Goal: Task Accomplishment & Management: Complete application form

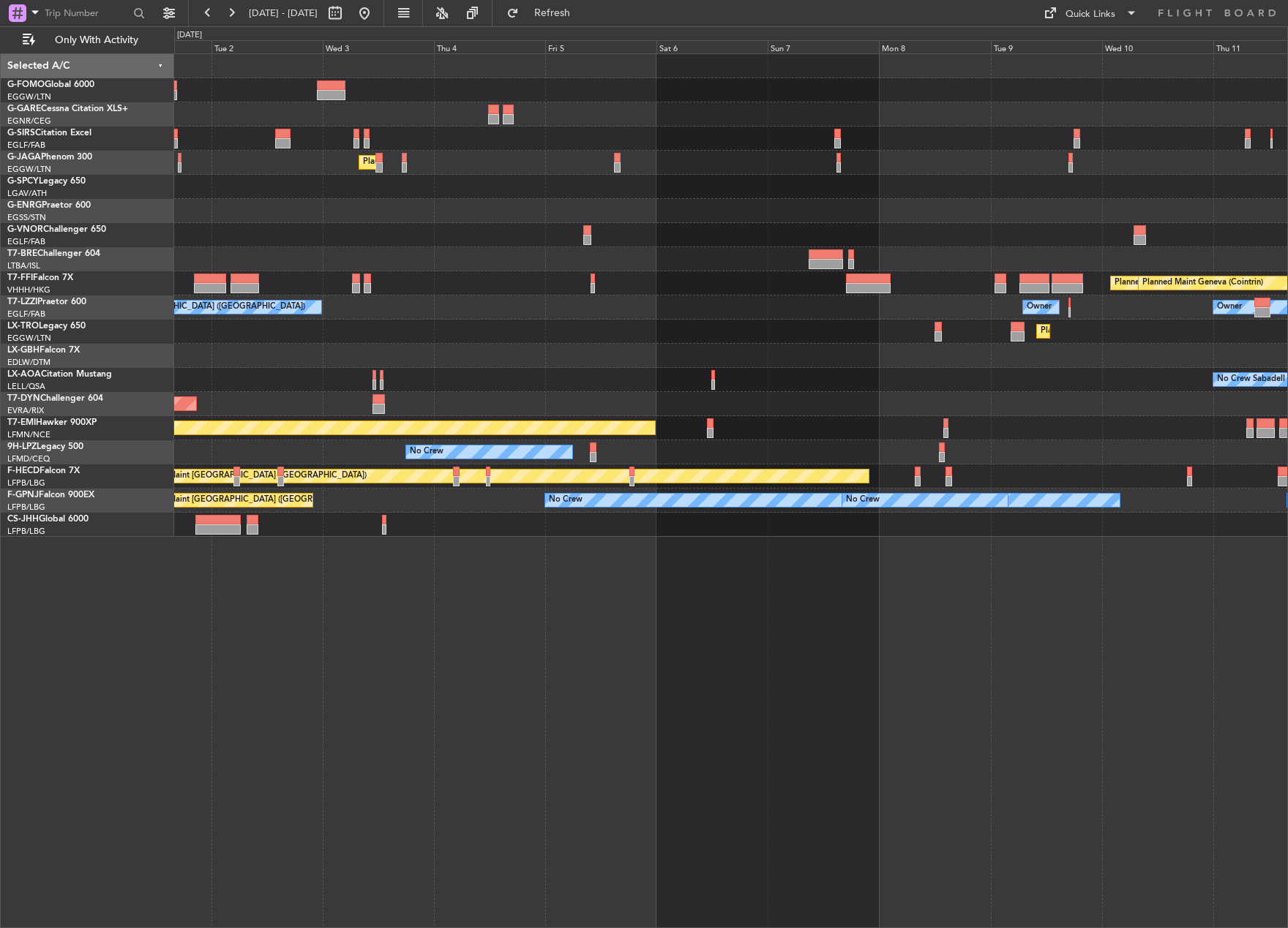
click at [388, 661] on div "Planned Maint [GEOGRAPHIC_DATA] ([GEOGRAPHIC_DATA]) Owner Ibiza Planned Maint T…" at bounding box center [730, 491] width 1113 height 875
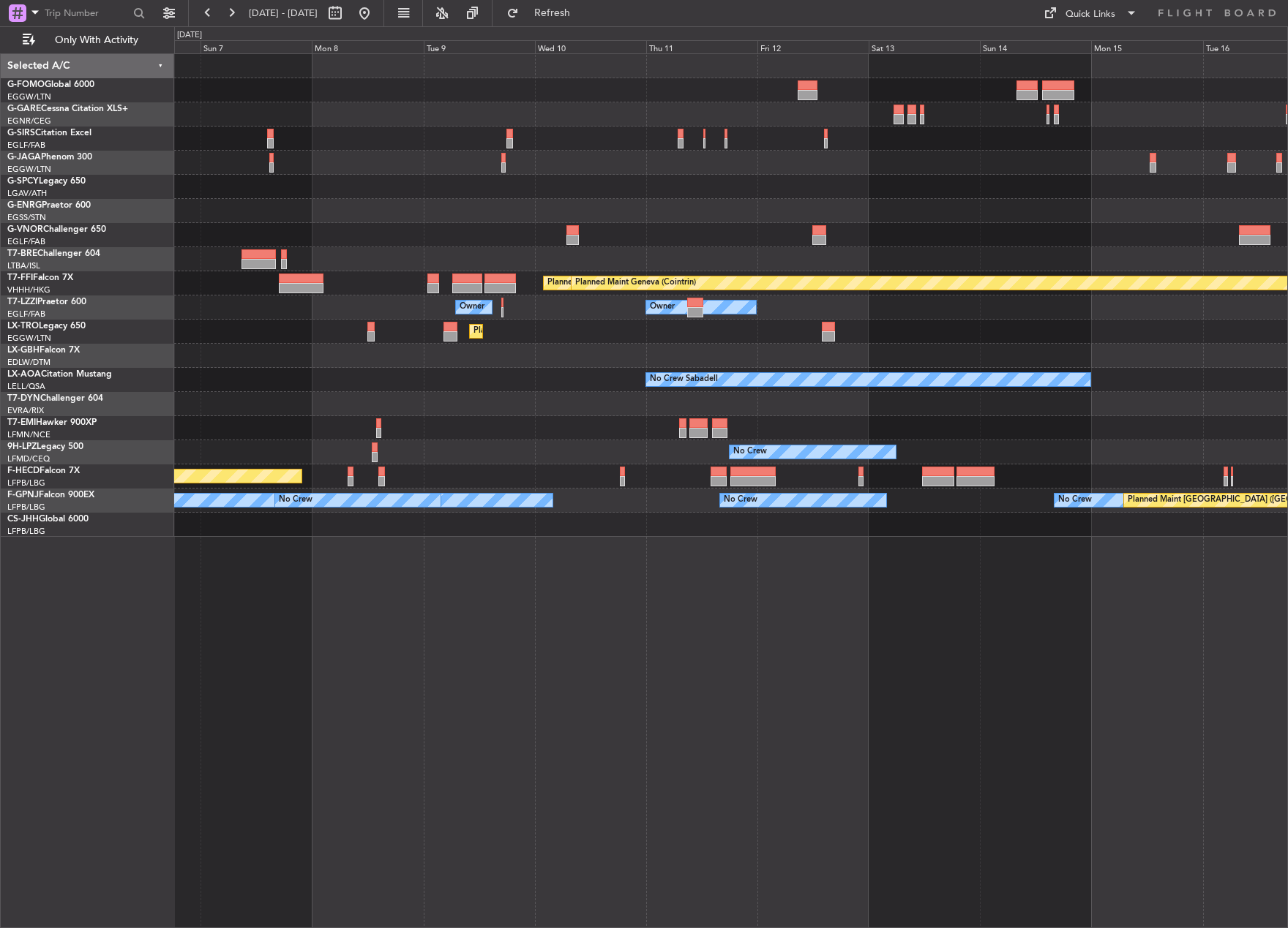
click at [512, 657] on div "Planned Maint Tianjin ([GEOGRAPHIC_DATA]) Planned Maint Geneva ([GEOGRAPHIC_DAT…" at bounding box center [730, 491] width 1113 height 875
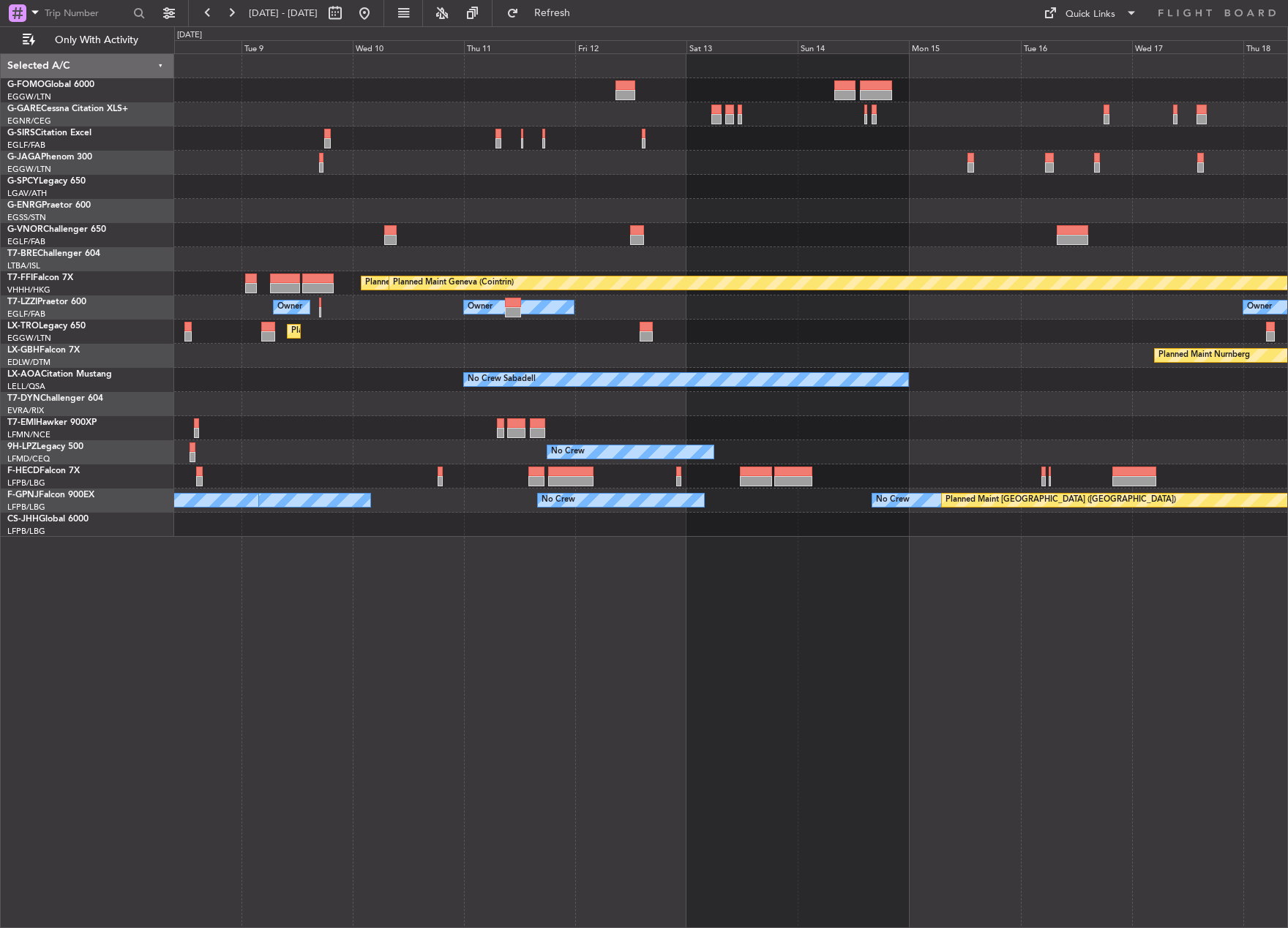
click at [363, 653] on div "Planned Maint Tianjin (Binhai) Planned Maint Geneva (Cointrin) Owner Owner Owne…" at bounding box center [730, 491] width 1113 height 875
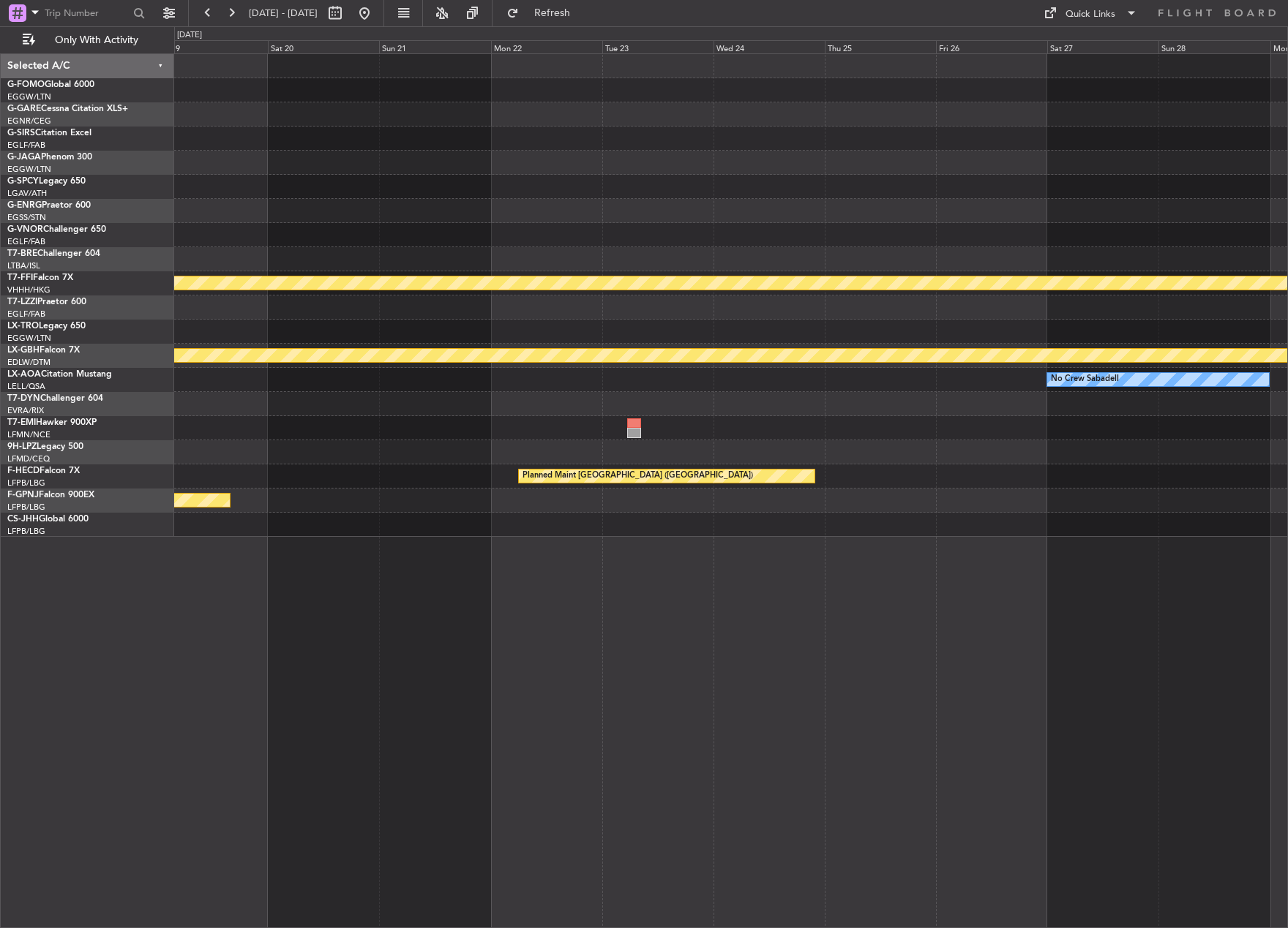
click at [235, 656] on div "Planned Maint Geneva (Cointrin) Owner Planned Maint Nurnberg No Crew Sabadell P…" at bounding box center [730, 491] width 1113 height 875
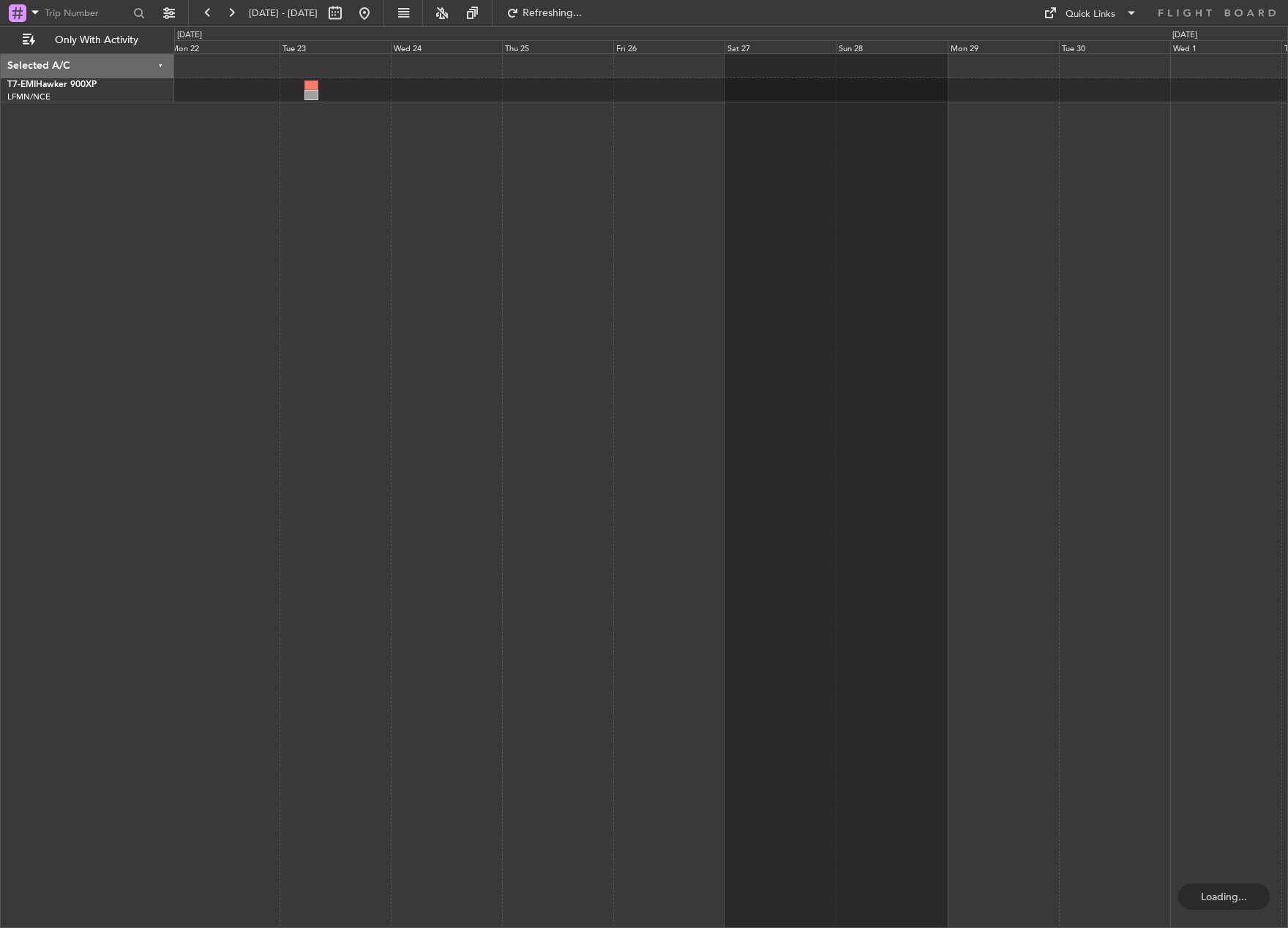
click at [453, 635] on div at bounding box center [730, 491] width 1113 height 875
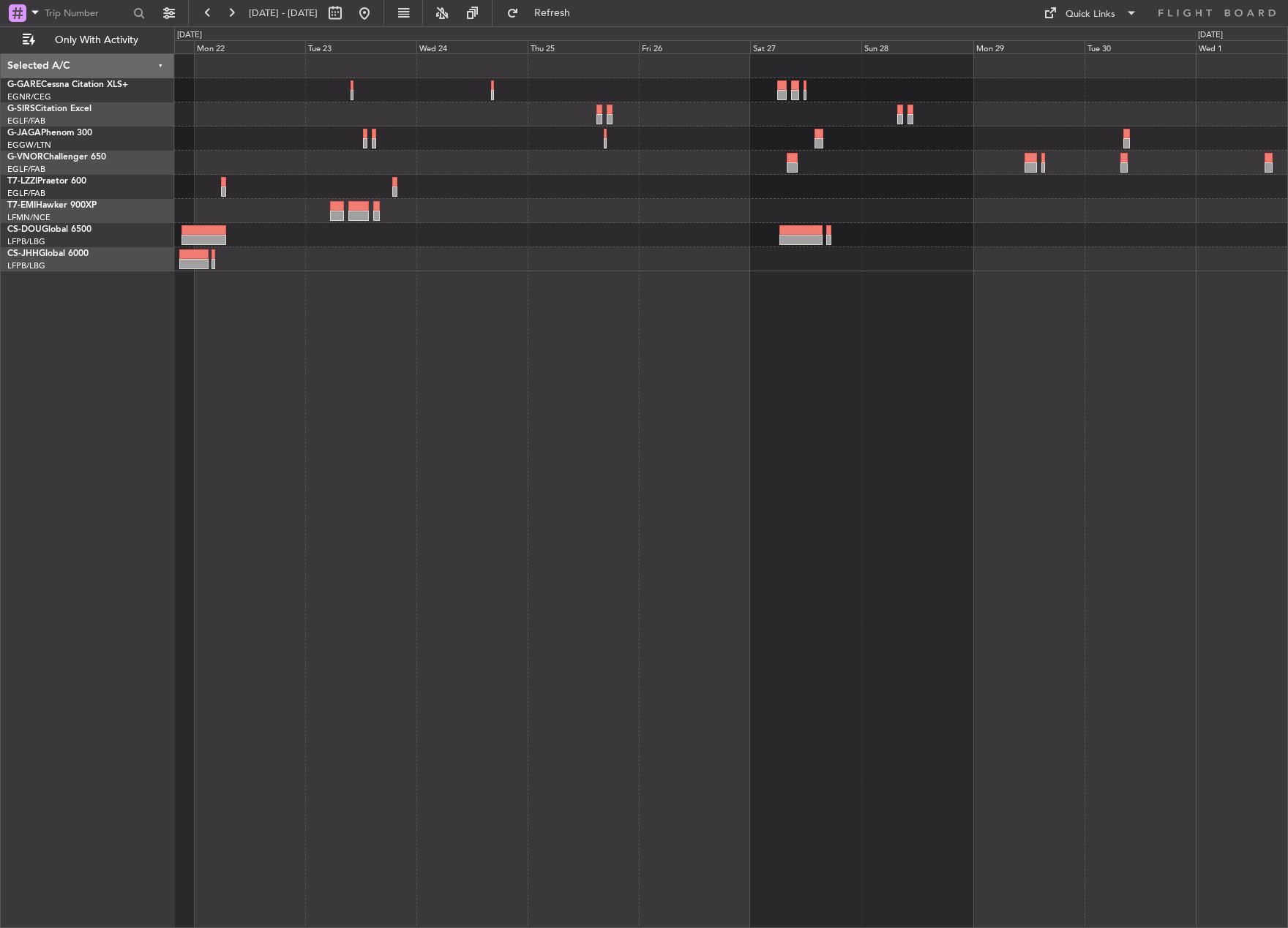
click at [361, 423] on div at bounding box center [730, 491] width 1113 height 875
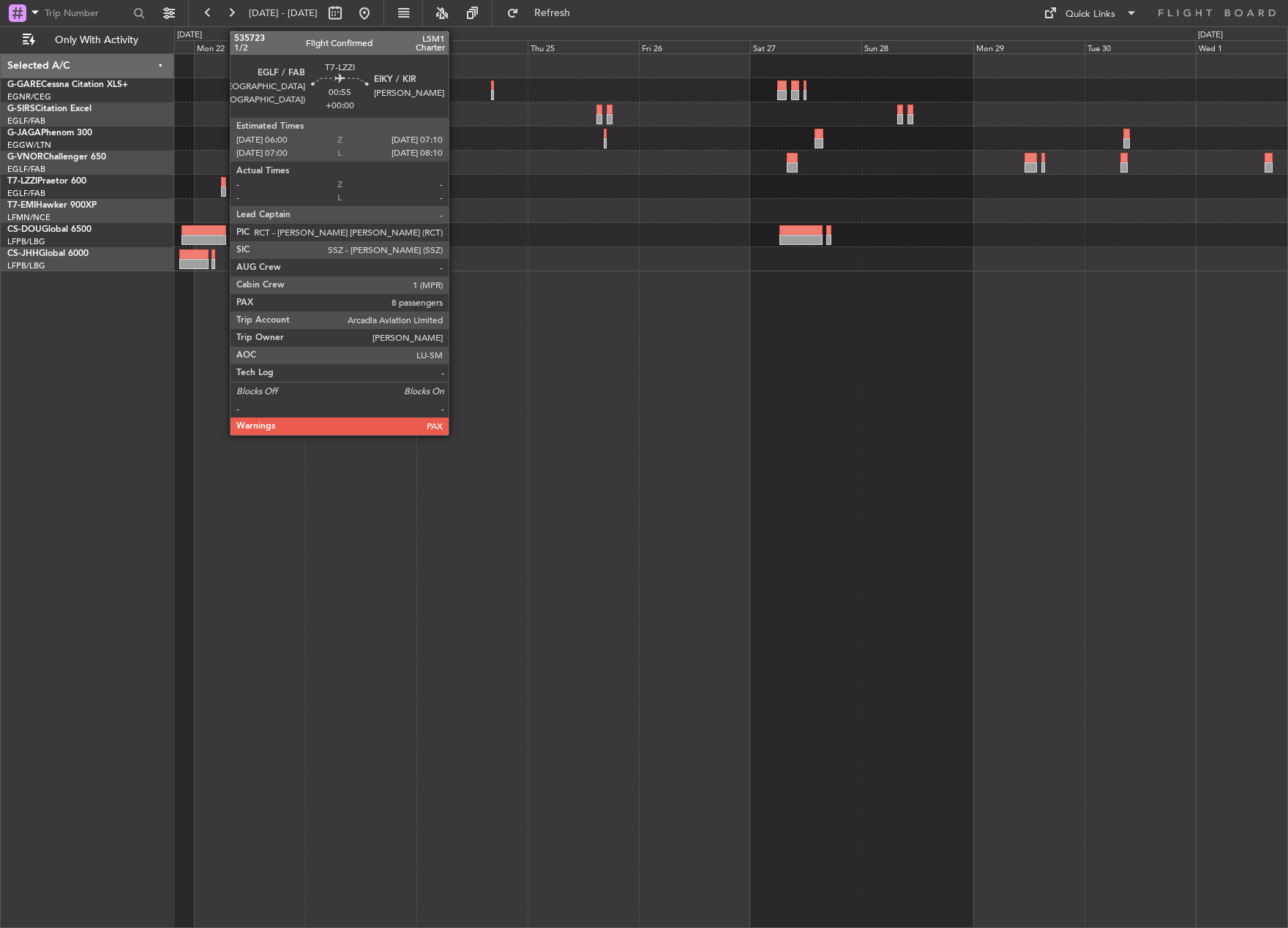
click at [223, 184] on div at bounding box center [224, 182] width 6 height 10
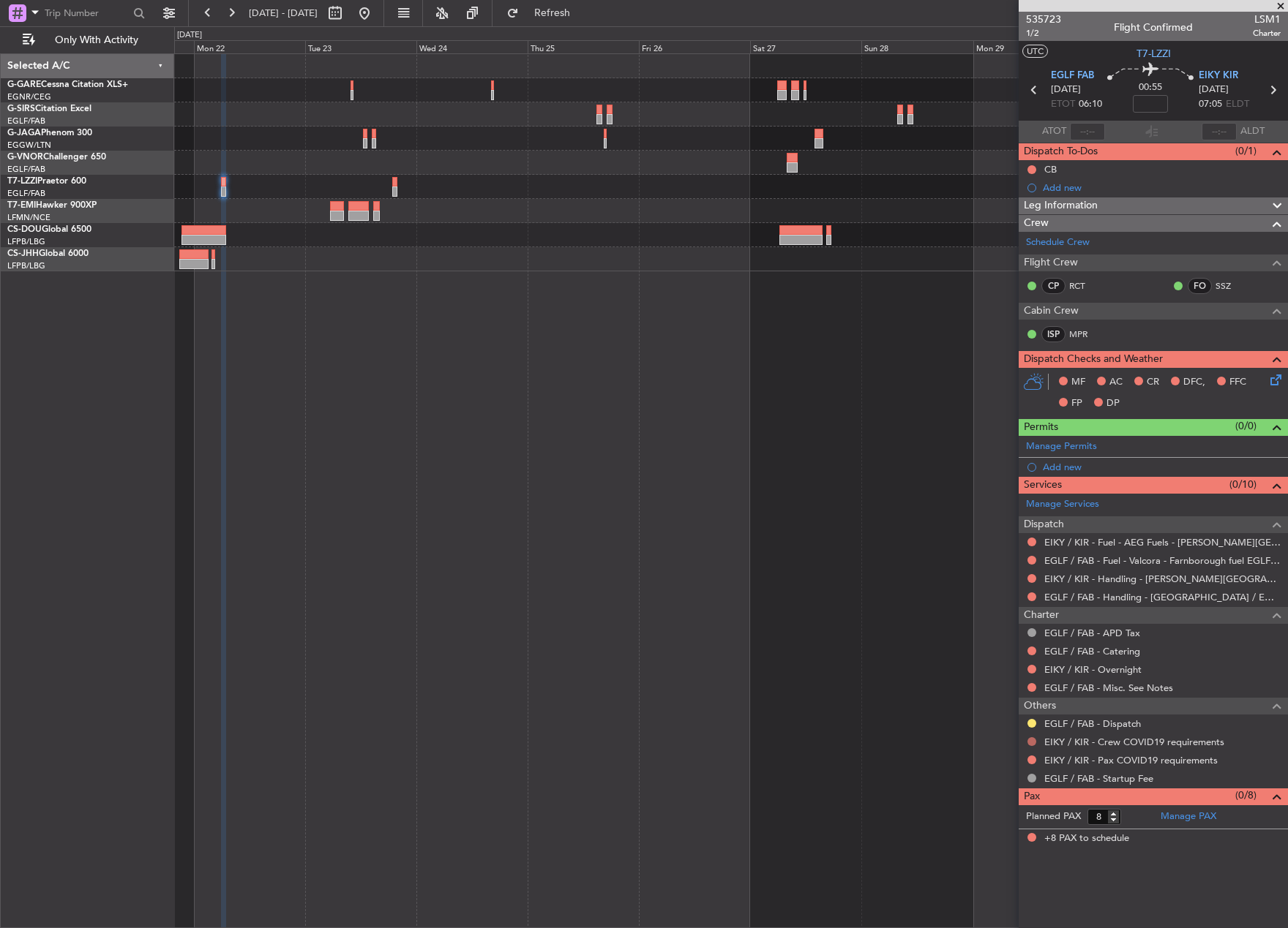
click at [1034, 744] on button at bounding box center [1032, 742] width 9 height 9
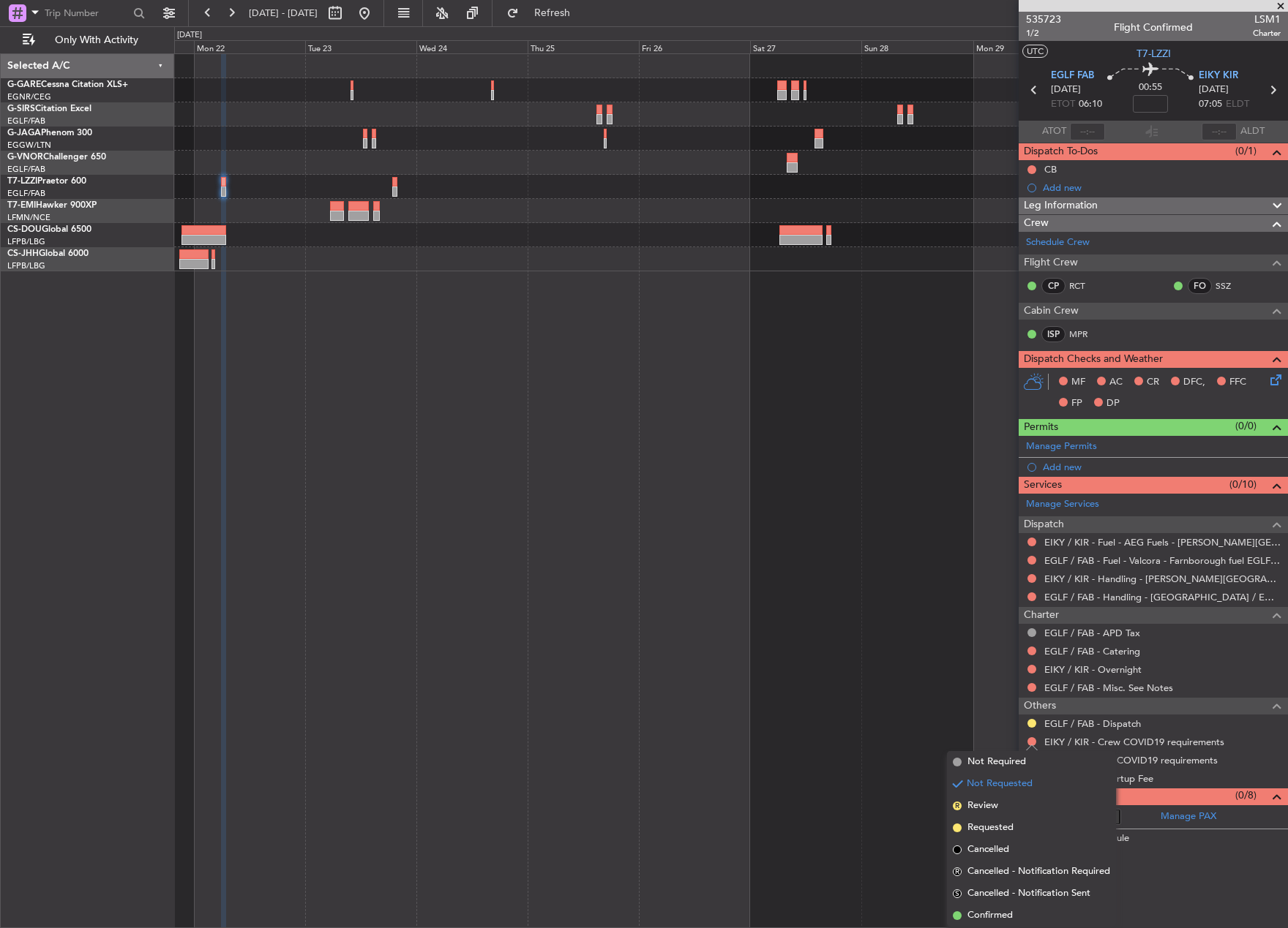
click at [1006, 762] on span "Not Required" at bounding box center [996, 762] width 58 height 15
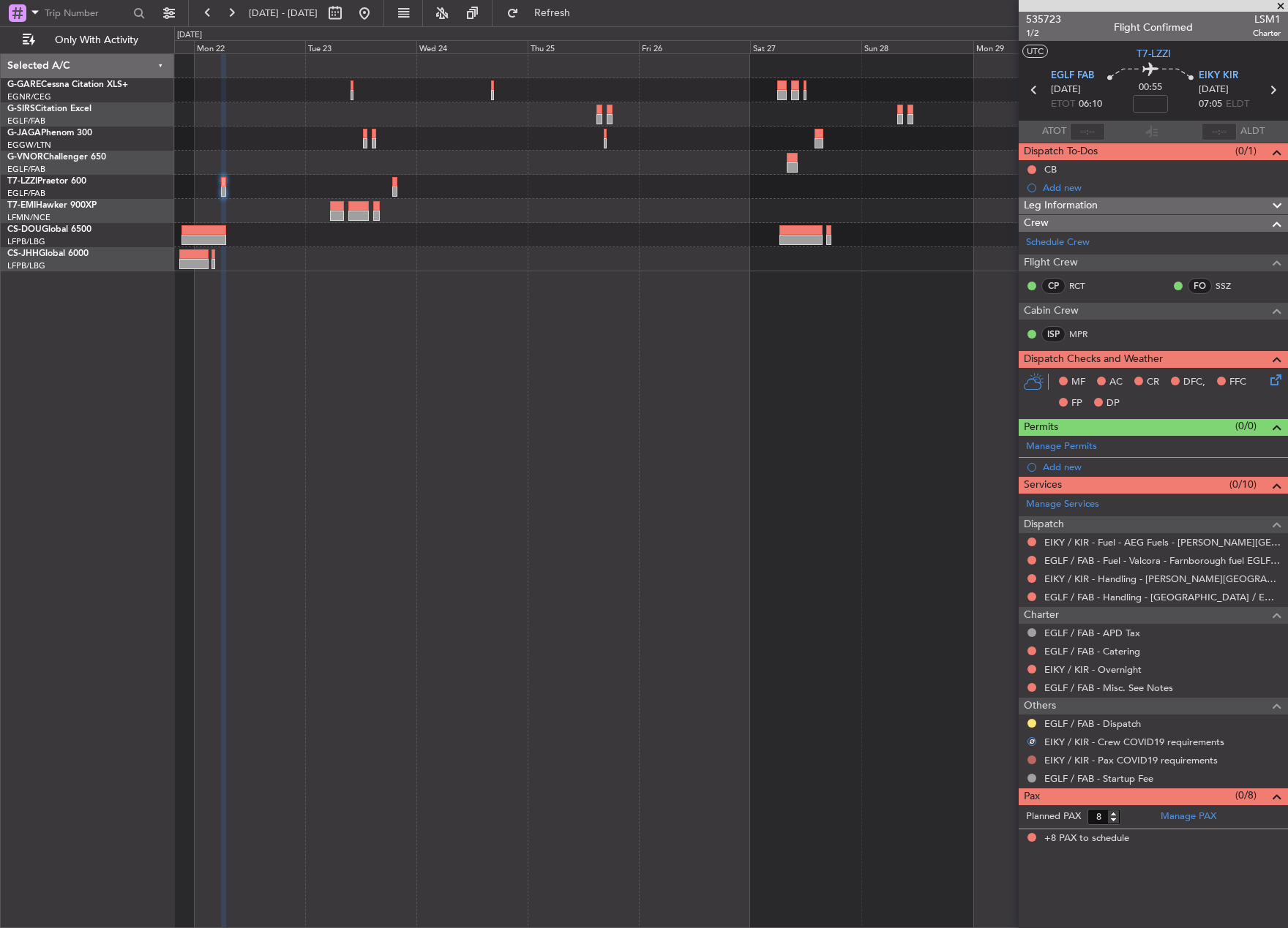
click at [1033, 757] on button at bounding box center [1032, 760] width 9 height 9
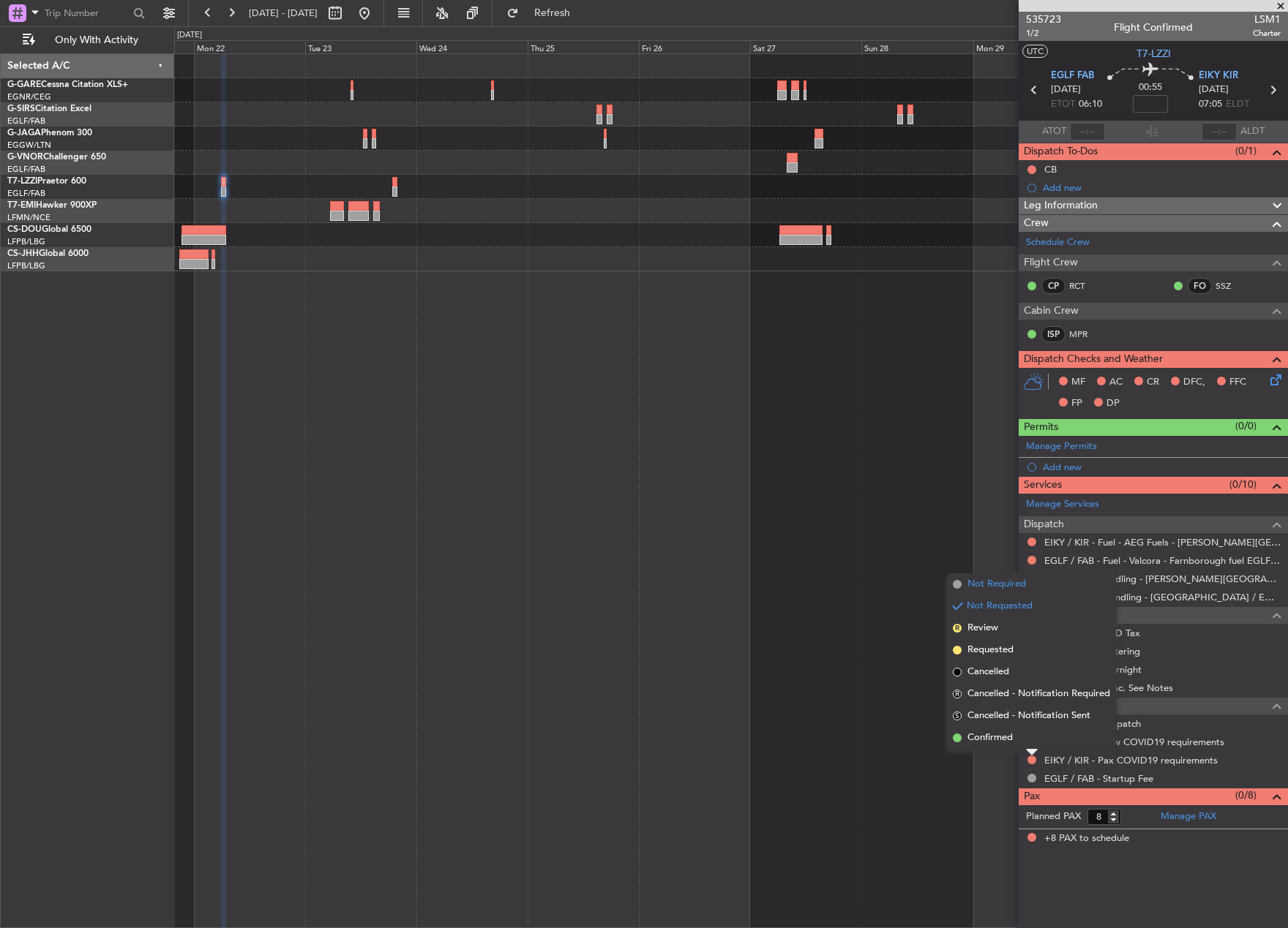
click at [1010, 580] on span "Not Required" at bounding box center [996, 585] width 58 height 15
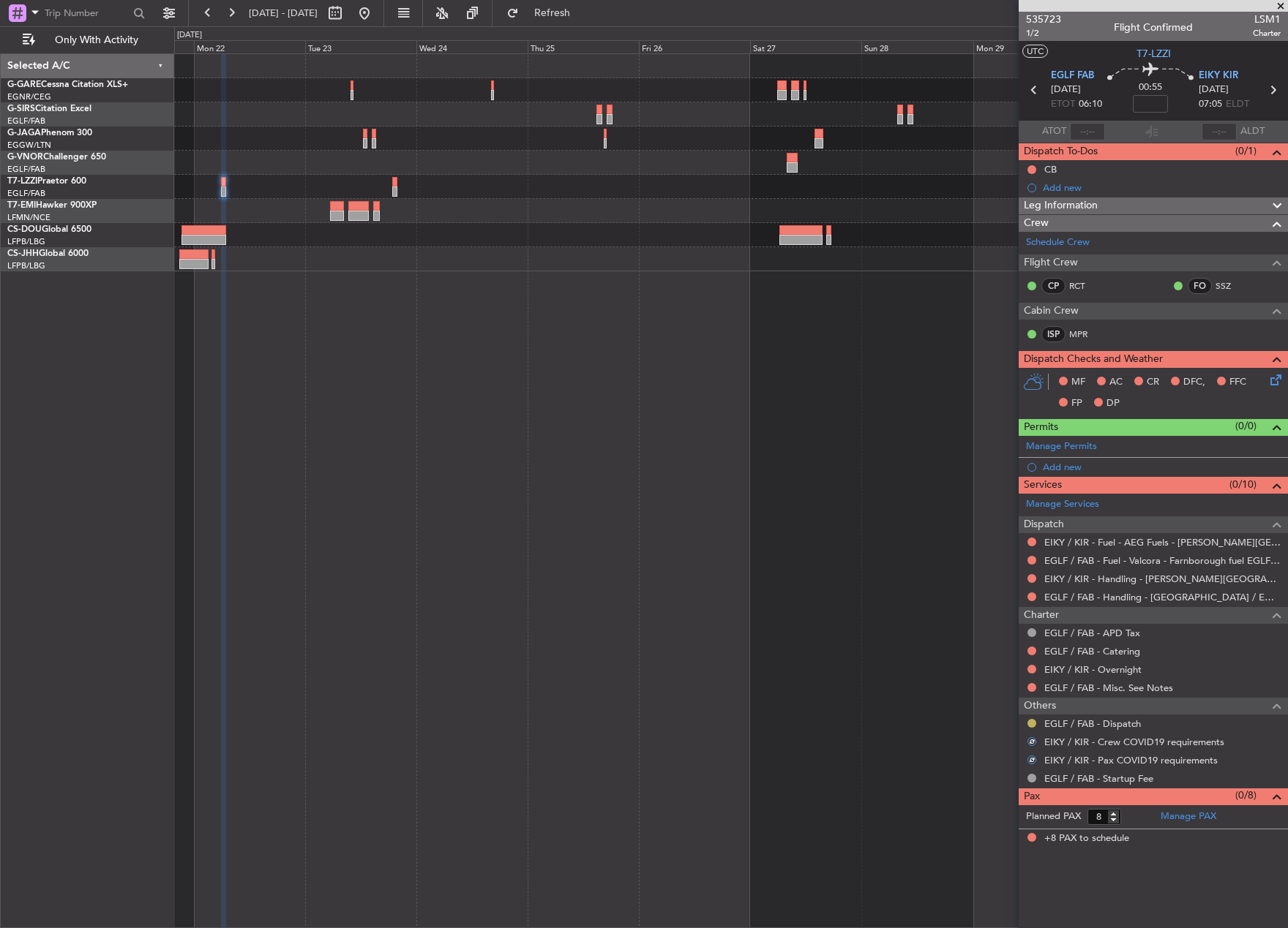
click at [1032, 723] on button at bounding box center [1032, 723] width 9 height 9
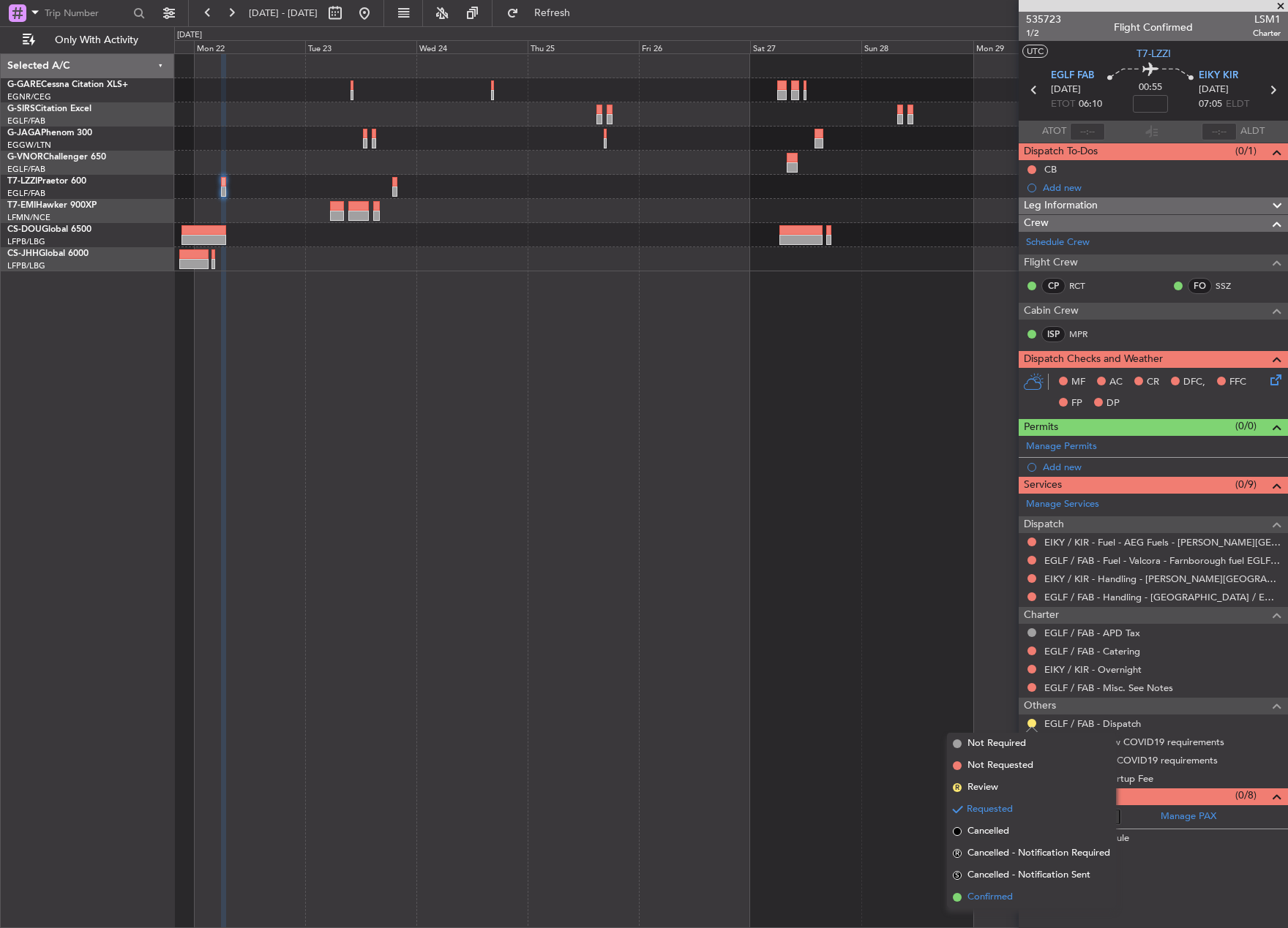
click at [995, 891] on span "Confirmed" at bounding box center [989, 898] width 46 height 15
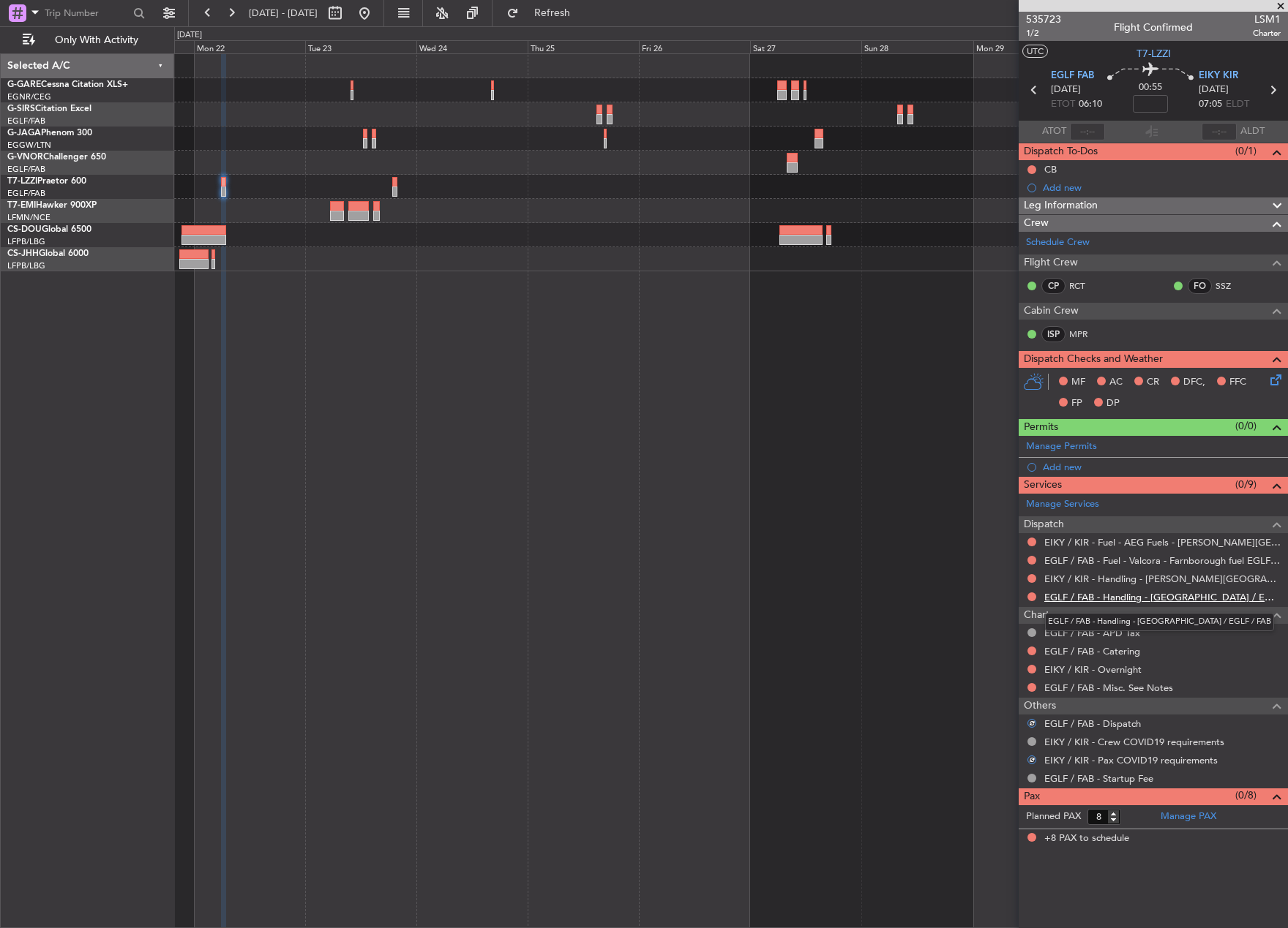
click at [1086, 597] on link "EGLF / FAB - Handling - [GEOGRAPHIC_DATA] / EGLF / FAB" at bounding box center [1162, 597] width 237 height 13
click at [1089, 597] on link "EGLF / FAB - Handling - [GEOGRAPHIC_DATA] / EGLF / FAB" at bounding box center [1162, 597] width 237 height 13
click at [1063, 579] on link "EIKY / KIR - Handling - [PERSON_NAME][GEOGRAPHIC_DATA] Plc EIKY / KIR" at bounding box center [1162, 579] width 237 height 13
click at [1135, 467] on div "Add new" at bounding box center [1154, 467] width 225 height 13
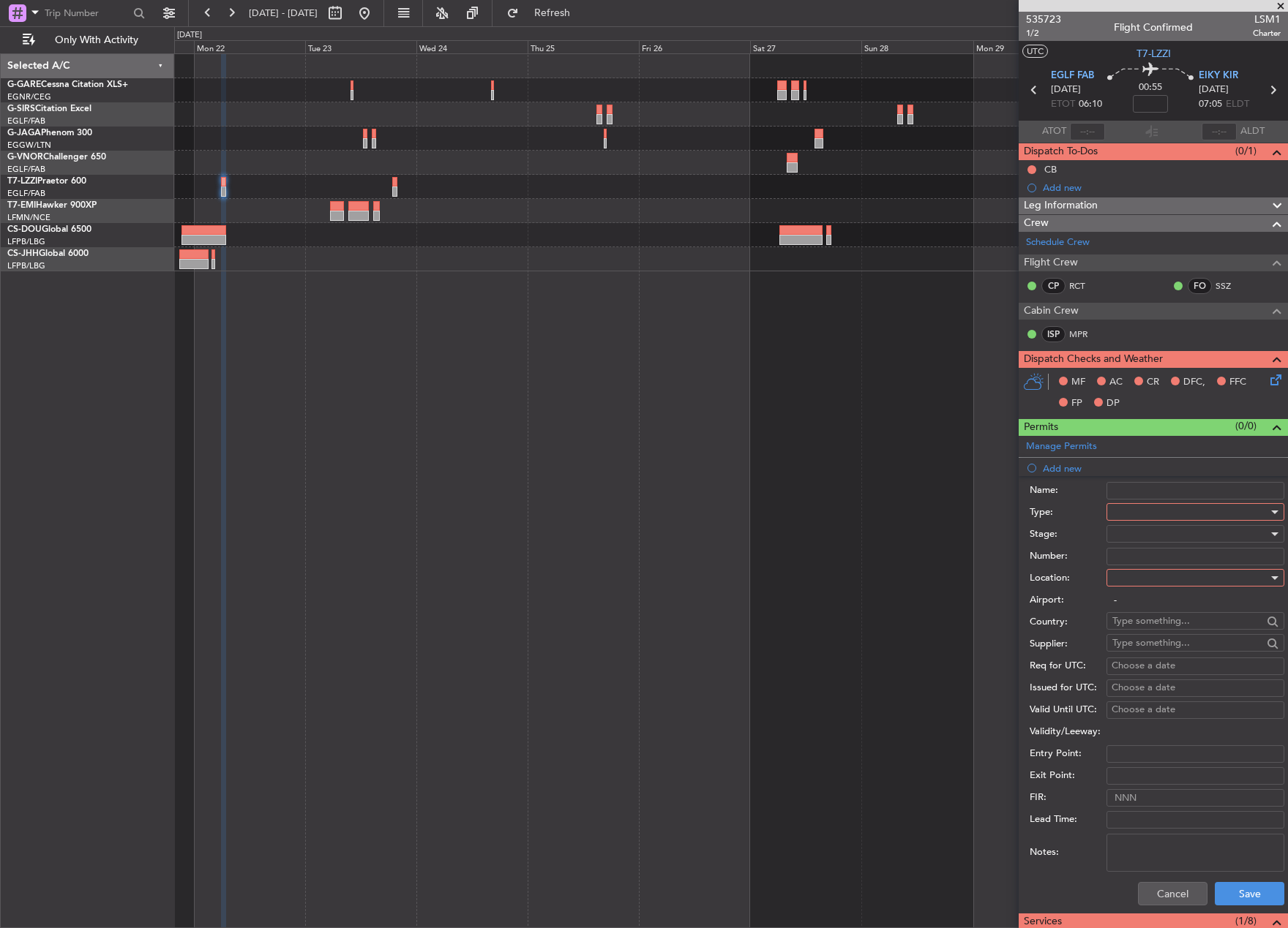
click at [1152, 513] on div at bounding box center [1189, 511] width 156 height 22
click at [1151, 588] on span "PPR" at bounding box center [1189, 584] width 154 height 22
click at [1169, 544] on div at bounding box center [1189, 534] width 156 height 22
click at [1168, 619] on span "Requested" at bounding box center [1189, 629] width 154 height 22
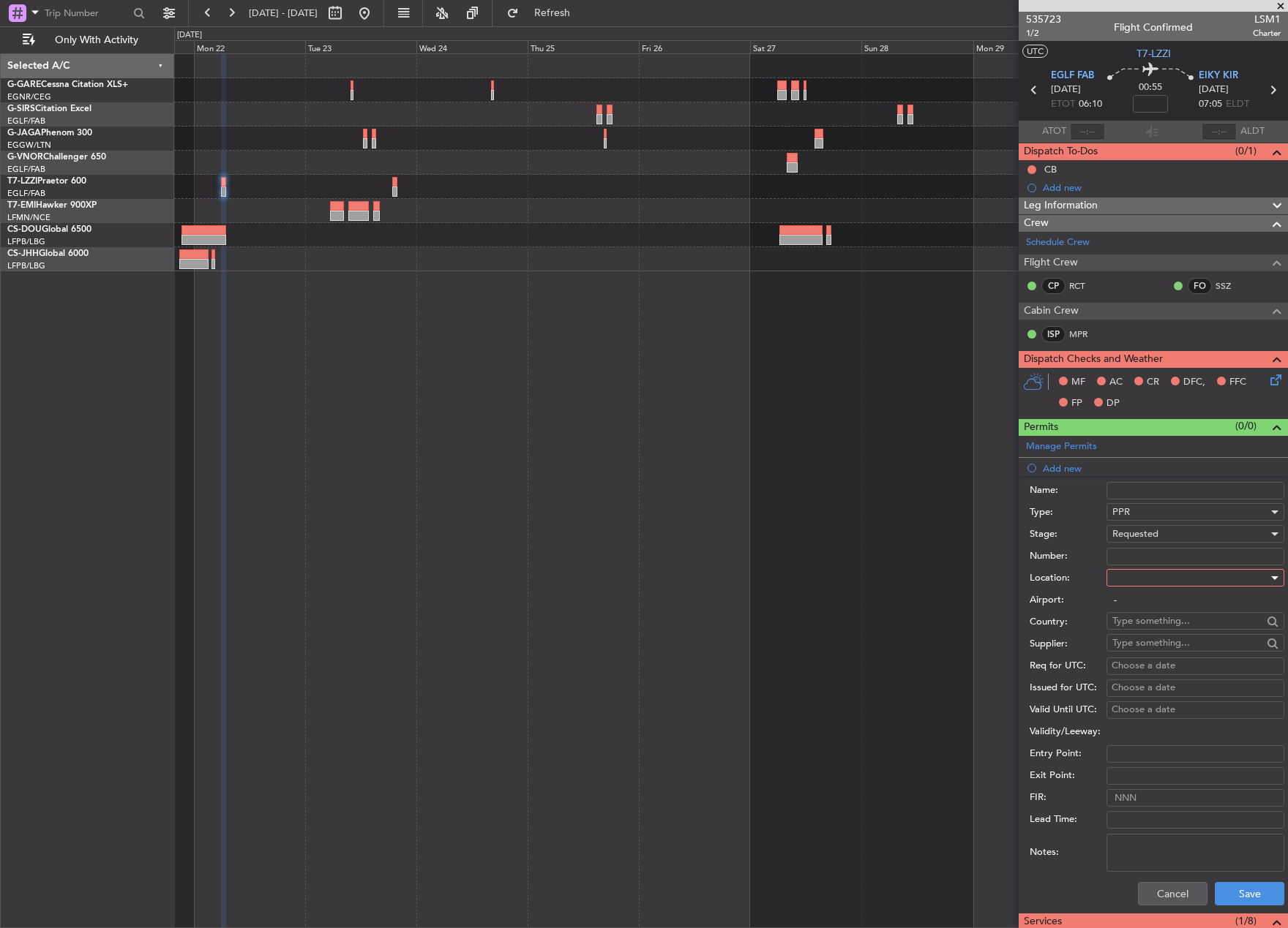
click at [1145, 588] on div at bounding box center [1189, 577] width 156 height 22
click at [1148, 605] on span "Departure" at bounding box center [1189, 608] width 154 height 22
type input "EGLF / FAB"
click at [1251, 894] on button "Save" at bounding box center [1249, 894] width 69 height 23
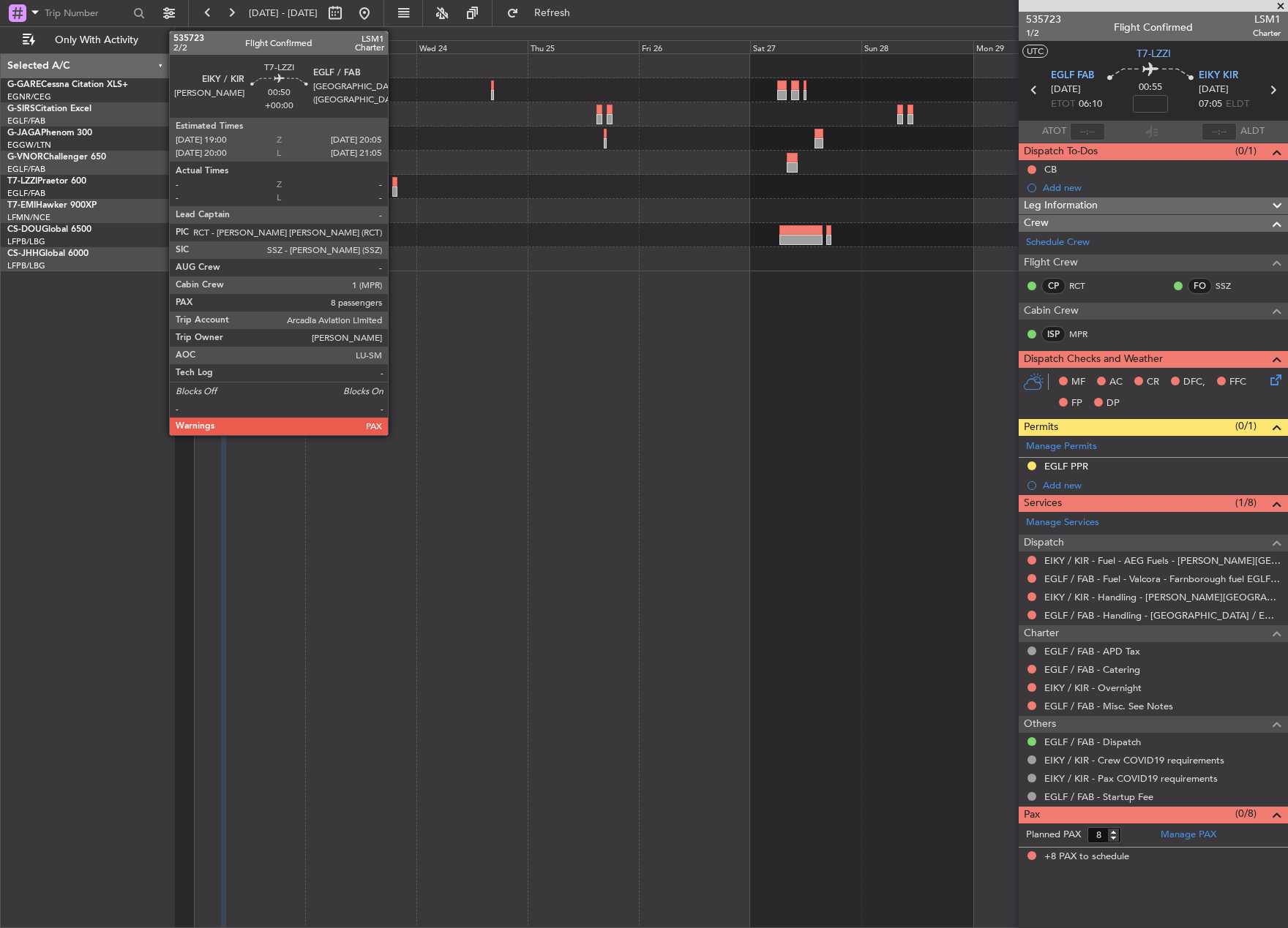
click at [394, 184] on div at bounding box center [394, 182] width 5 height 10
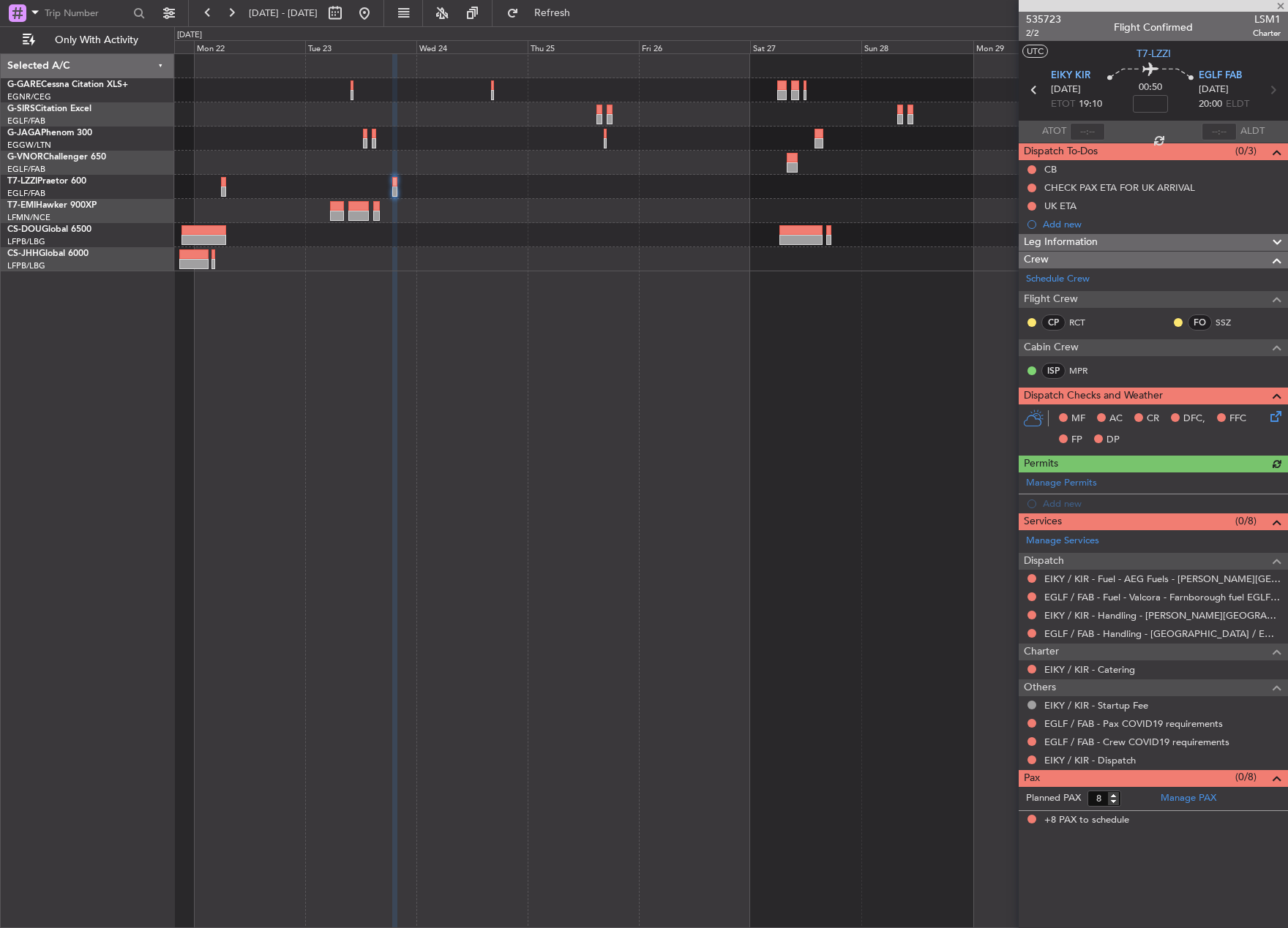
click at [1071, 484] on div "Manage Permits Add new" at bounding box center [1153, 493] width 270 height 41
click at [1111, 480] on div "Manage Permits" at bounding box center [1153, 483] width 270 height 22
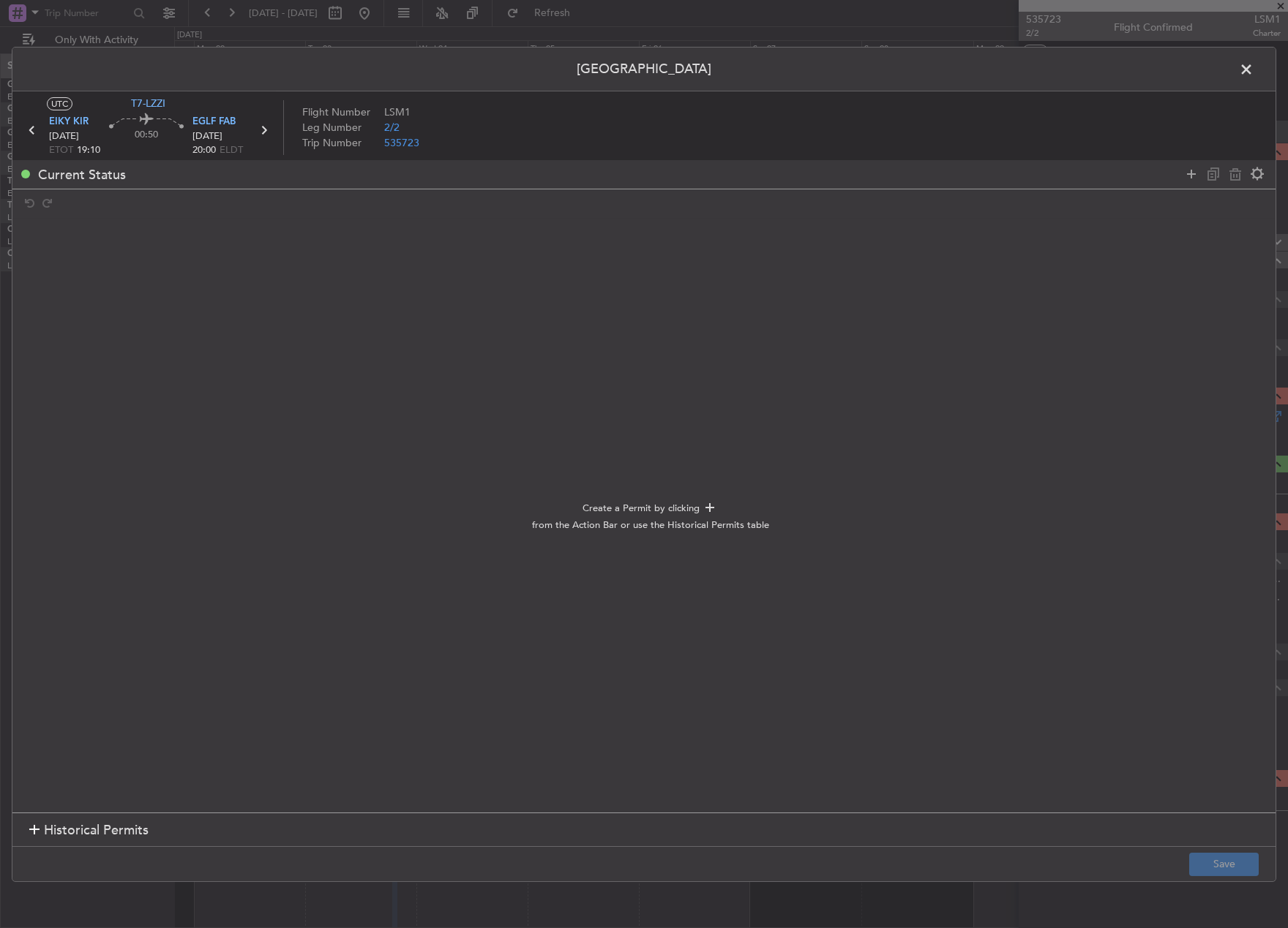
click at [1254, 69] on span at bounding box center [1254, 72] width 0 height 29
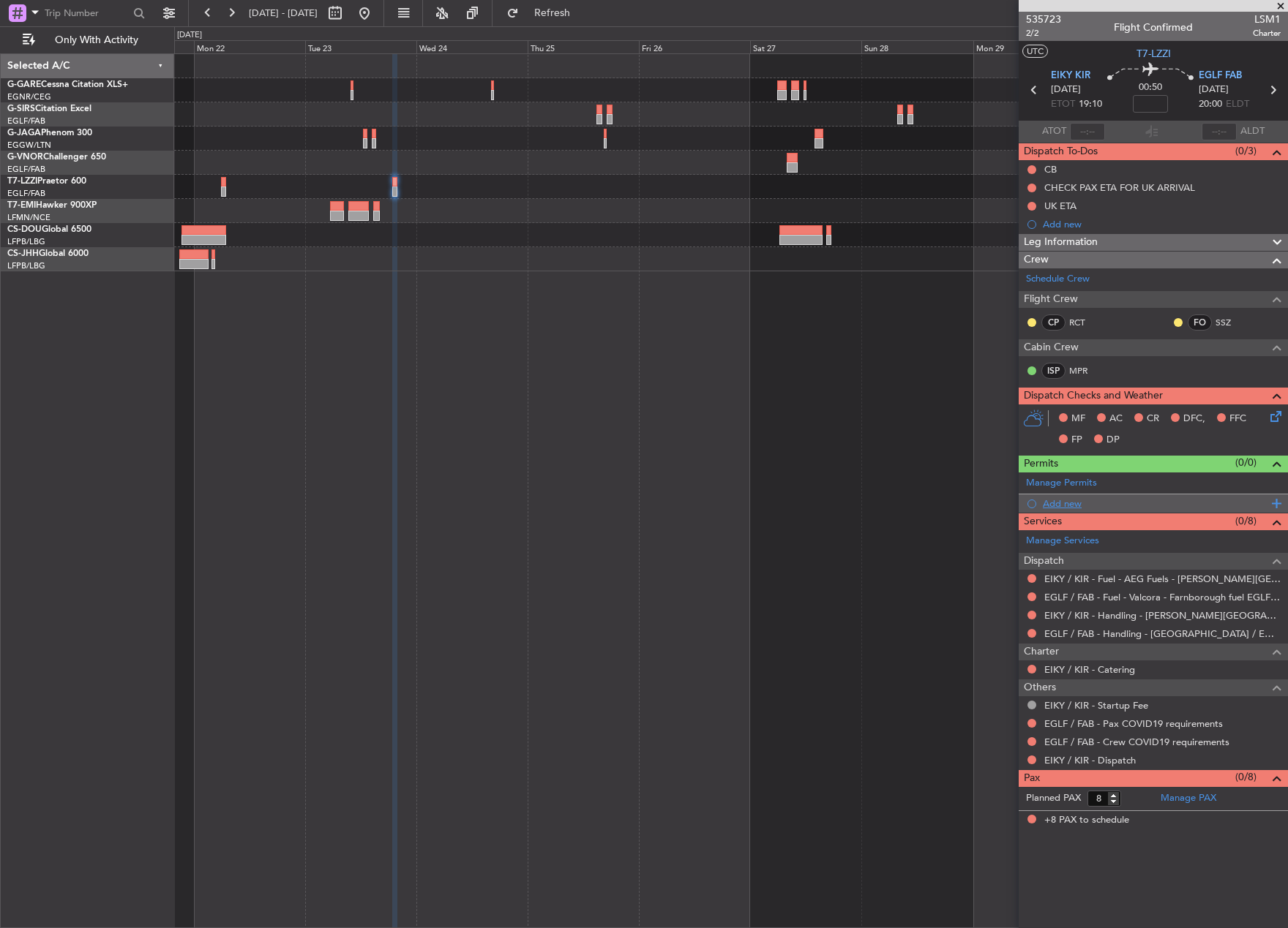
click at [1071, 496] on div "Add new" at bounding box center [1153, 503] width 270 height 18
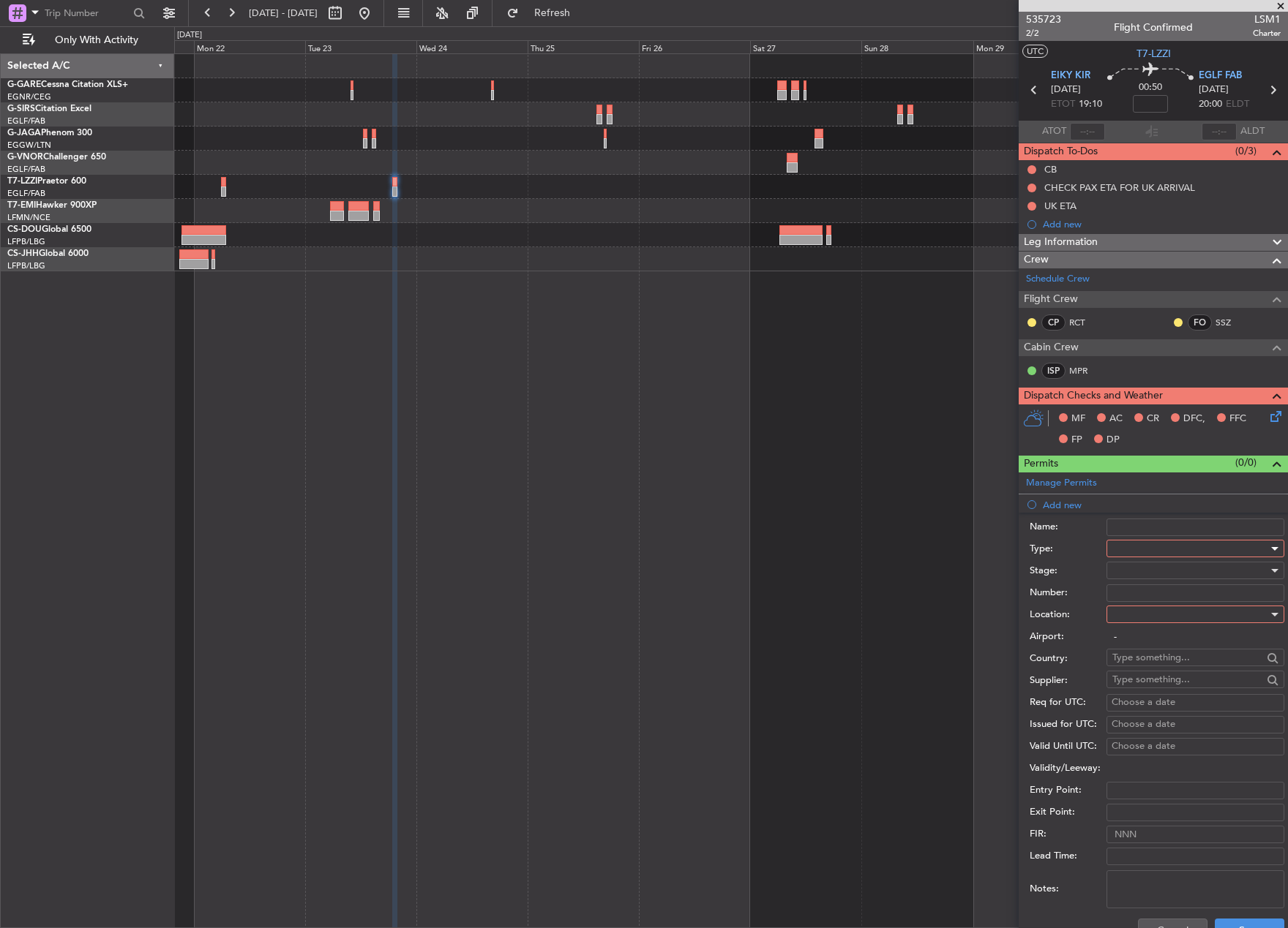
click at [1124, 549] on div at bounding box center [1189, 548] width 156 height 22
click at [1130, 623] on span "PPR" at bounding box center [1189, 620] width 154 height 22
click at [1130, 568] on div at bounding box center [1189, 570] width 156 height 22
click at [1174, 655] on span "Requested" at bounding box center [1189, 666] width 154 height 22
click at [1153, 617] on div at bounding box center [1189, 614] width 156 height 22
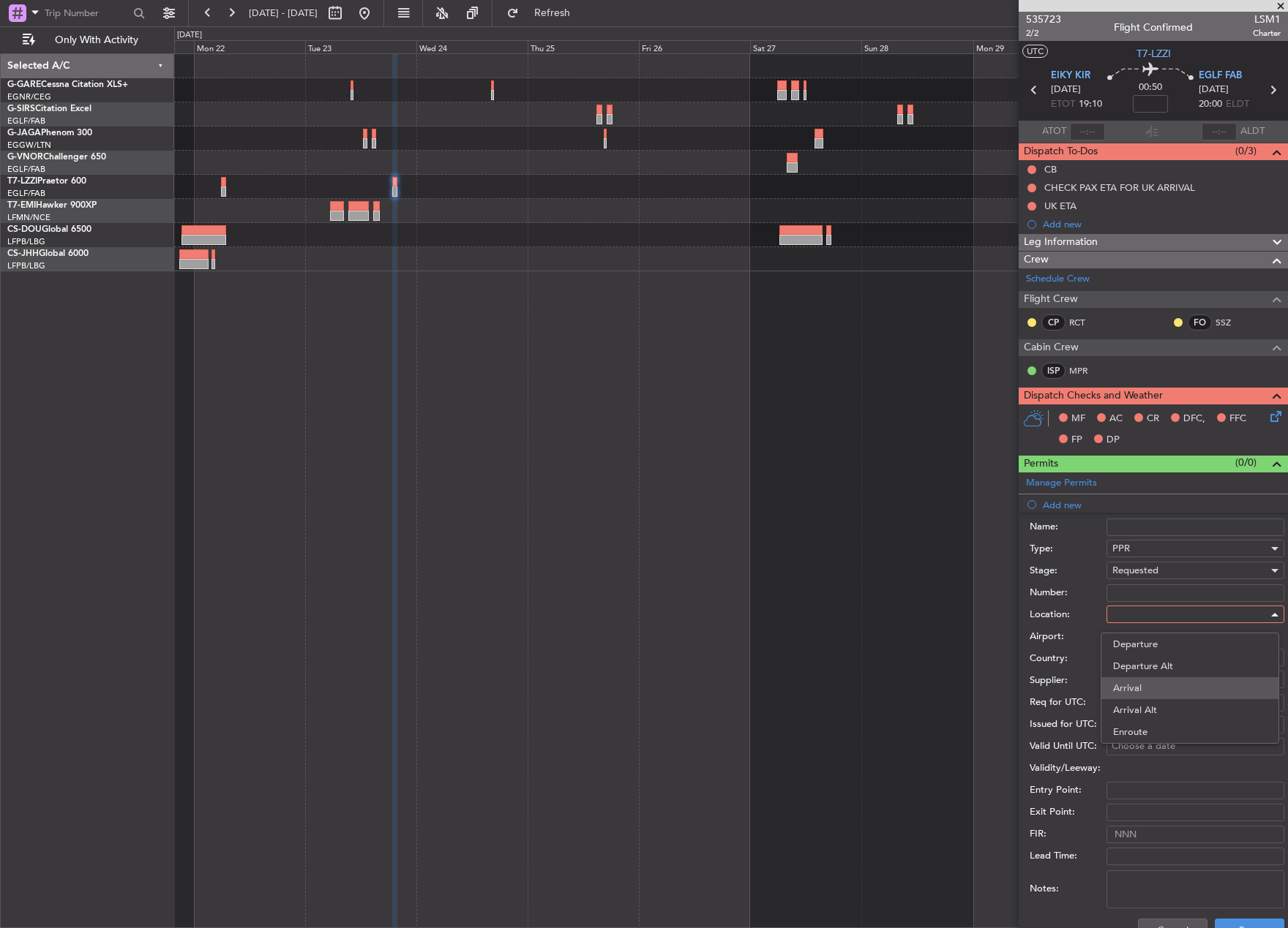
click at [1162, 686] on span "Arrival" at bounding box center [1189, 688] width 154 height 22
type input "EGLF / FAB"
click at [1253, 927] on button "Save" at bounding box center [1249, 930] width 69 height 23
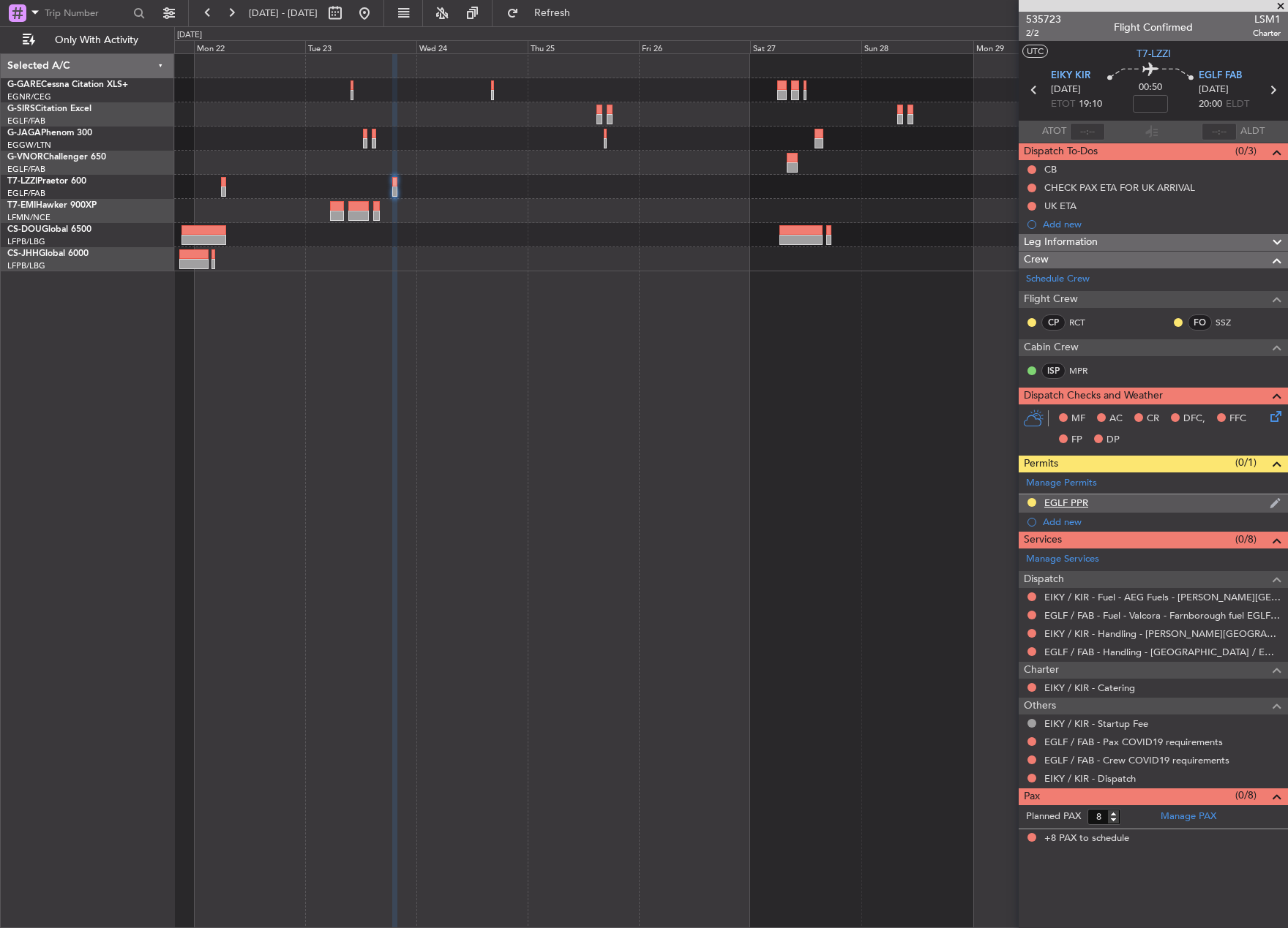
click at [1094, 505] on div "EGLF PPR" at bounding box center [1153, 503] width 270 height 18
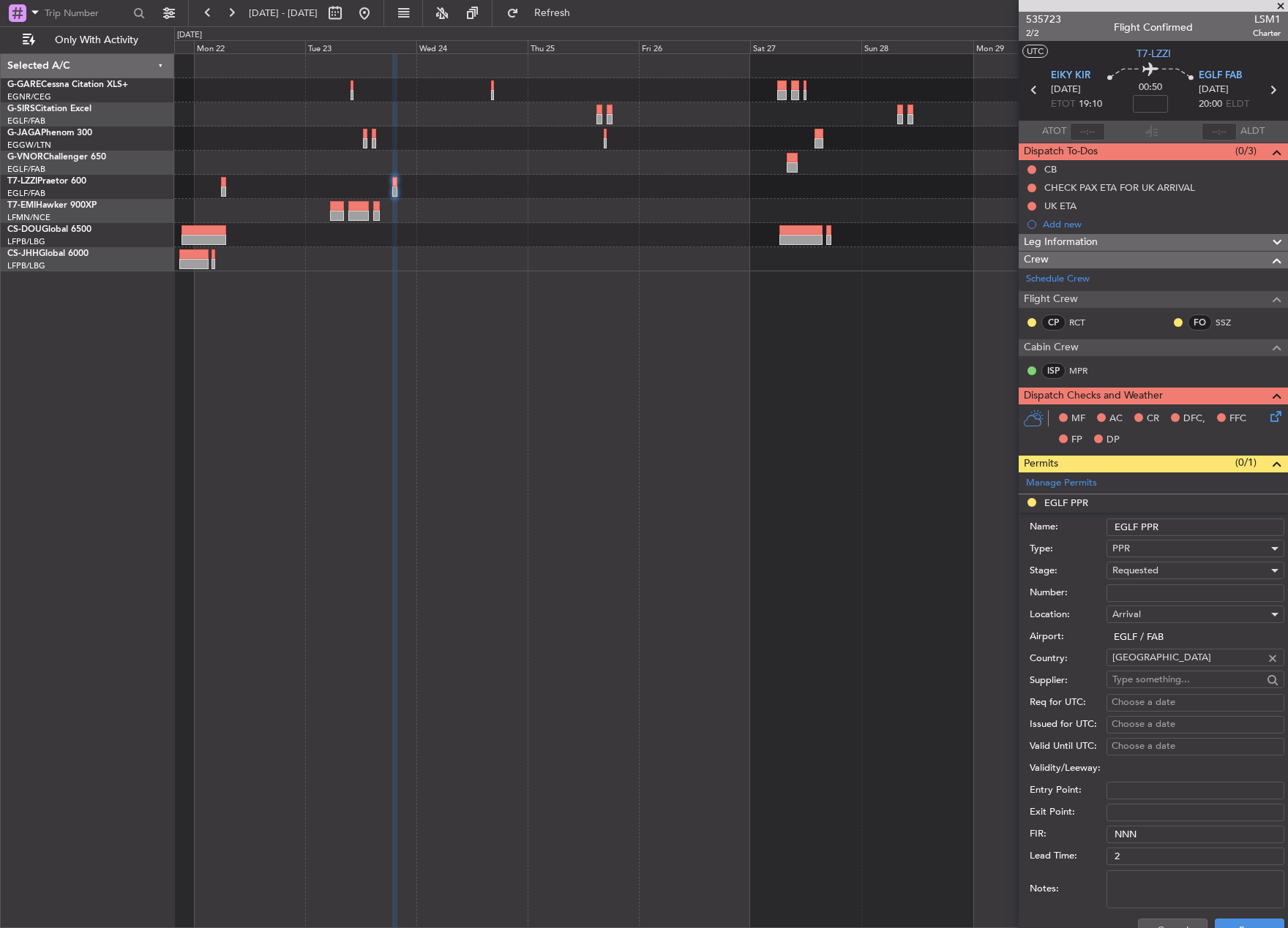
click at [1203, 526] on input "EGLF PPR" at bounding box center [1195, 528] width 178 height 18
type input "EGLF PPR 2005z"
click at [1242, 921] on button "Save" at bounding box center [1249, 930] width 69 height 23
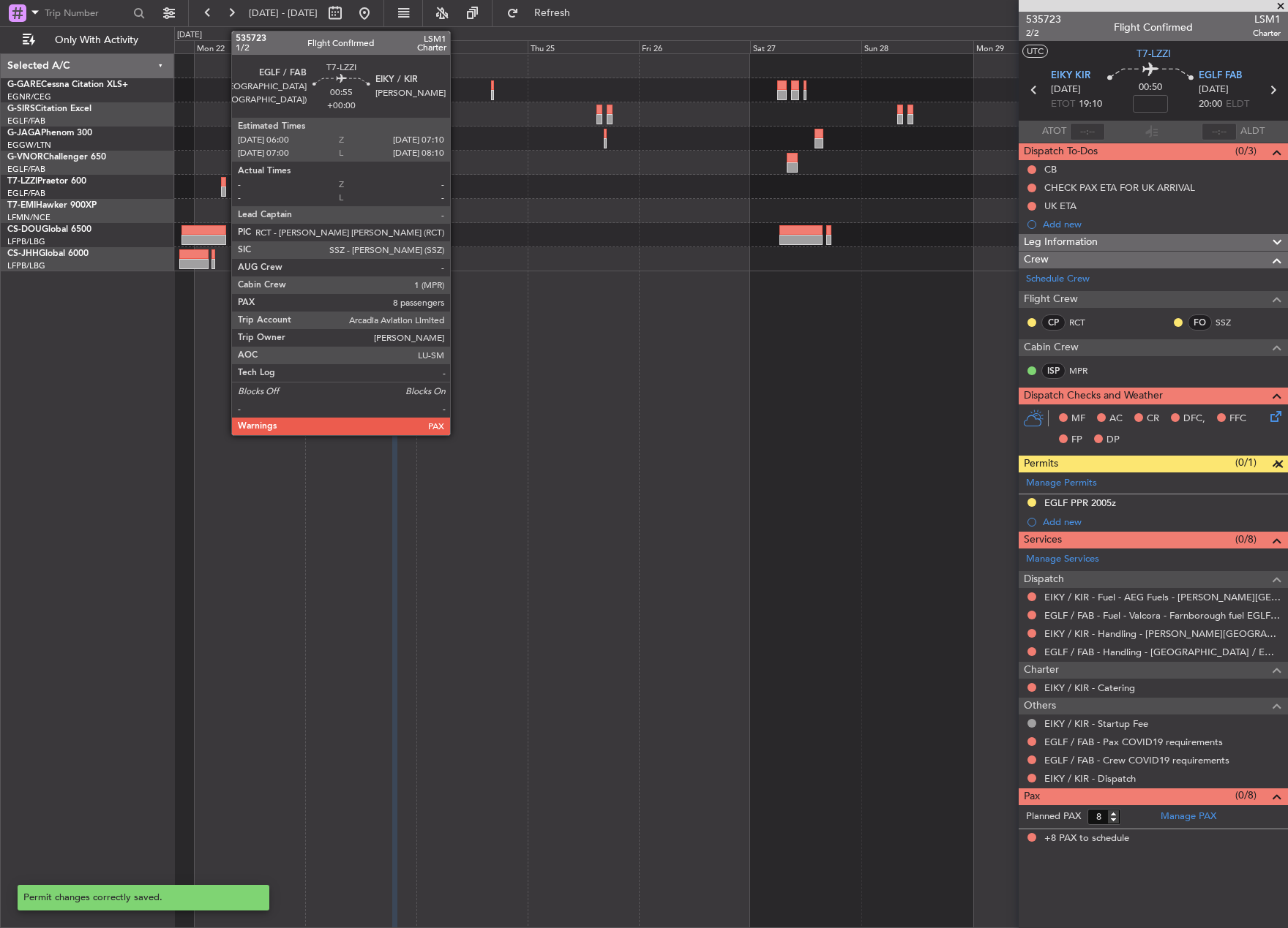
click at [224, 180] on div at bounding box center [224, 182] width 6 height 10
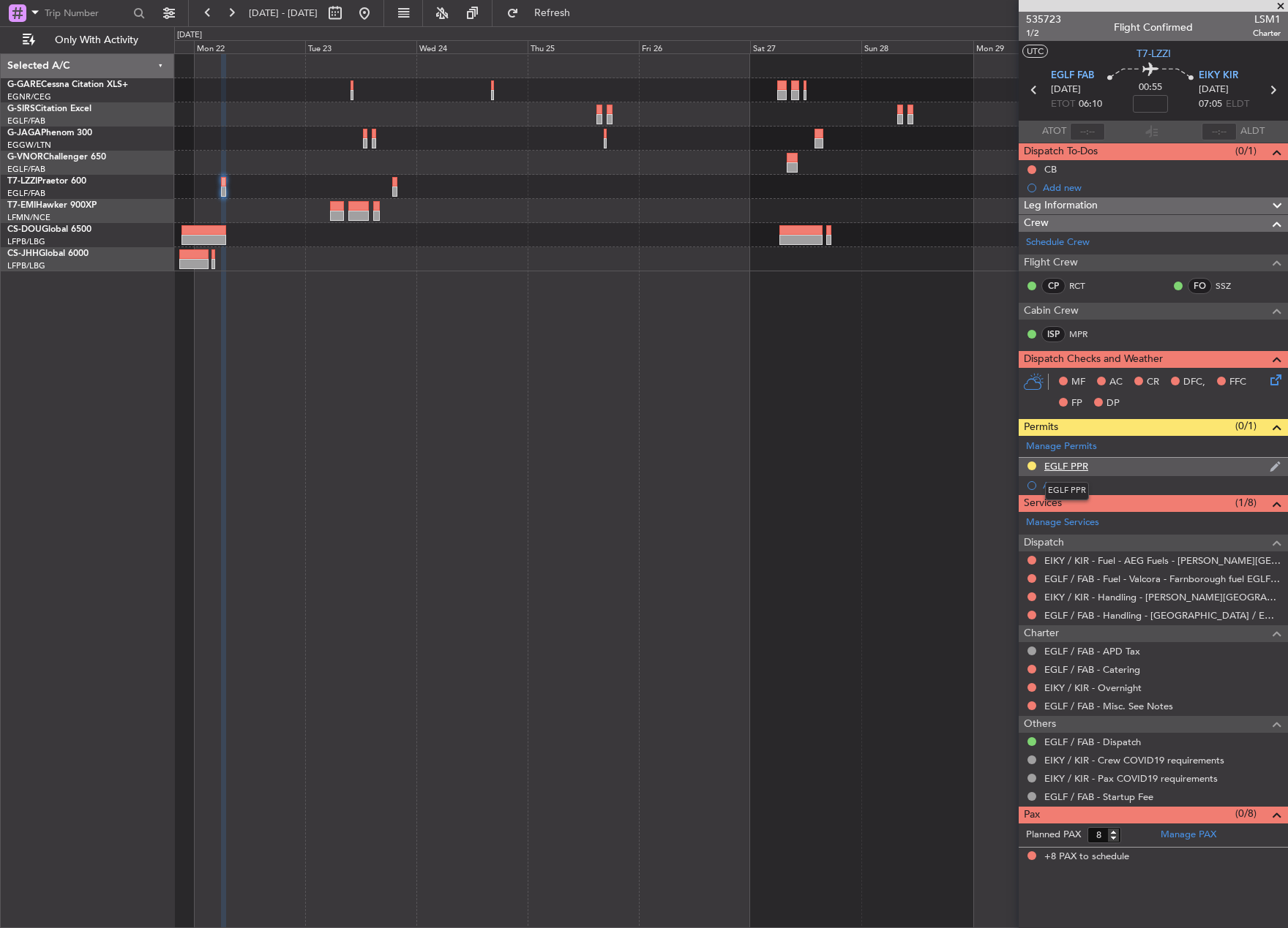
click at [1085, 464] on div "EGLF PPR" at bounding box center [1065, 466] width 44 height 13
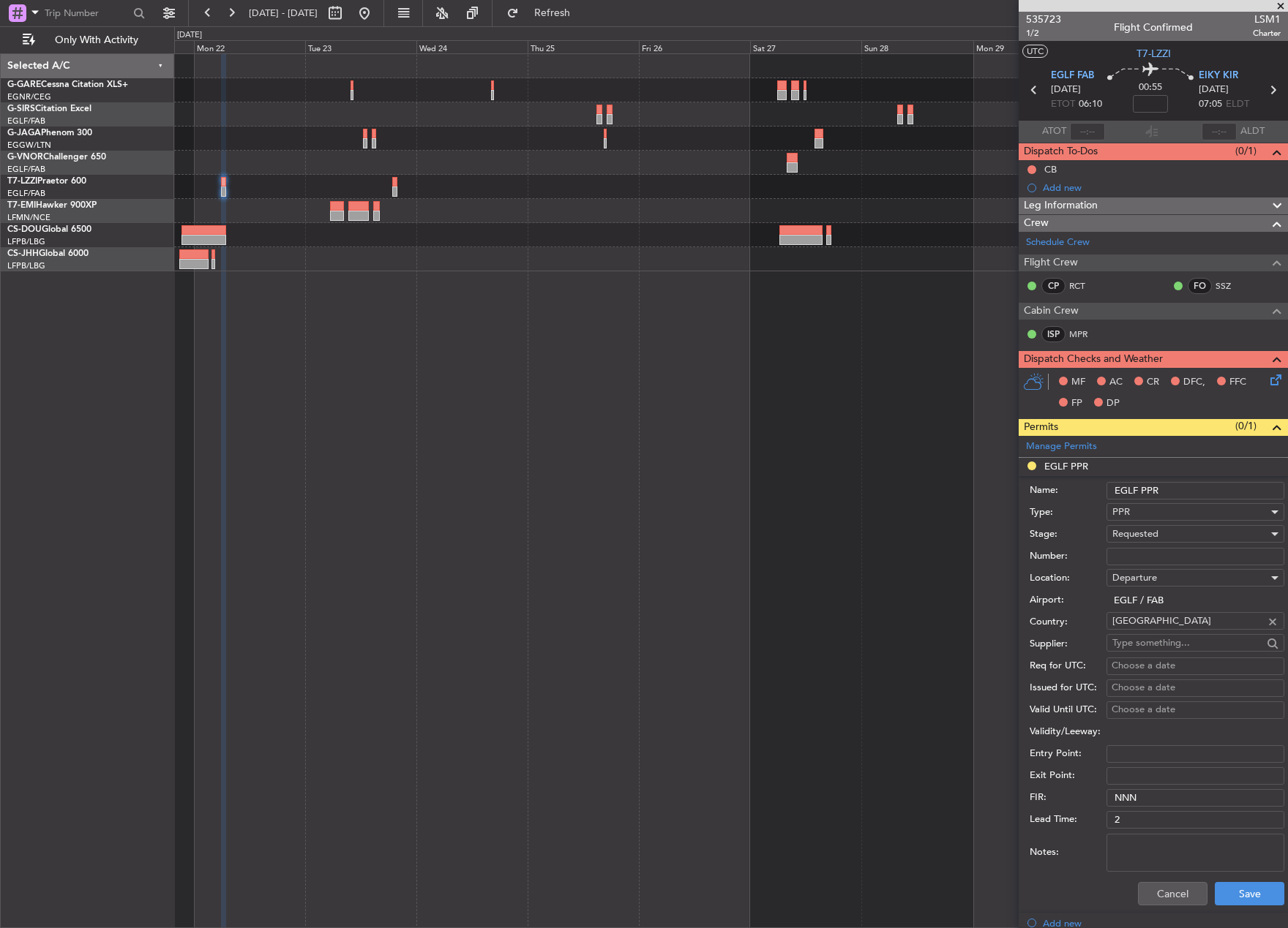
click at [1173, 488] on input "EGLF PPR" at bounding box center [1195, 491] width 178 height 18
type input "EGLF PPR 0600z"
click at [1262, 882] on button "Save" at bounding box center [1249, 894] width 69 height 23
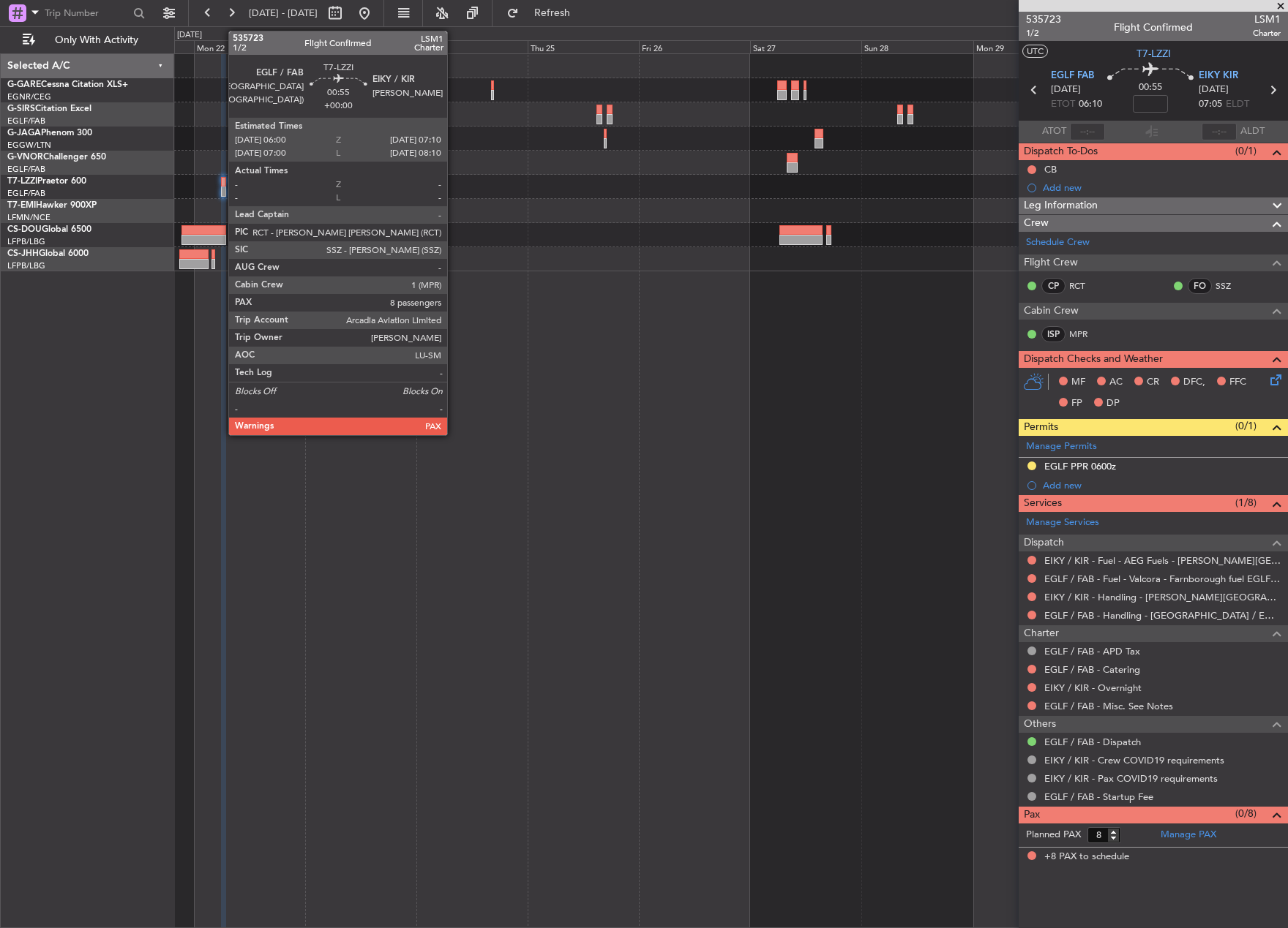
click at [221, 185] on div at bounding box center [224, 182] width 6 height 10
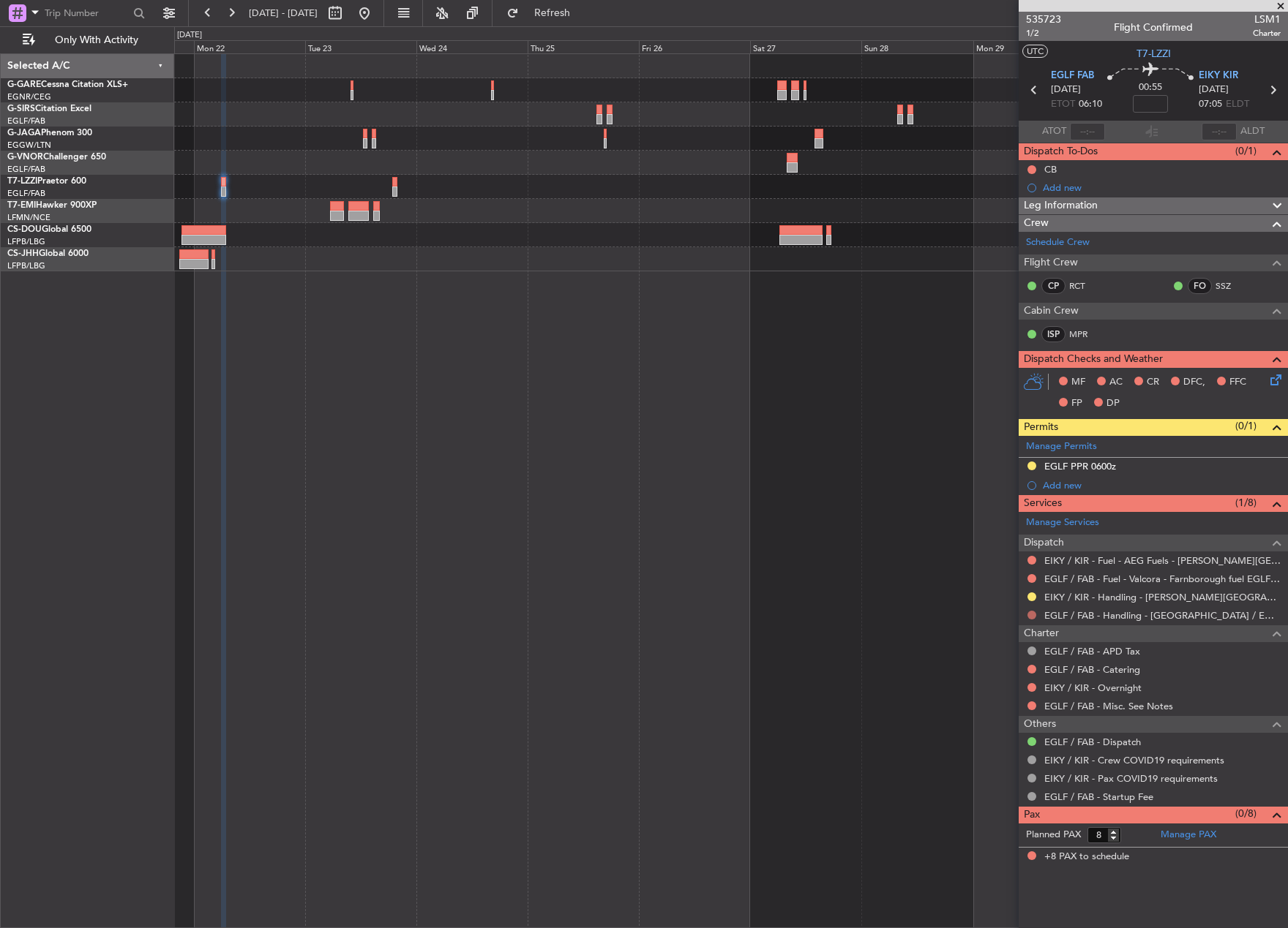
click at [1032, 614] on button at bounding box center [1032, 615] width 9 height 9
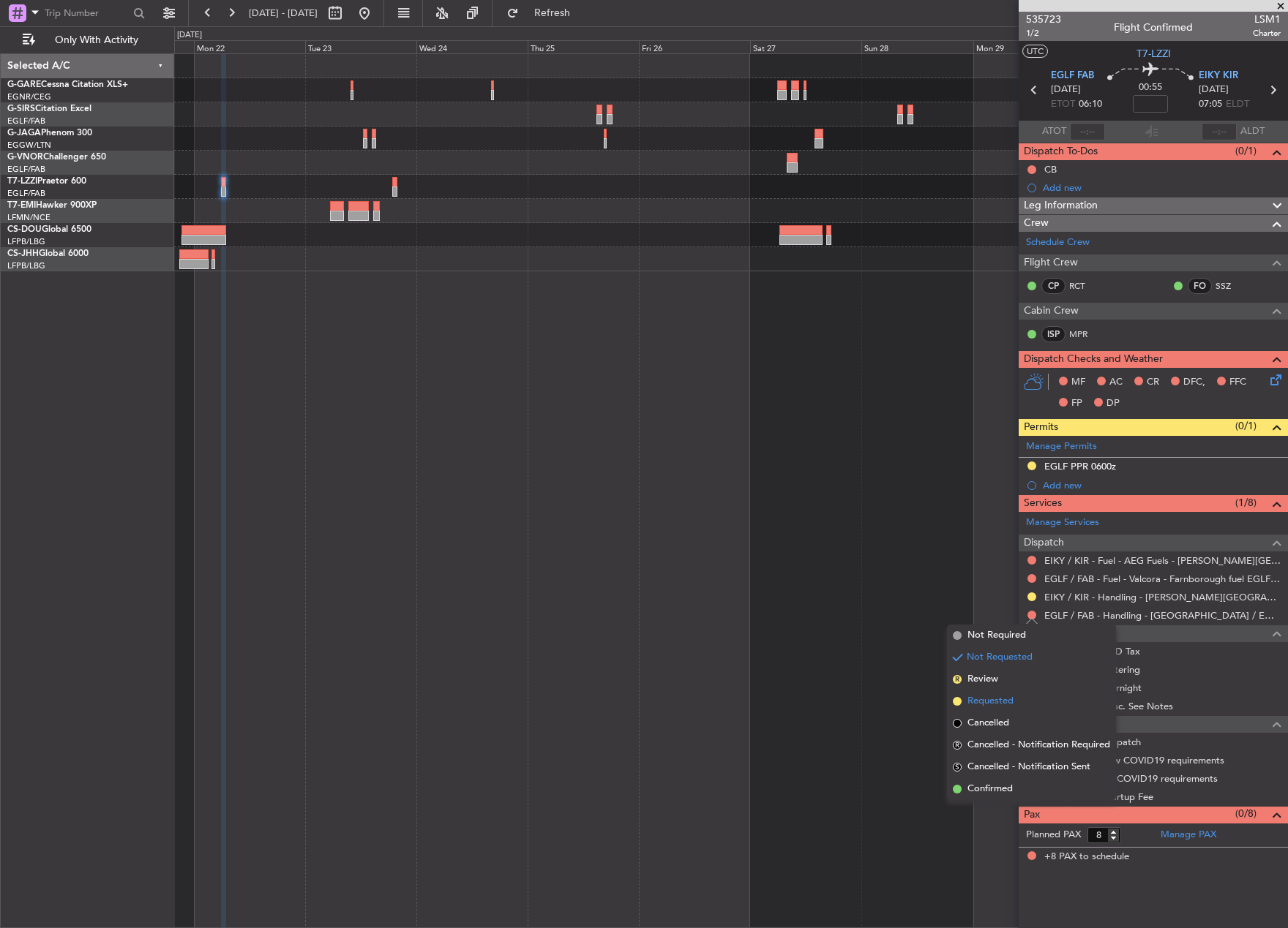
click at [962, 701] on li "Requested" at bounding box center [1031, 701] width 169 height 22
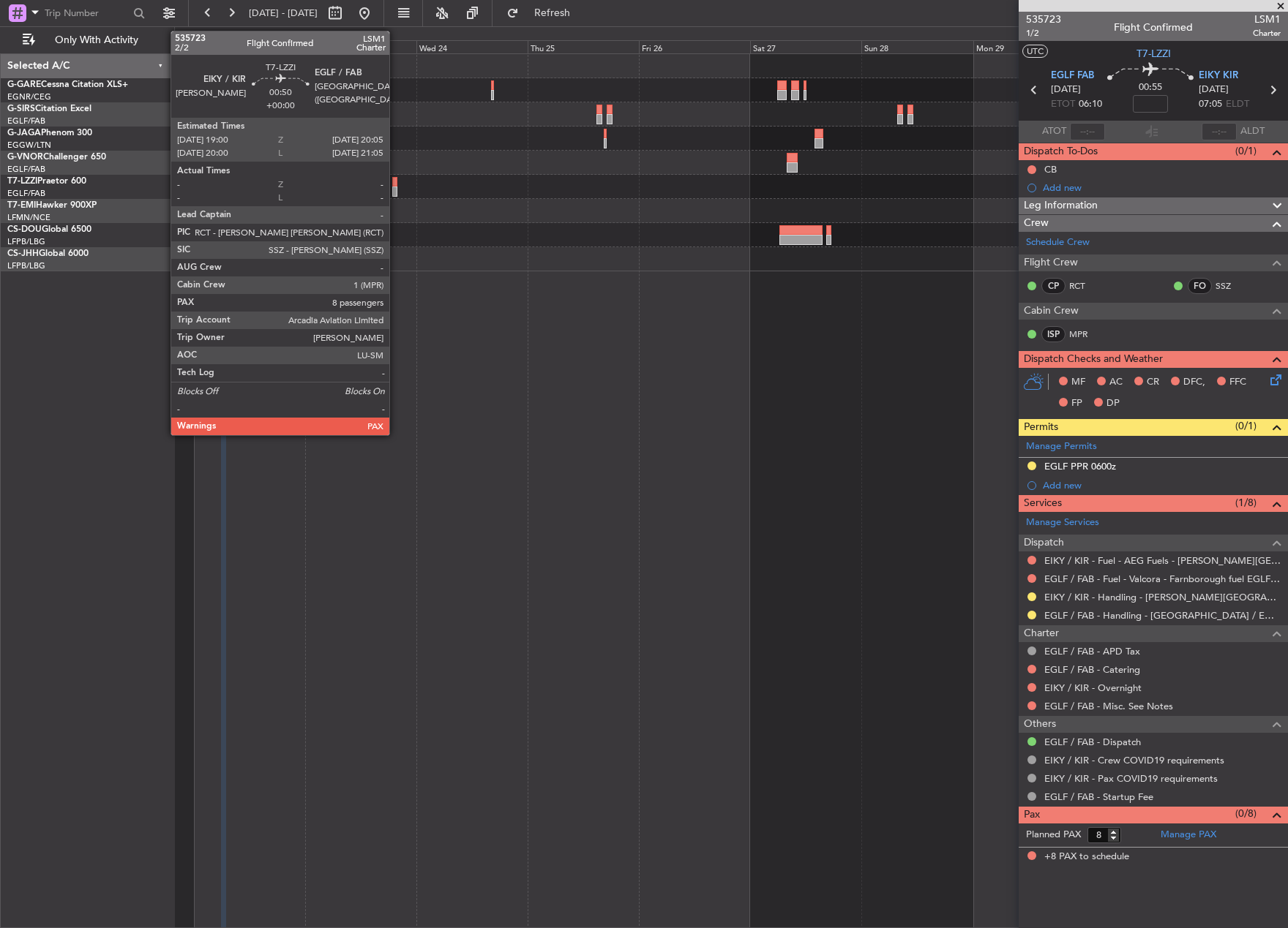
click at [396, 184] on div at bounding box center [394, 182] width 5 height 10
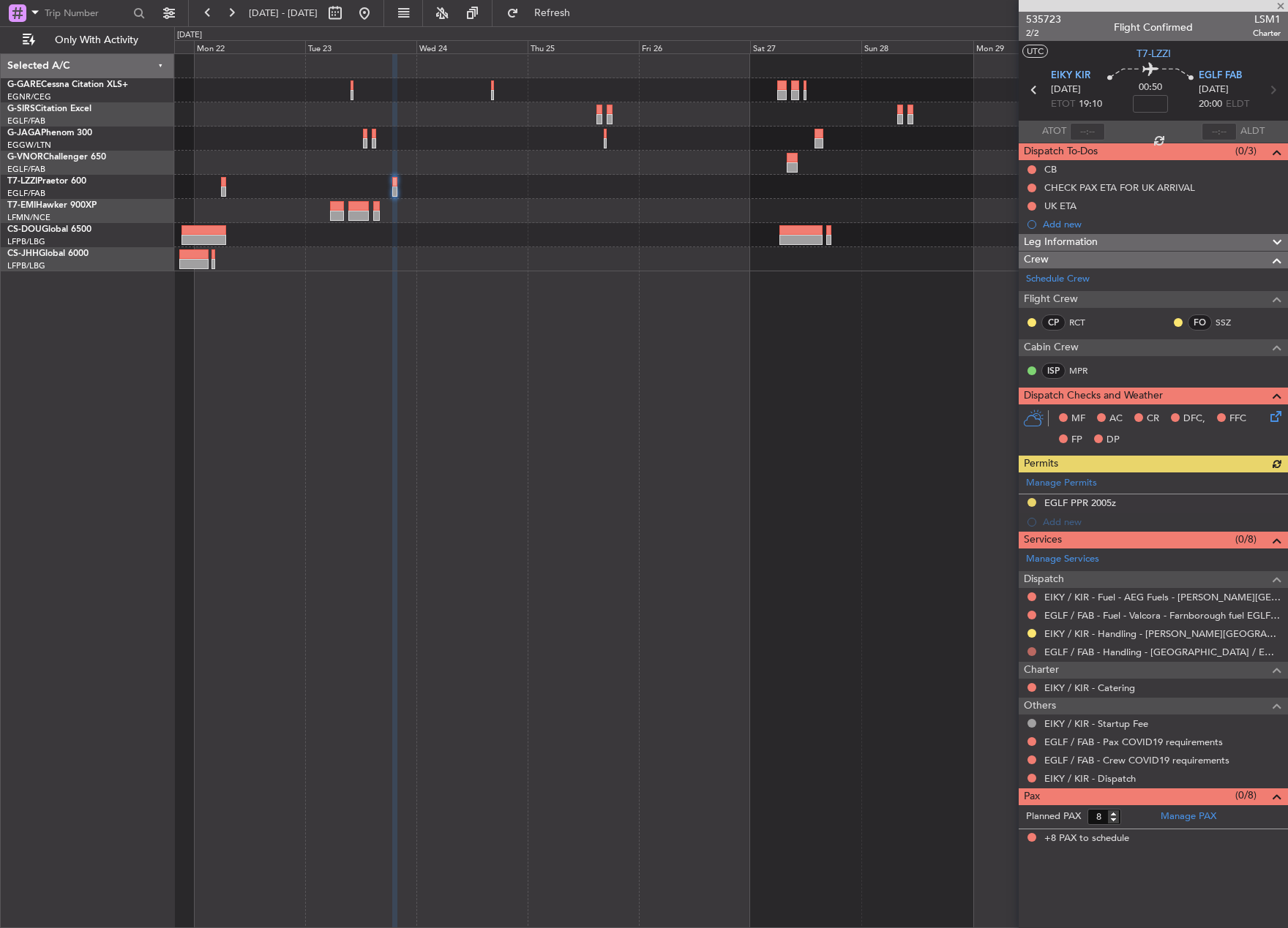
click at [1030, 650] on button at bounding box center [1032, 652] width 9 height 9
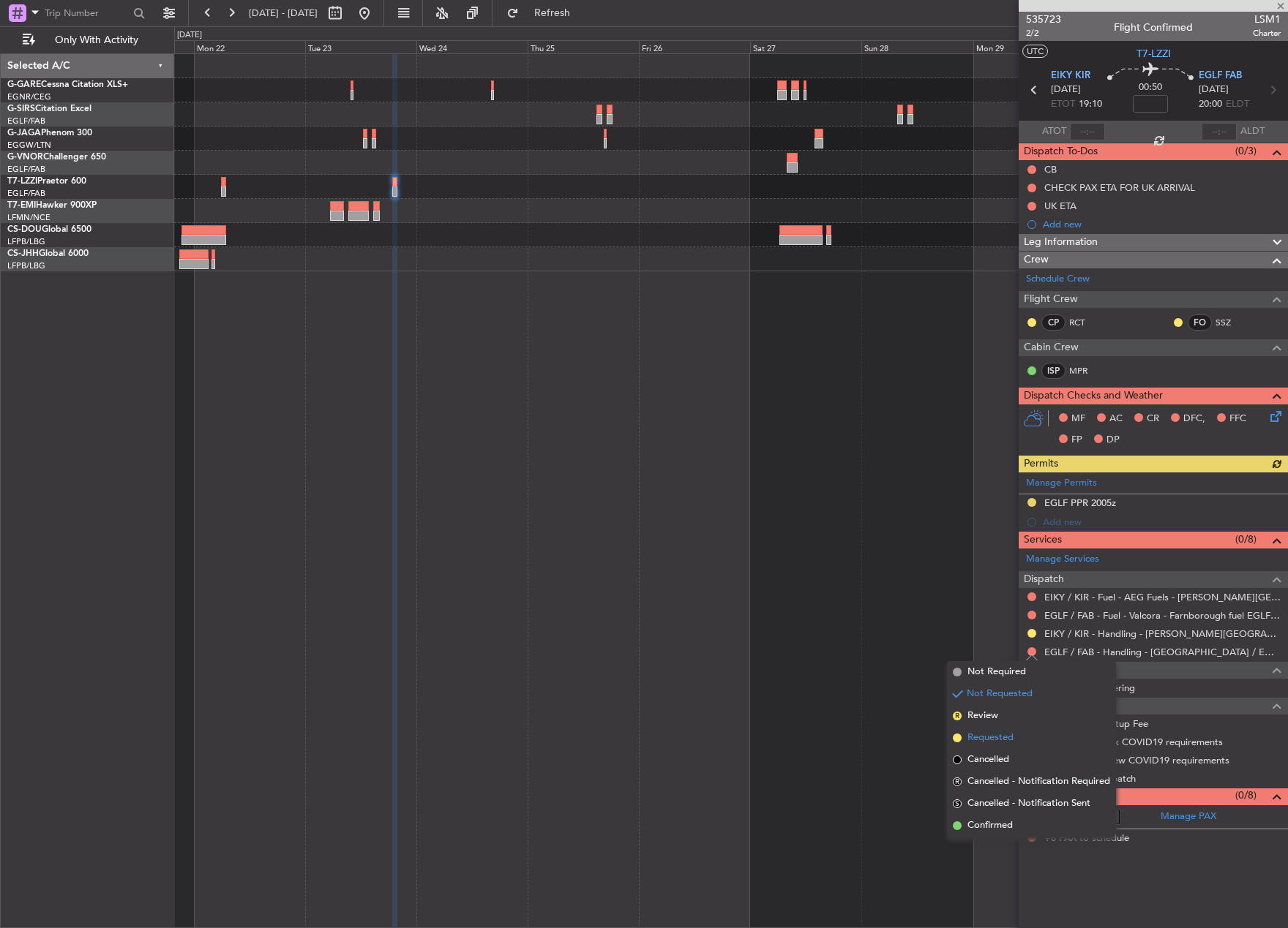
click at [1002, 734] on span "Requested" at bounding box center [990, 738] width 46 height 15
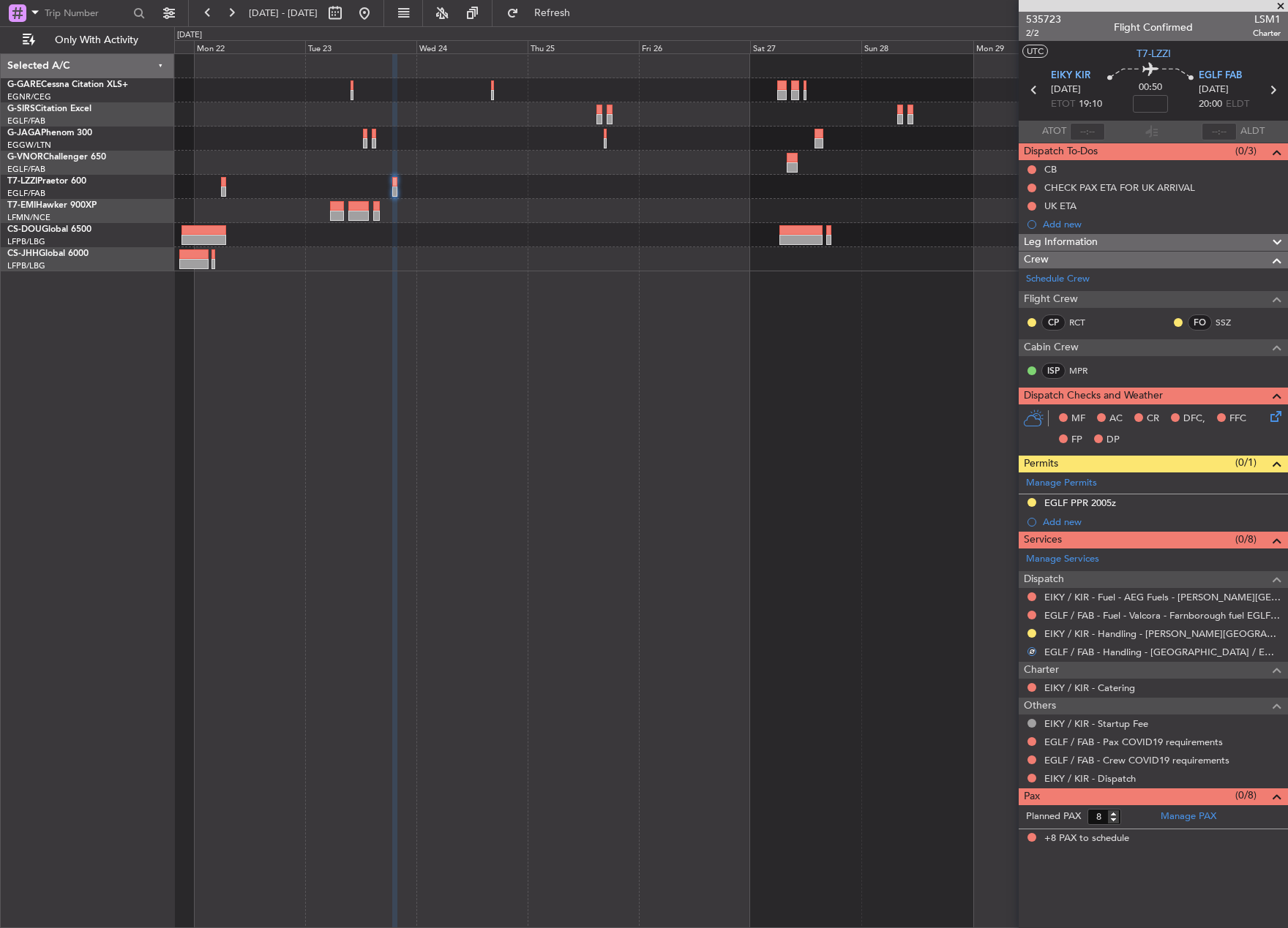
click at [877, 593] on div at bounding box center [730, 491] width 1113 height 875
click at [376, 18] on button at bounding box center [364, 13] width 23 height 23
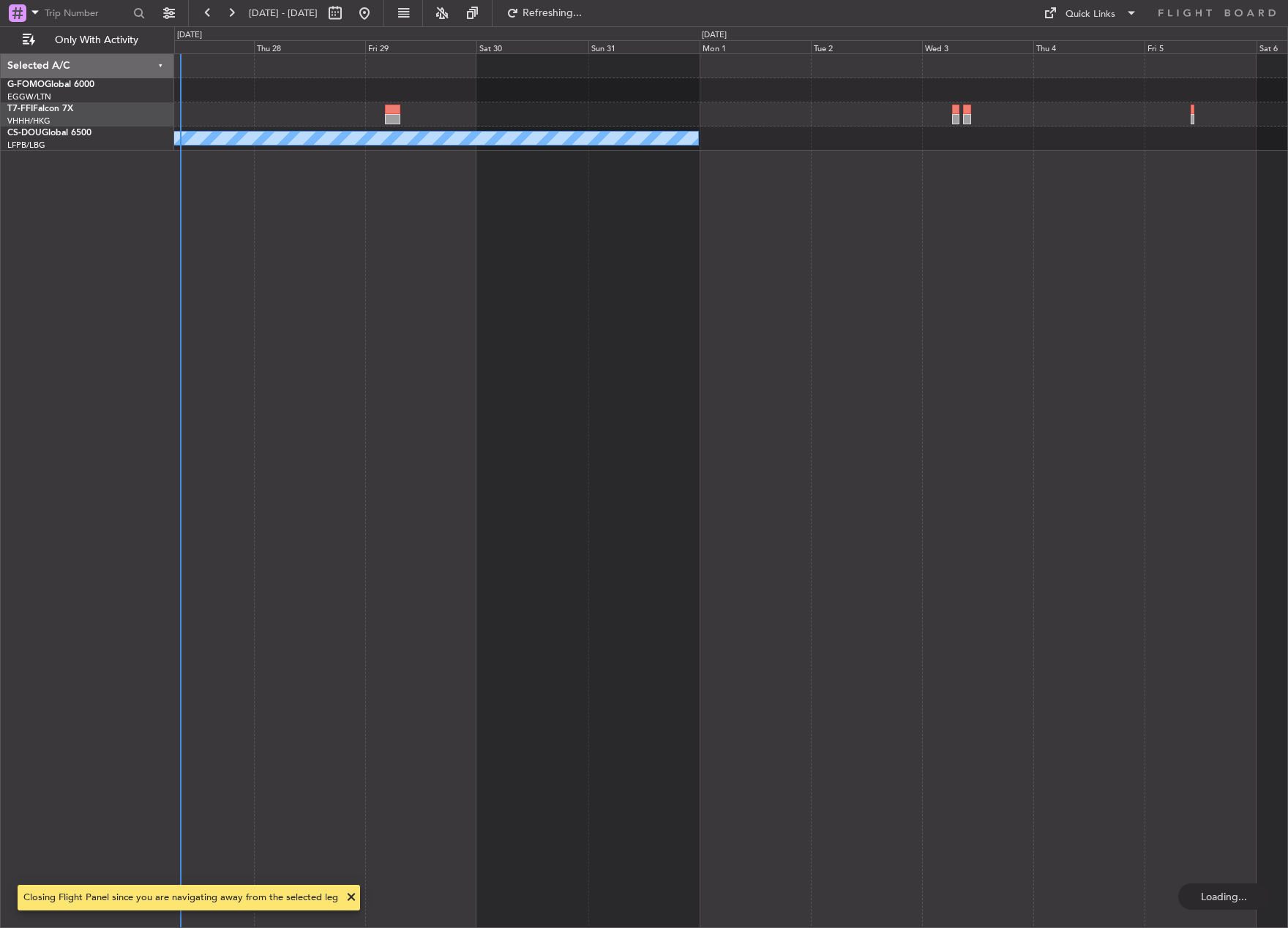
click at [194, 502] on div "No Crew" at bounding box center [730, 491] width 1113 height 875
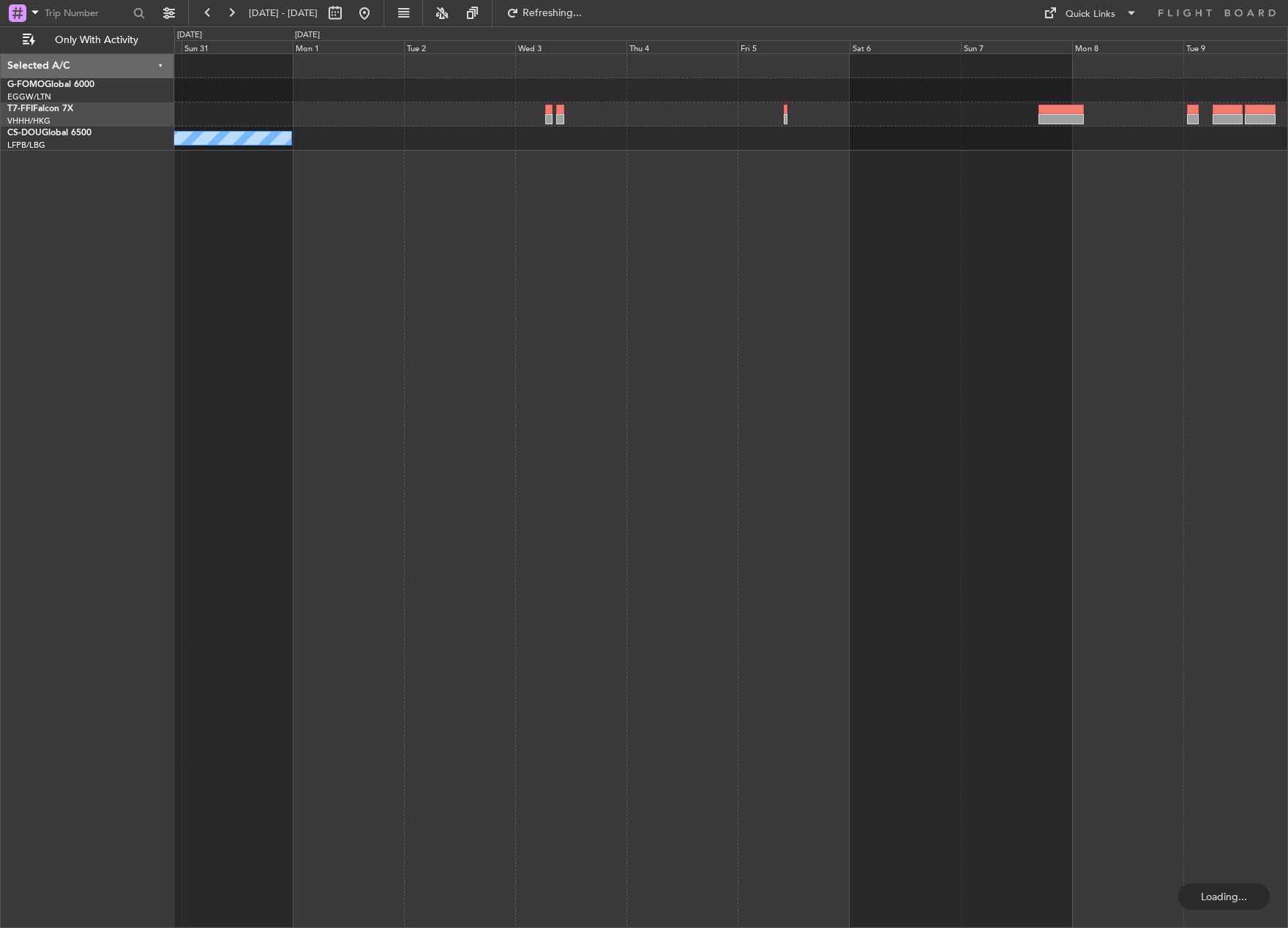
click at [481, 569] on div "Planned Maint Tianjin (Binhai) Planned Maint Geneva (Cointrin) No Crew" at bounding box center [730, 491] width 1113 height 875
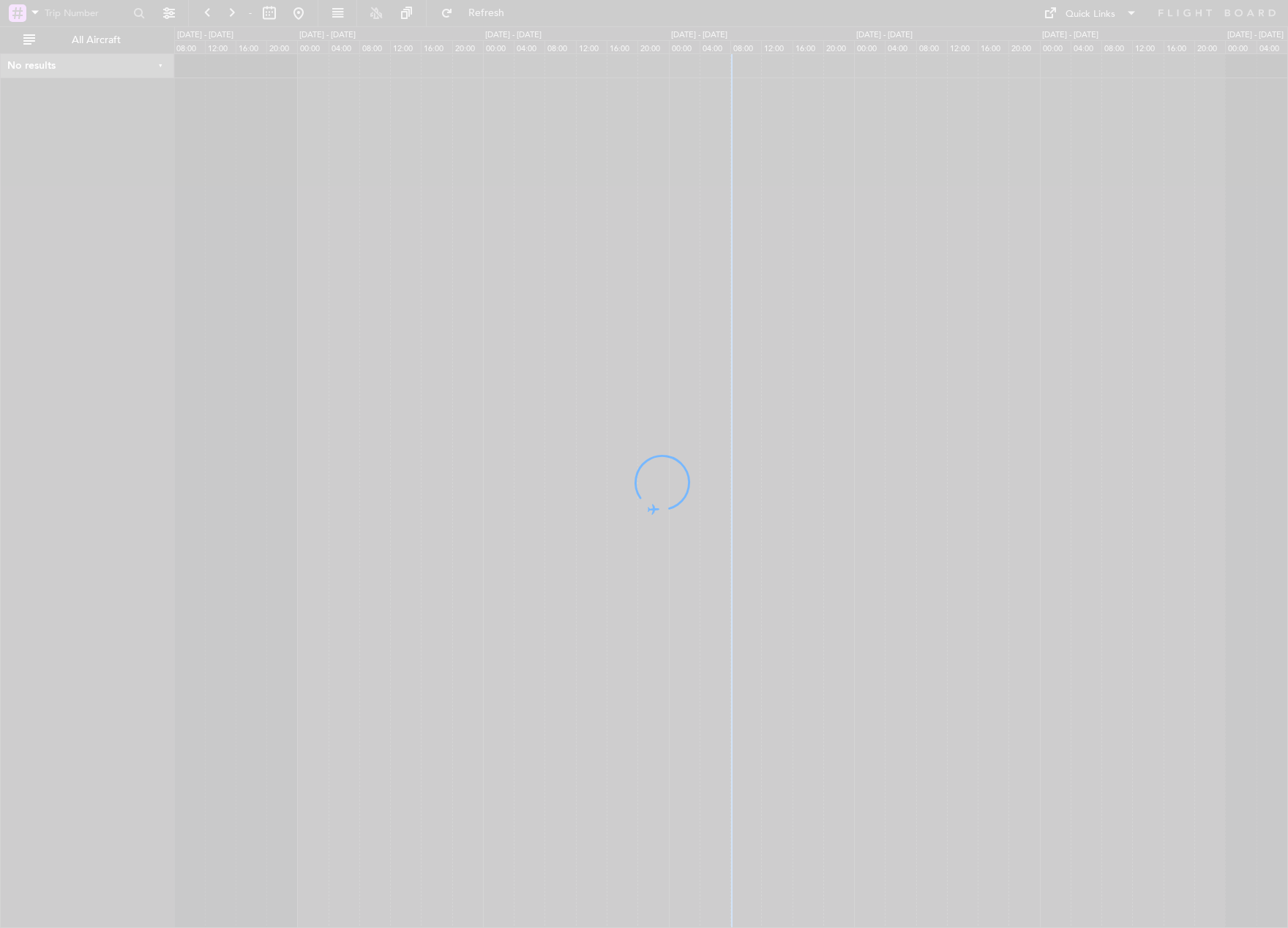
drag, startPoint x: 681, startPoint y: 284, endPoint x: 210, endPoint y: 358, distance: 476.8
click at [210, 358] on div at bounding box center [644, 464] width 1288 height 928
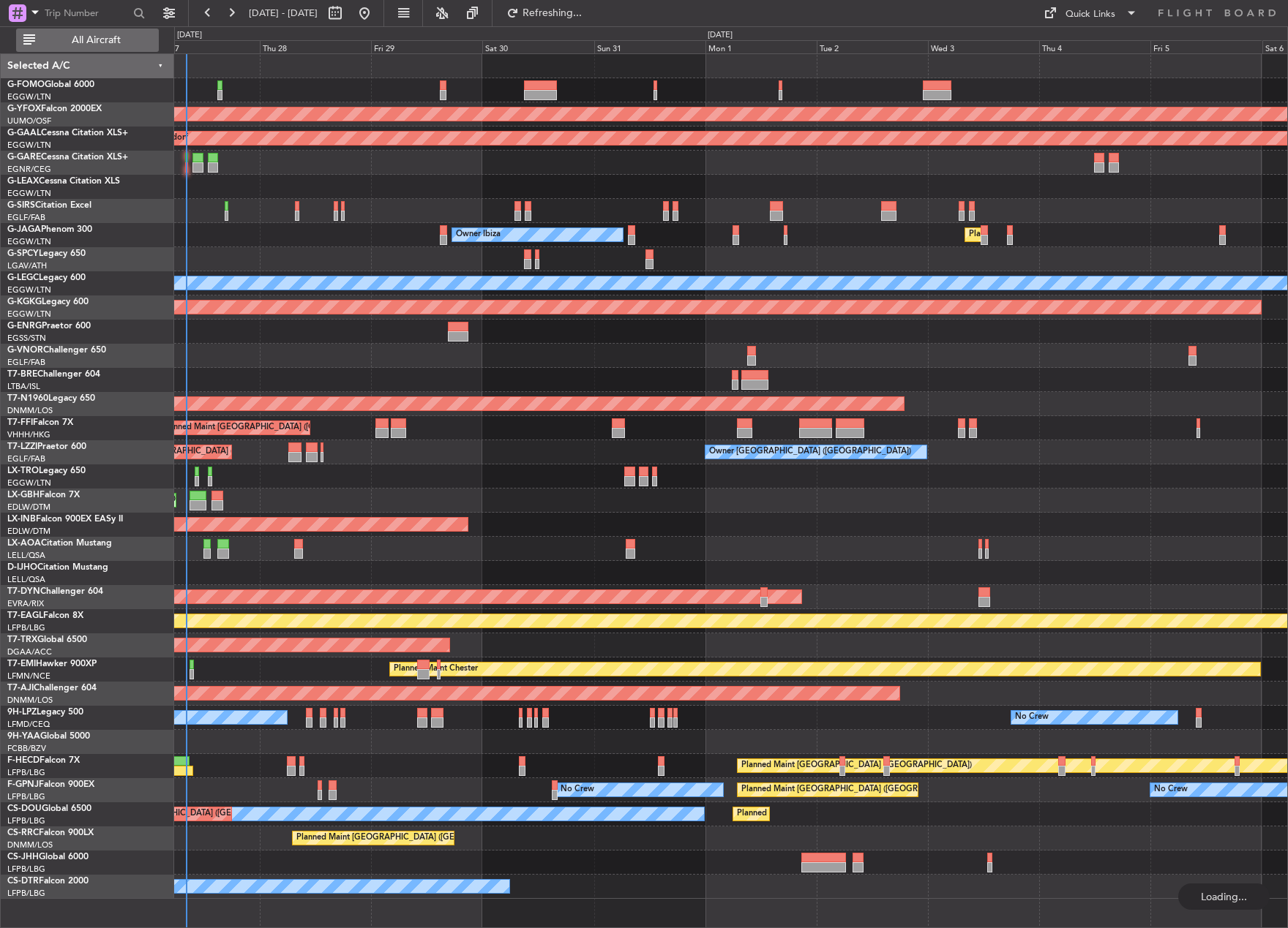
click at [76, 46] on span "All Aircraft" at bounding box center [96, 40] width 116 height 10
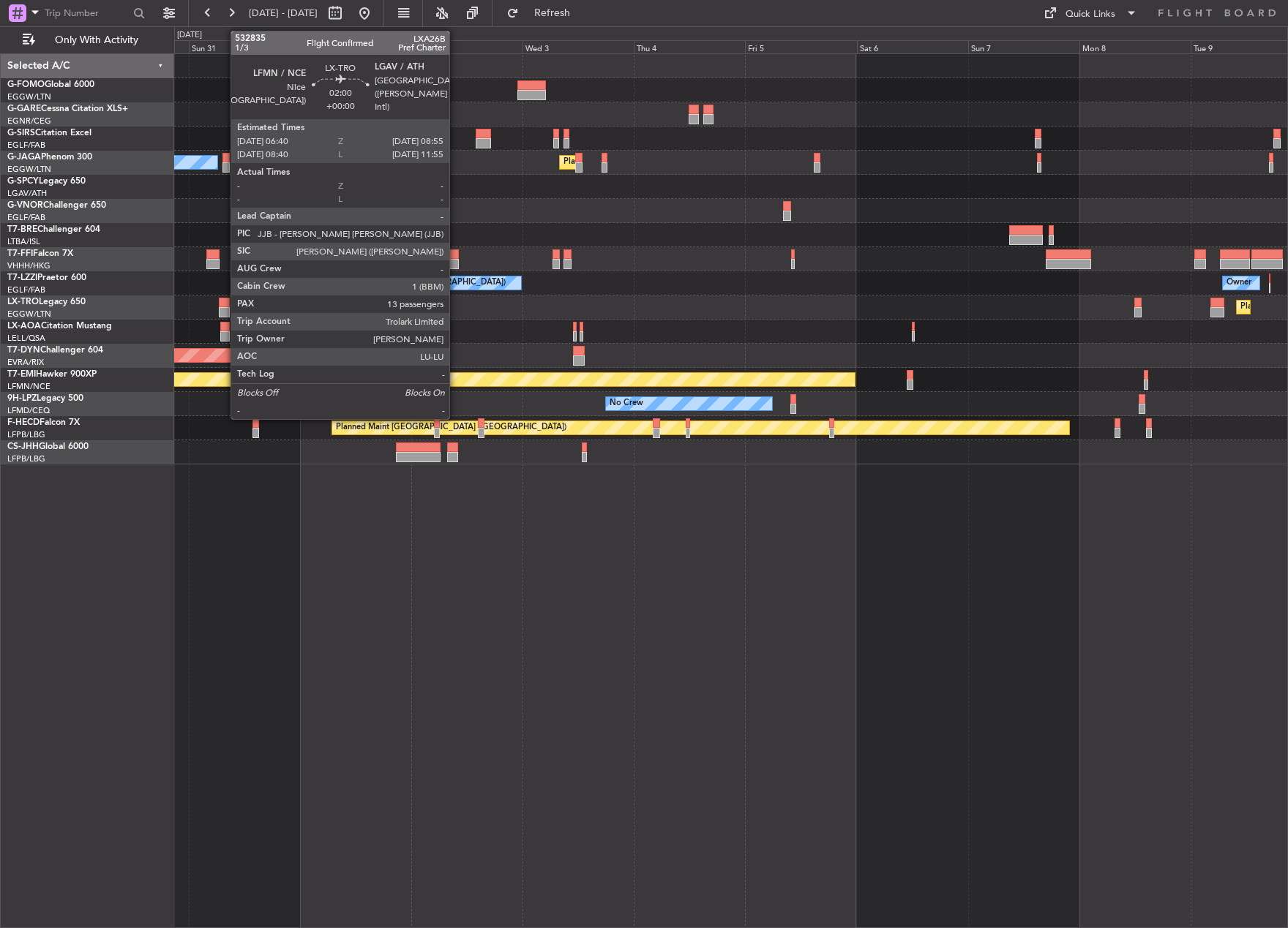
click at [223, 309] on div at bounding box center [224, 313] width 11 height 10
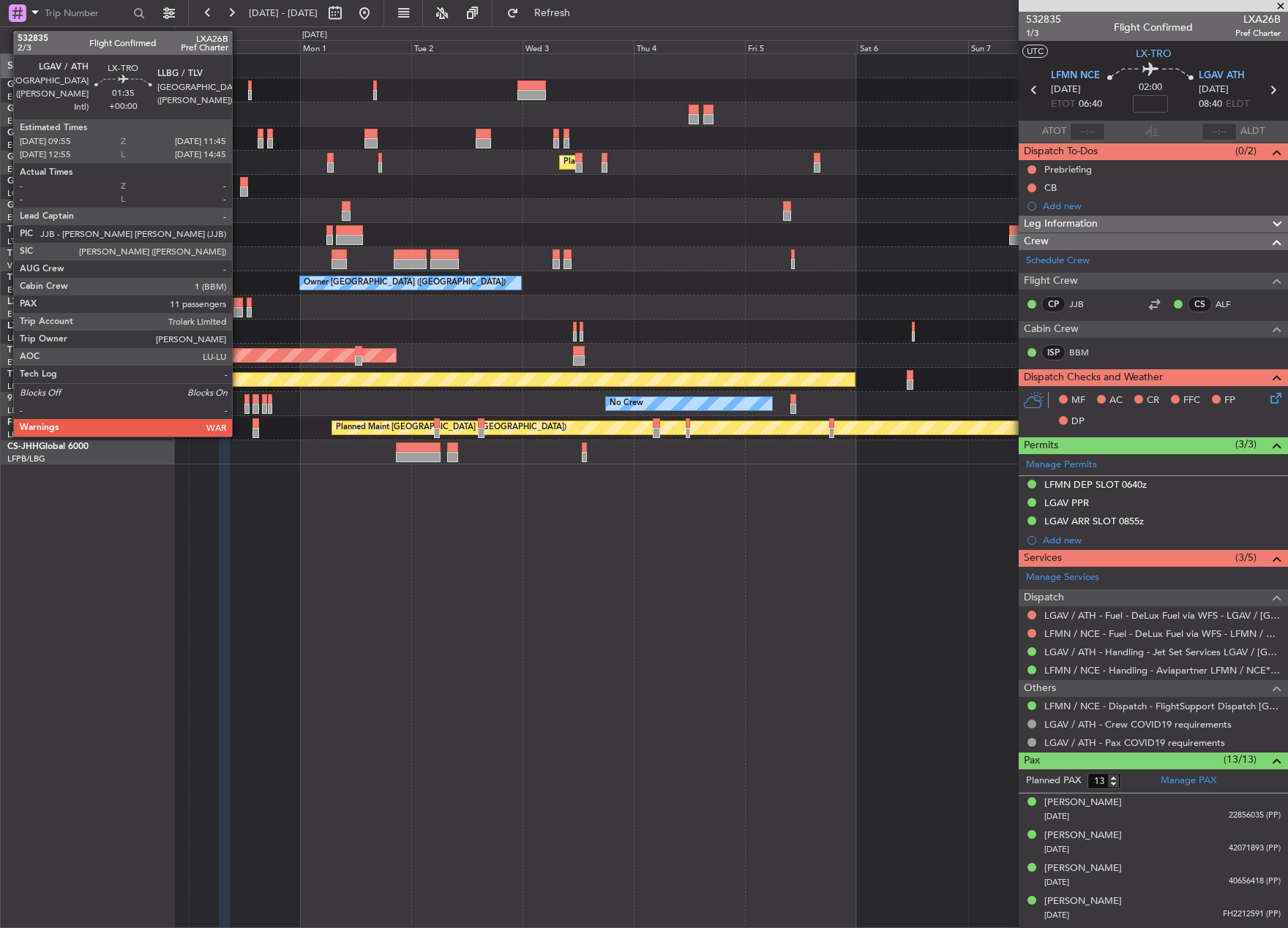
click at [238, 307] on div at bounding box center [238, 303] width 9 height 10
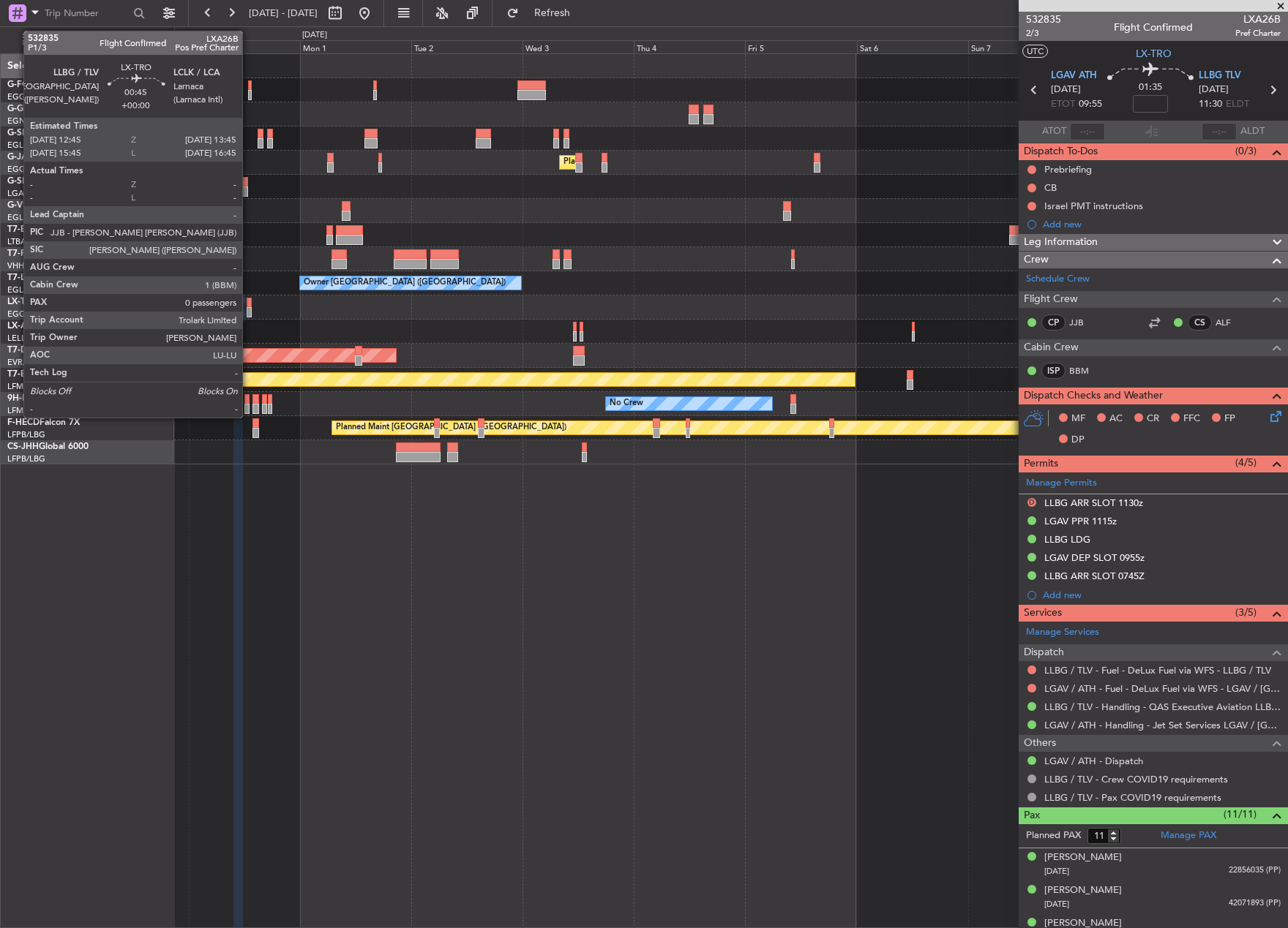
click at [249, 311] on div at bounding box center [249, 313] width 5 height 10
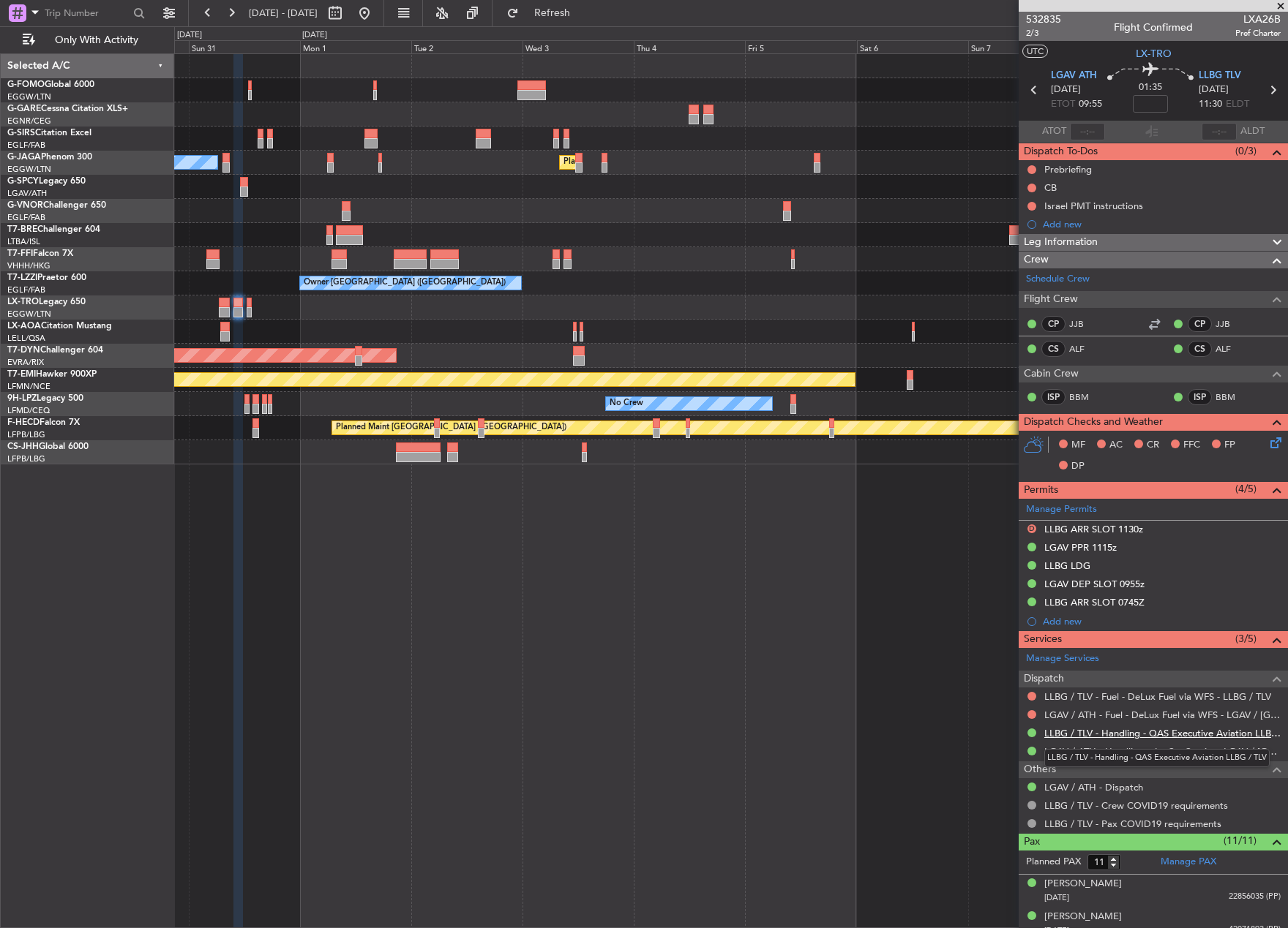
click at [1063, 733] on link "LLBG / TLV - Handling - QAS Executive Aviation LLBG / TLV" at bounding box center [1162, 733] width 237 height 13
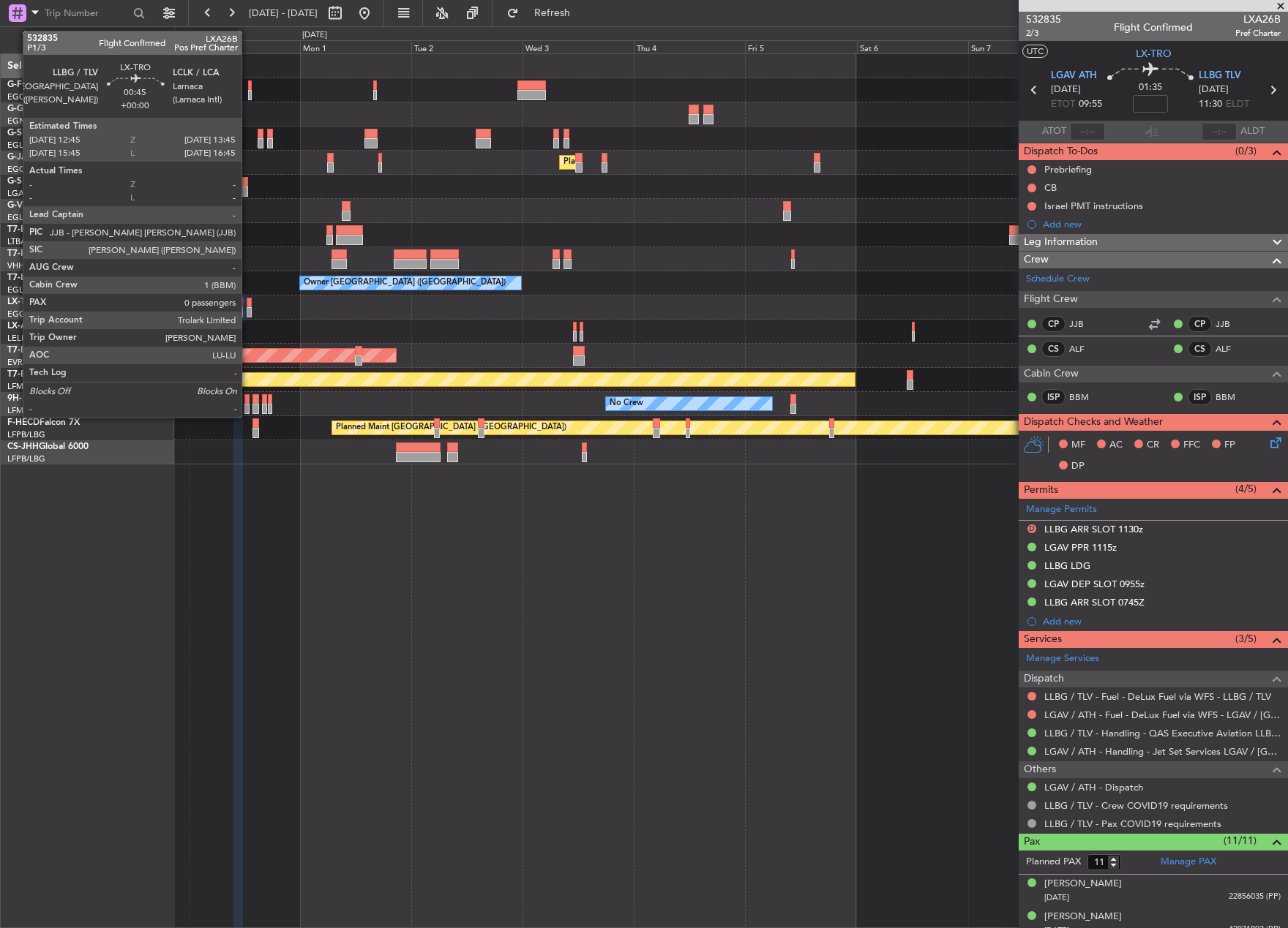
click at [248, 308] on div at bounding box center [249, 313] width 5 height 10
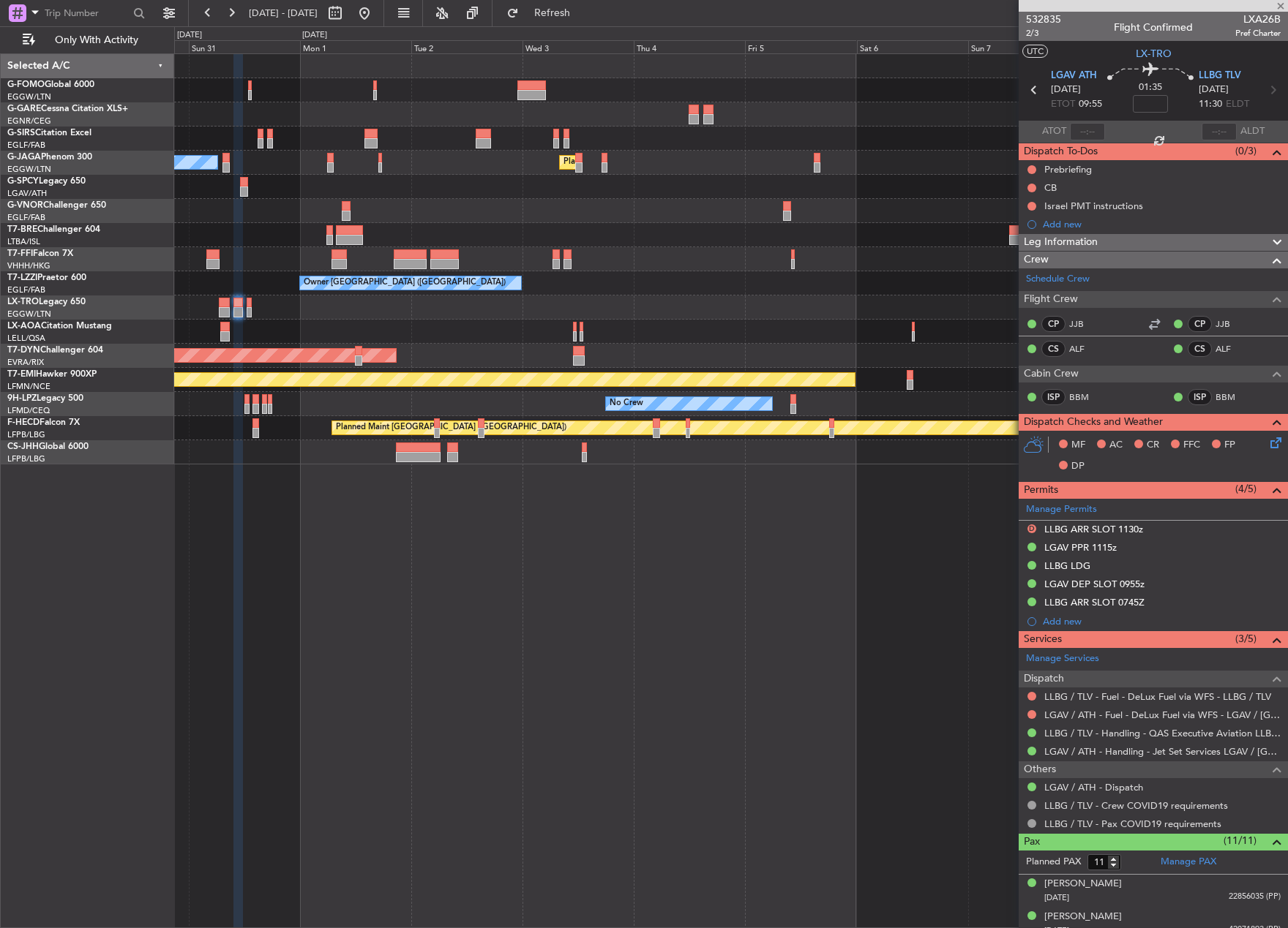
type input "0"
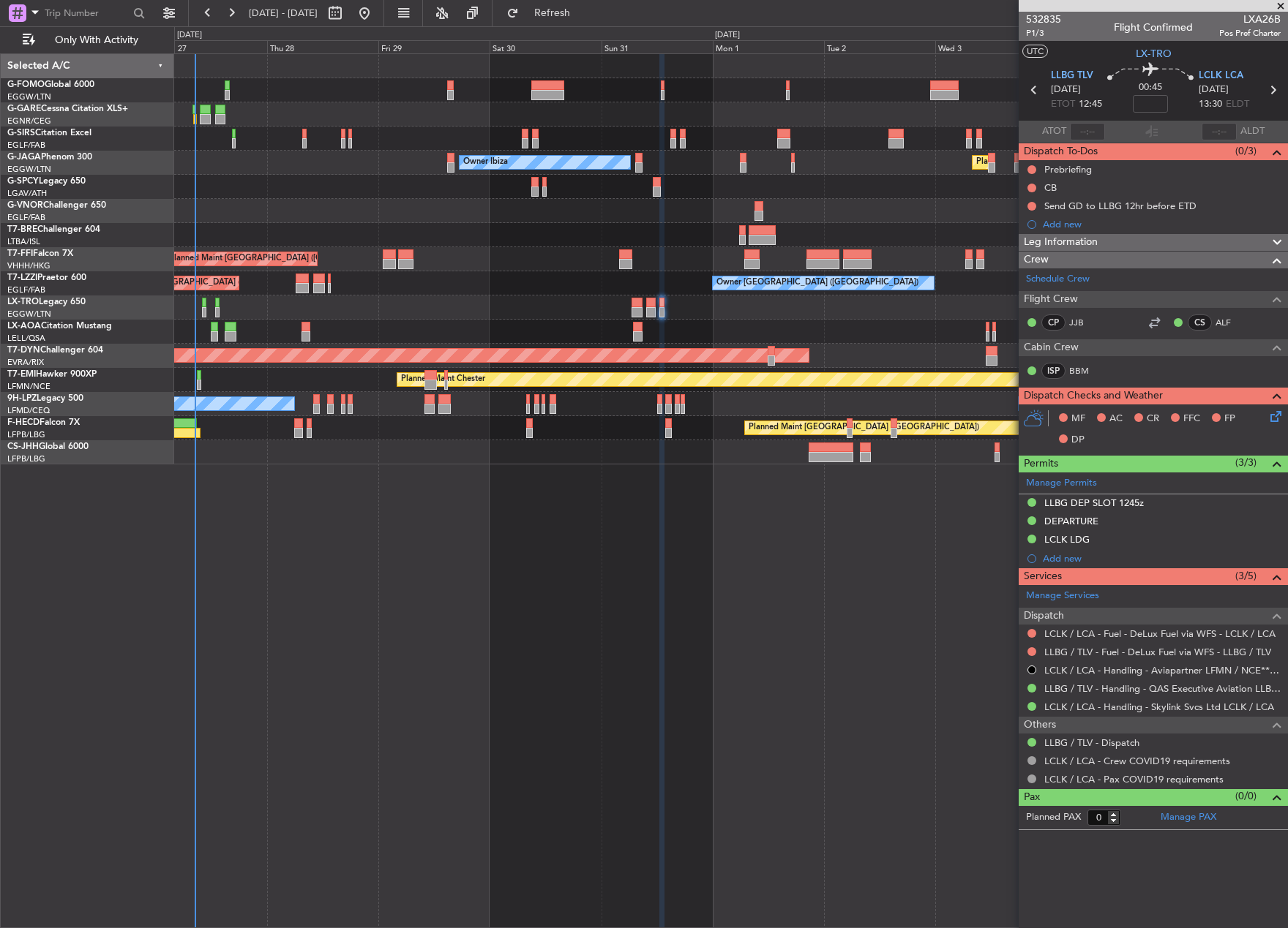
click at [703, 437] on div "Unplanned Maint Oxford ([GEOGRAPHIC_DATA]) Owner Ibiza Planned Maint [GEOGRAPHI…" at bounding box center [730, 260] width 1113 height 411
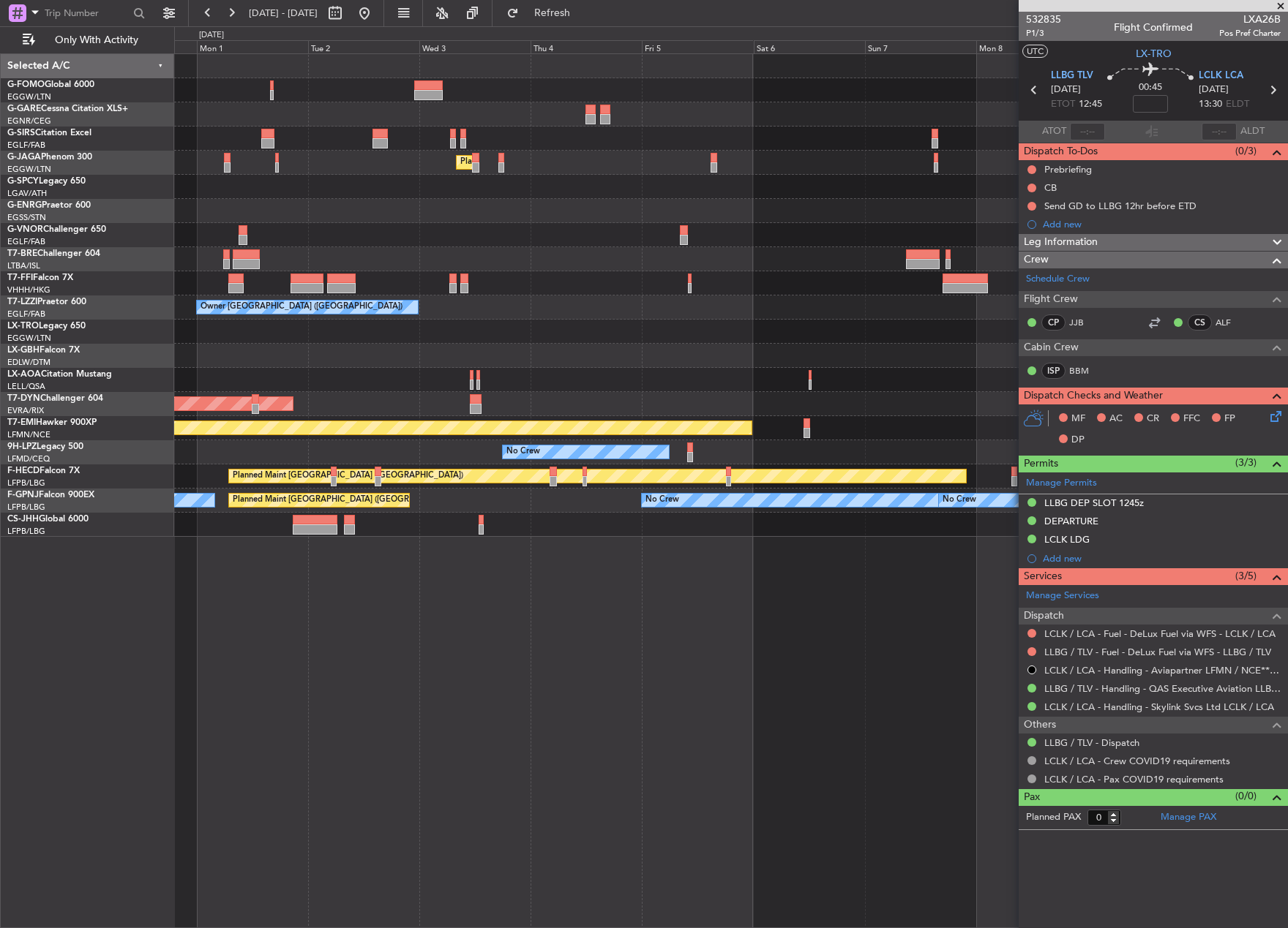
click at [126, 485] on div "Planned Maint [GEOGRAPHIC_DATA] ([GEOGRAPHIC_DATA]) Owner Ibiza Planned Maint T…" at bounding box center [644, 477] width 1288 height 902
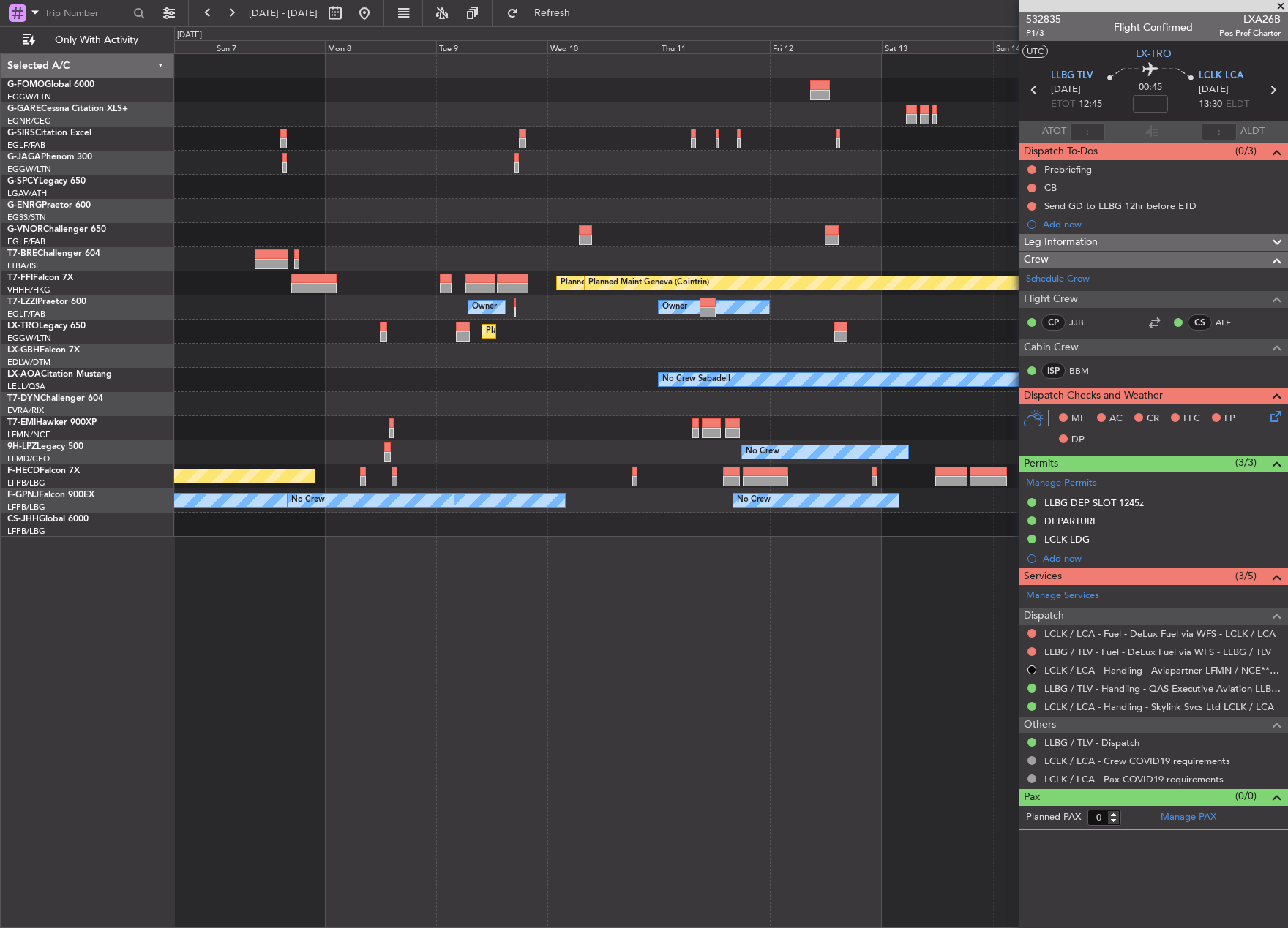
click at [105, 473] on div "Planned Maint Tianjin ([GEOGRAPHIC_DATA]) Planned Maint Geneva ([GEOGRAPHIC_DAT…" at bounding box center [644, 477] width 1288 height 902
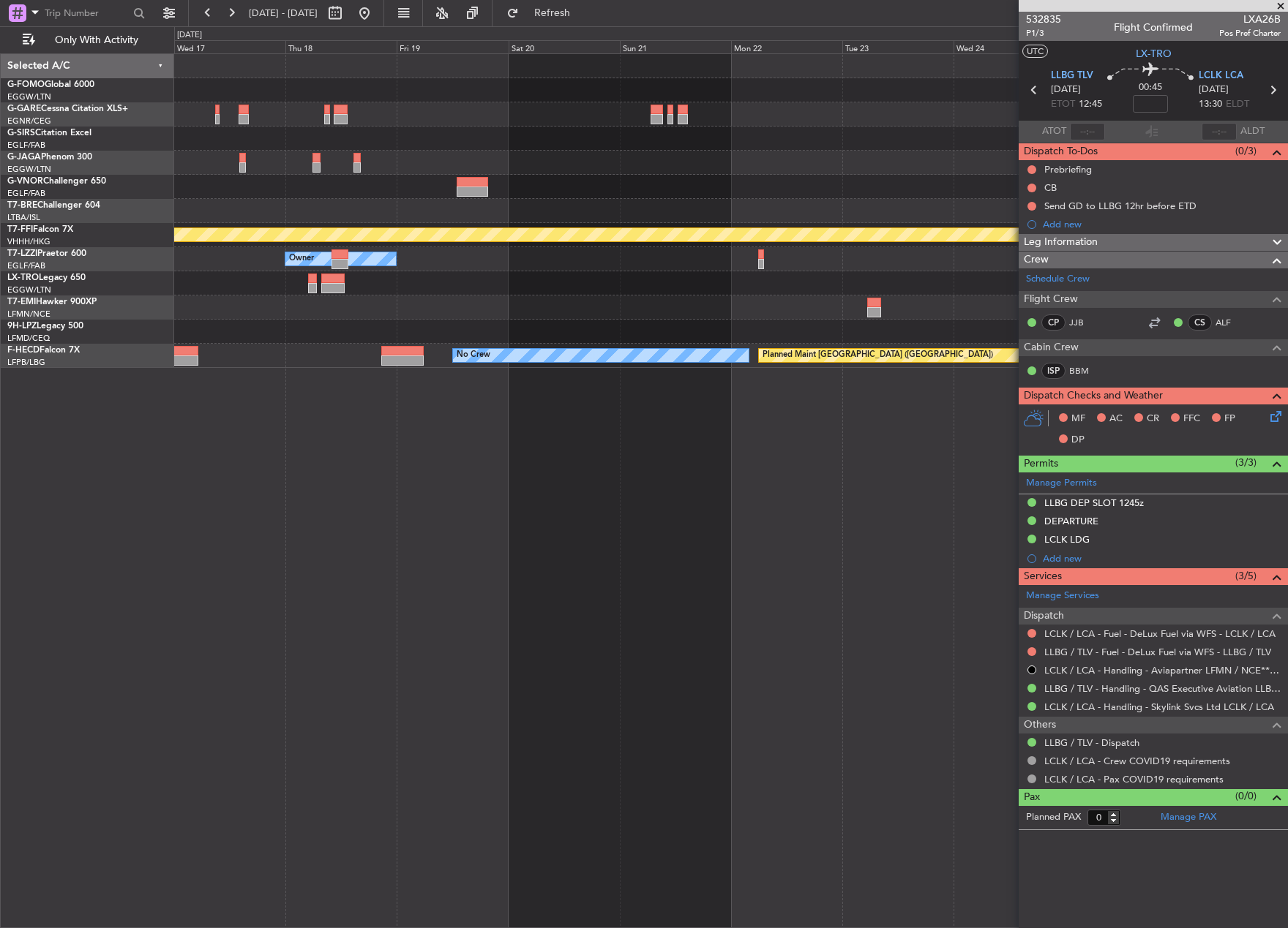
click at [107, 545] on div "Planned Maint Geneva (Cointrin) Owner No Crew Planned Maint [GEOGRAPHIC_DATA] (…" at bounding box center [644, 477] width 1288 height 902
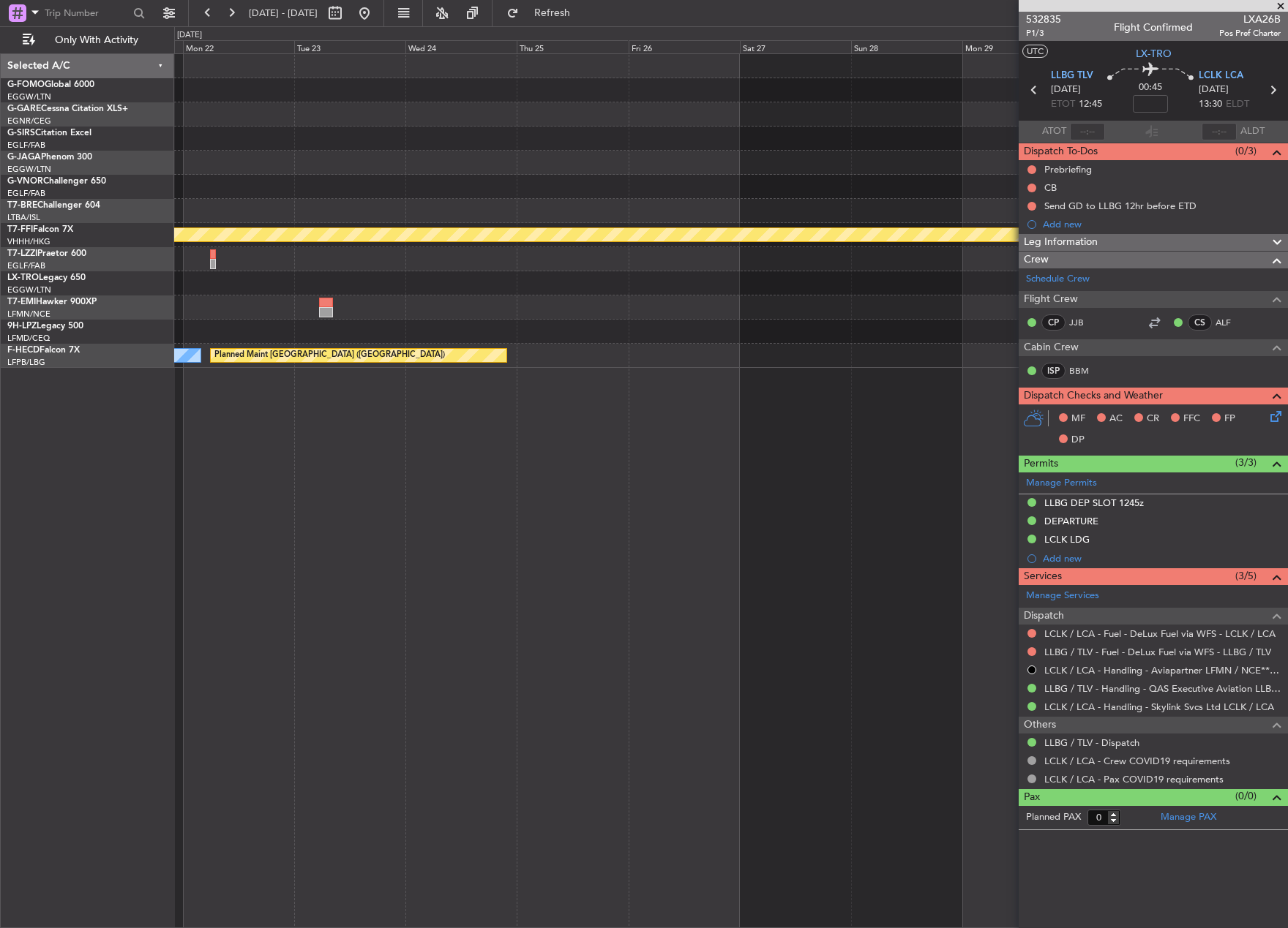
click at [103, 552] on div "Planned Maint Geneva (Cointrin) Planned Maint [GEOGRAPHIC_DATA] ([GEOGRAPHIC_DA…" at bounding box center [644, 477] width 1288 height 902
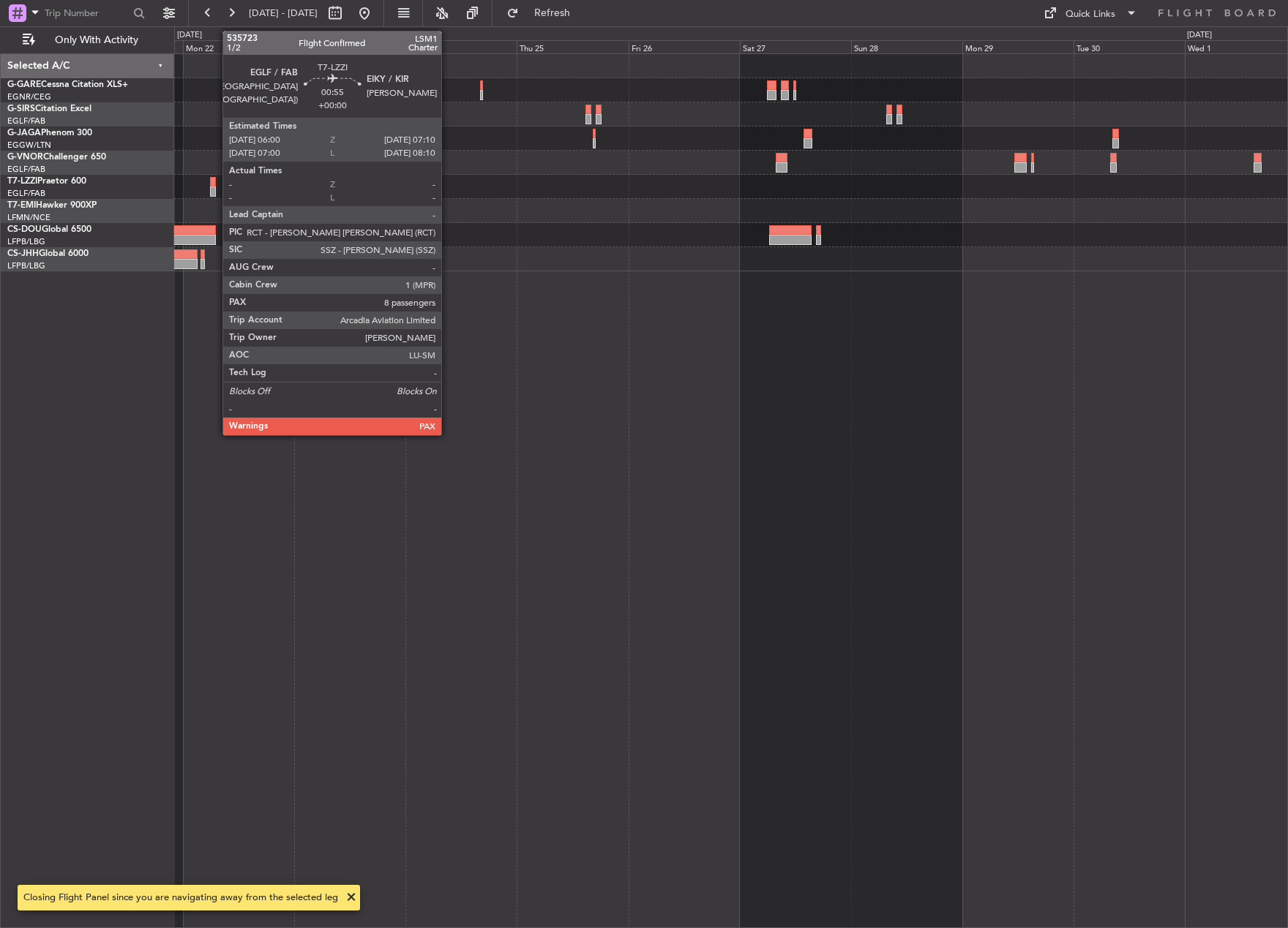
click at [215, 185] on div at bounding box center [213, 182] width 6 height 10
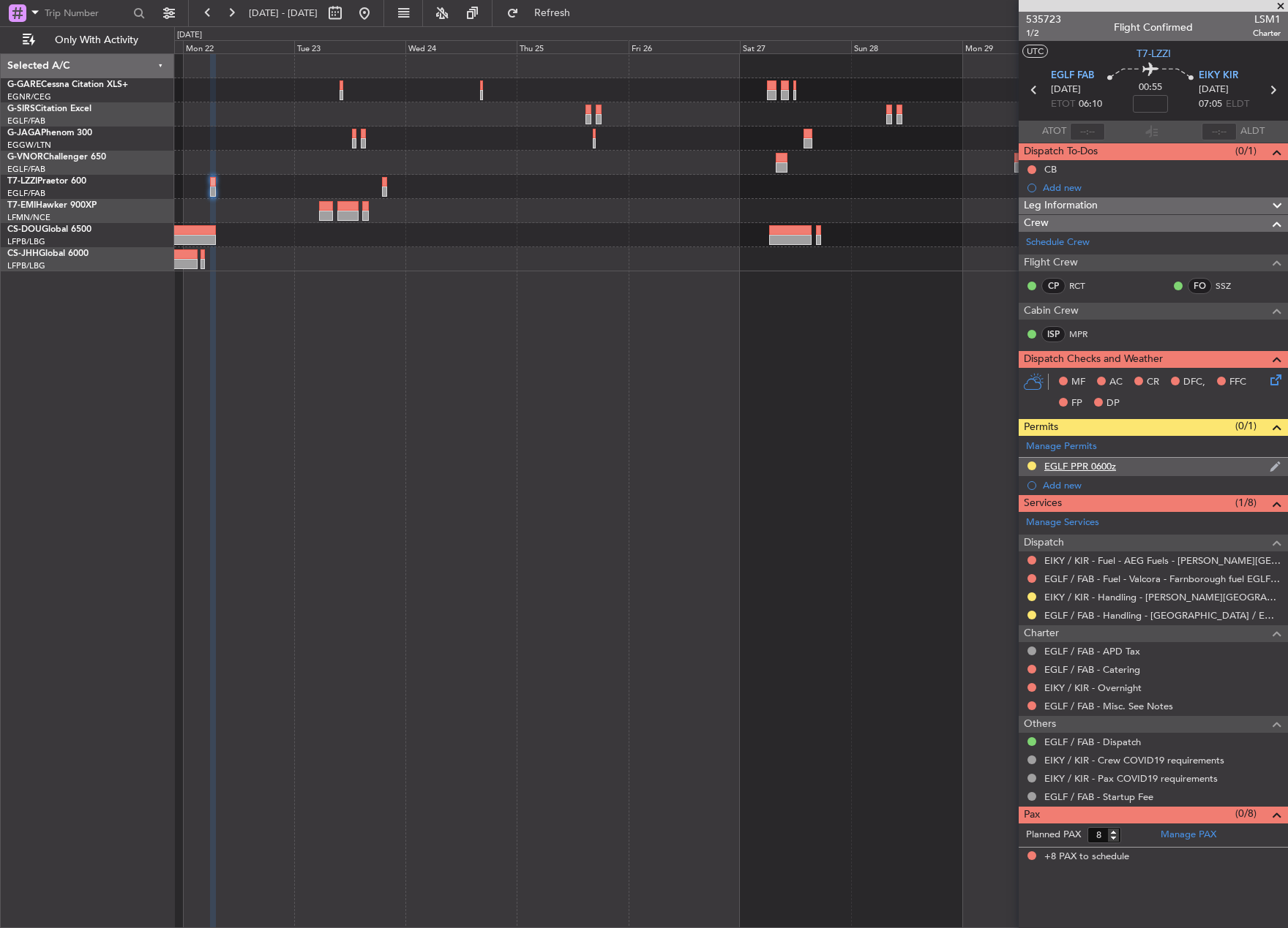
click at [1065, 458] on div "EGLF PPR 0600z" at bounding box center [1153, 467] width 270 height 18
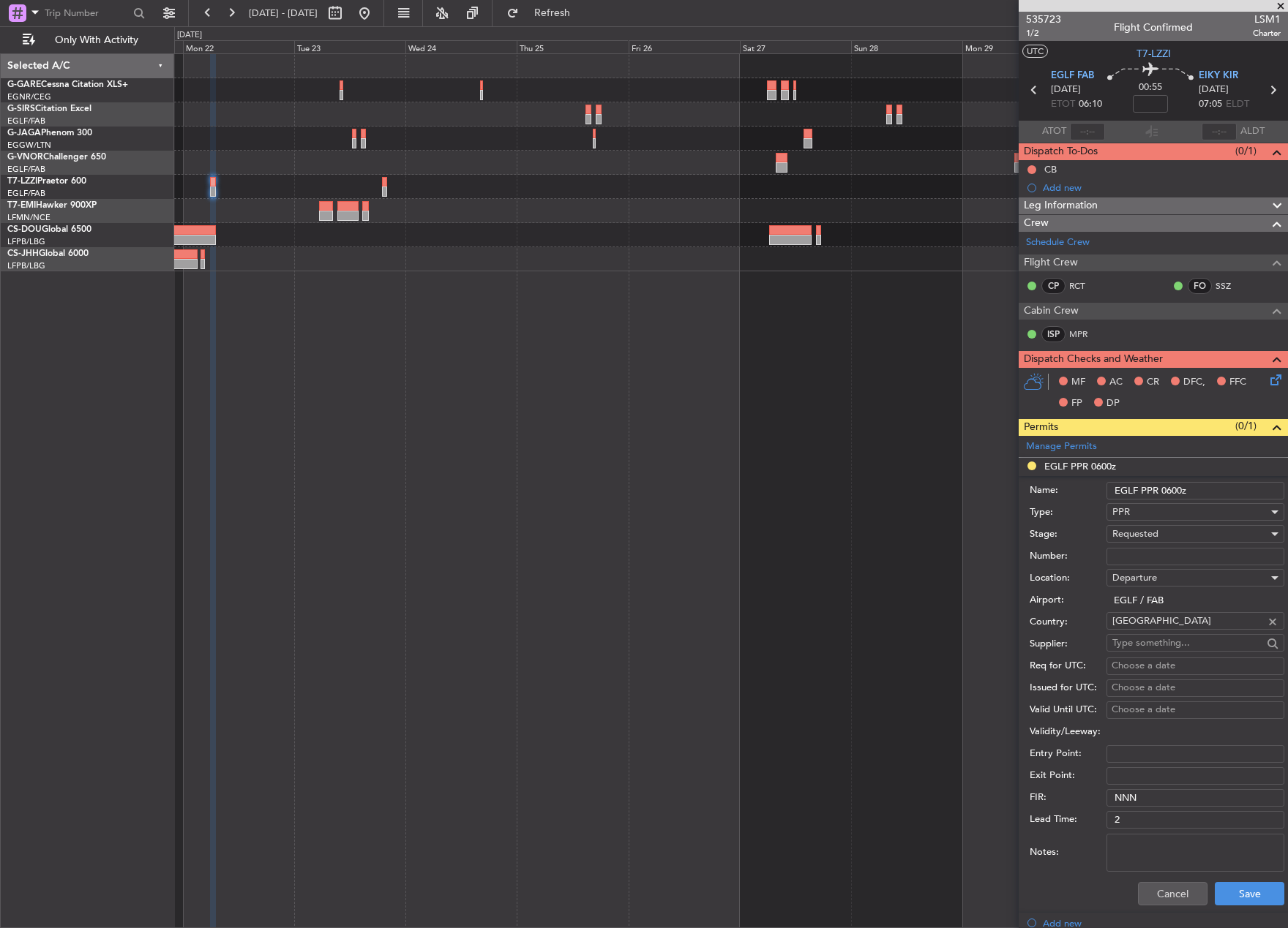
click at [1133, 551] on input "Number:" at bounding box center [1195, 557] width 178 height 18
type input "372195"
click at [1146, 539] on span "Requested" at bounding box center [1135, 534] width 46 height 13
click at [1181, 644] on span "Received OK" at bounding box center [1189, 645] width 154 height 22
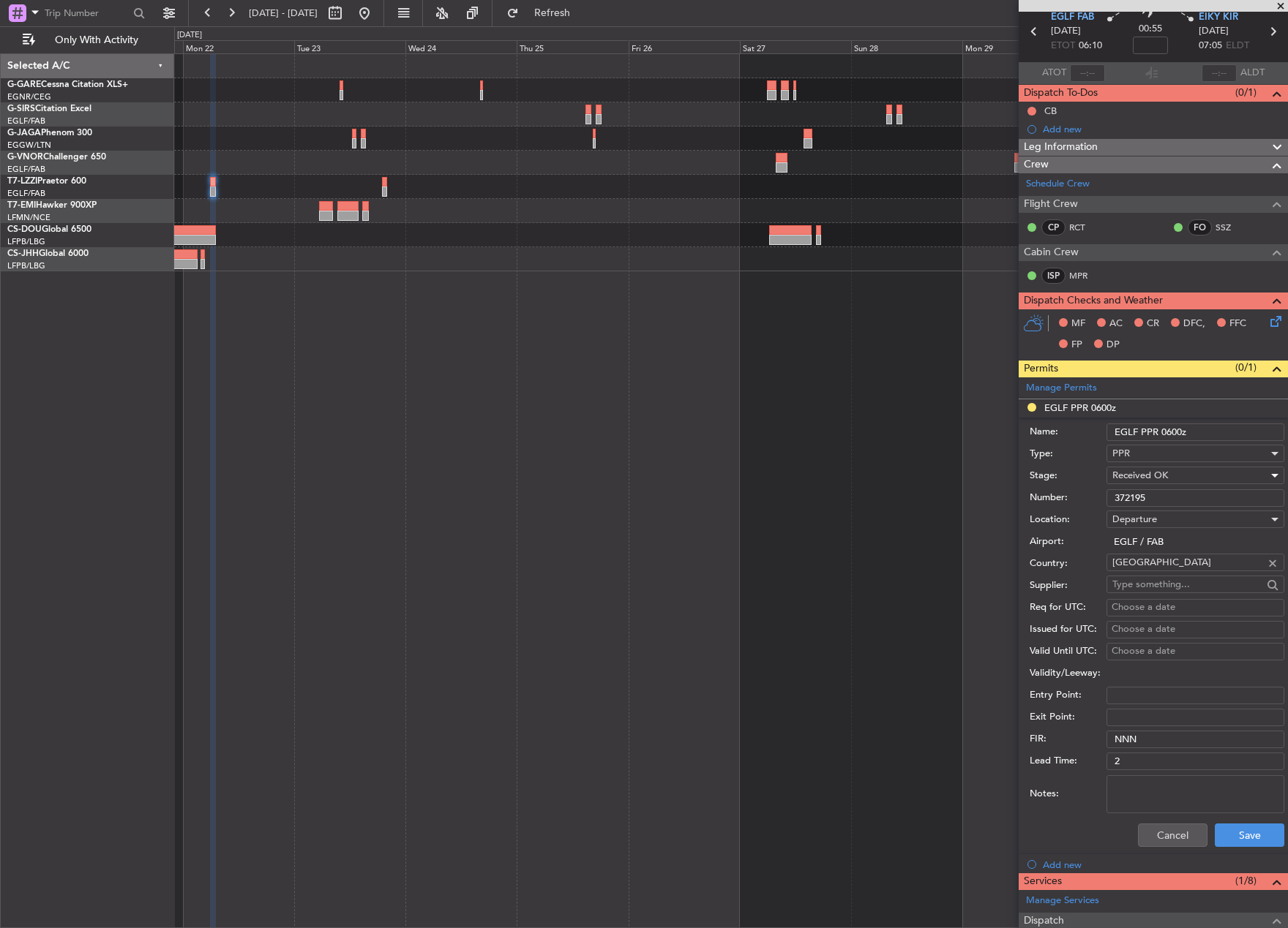
scroll to position [219, 0]
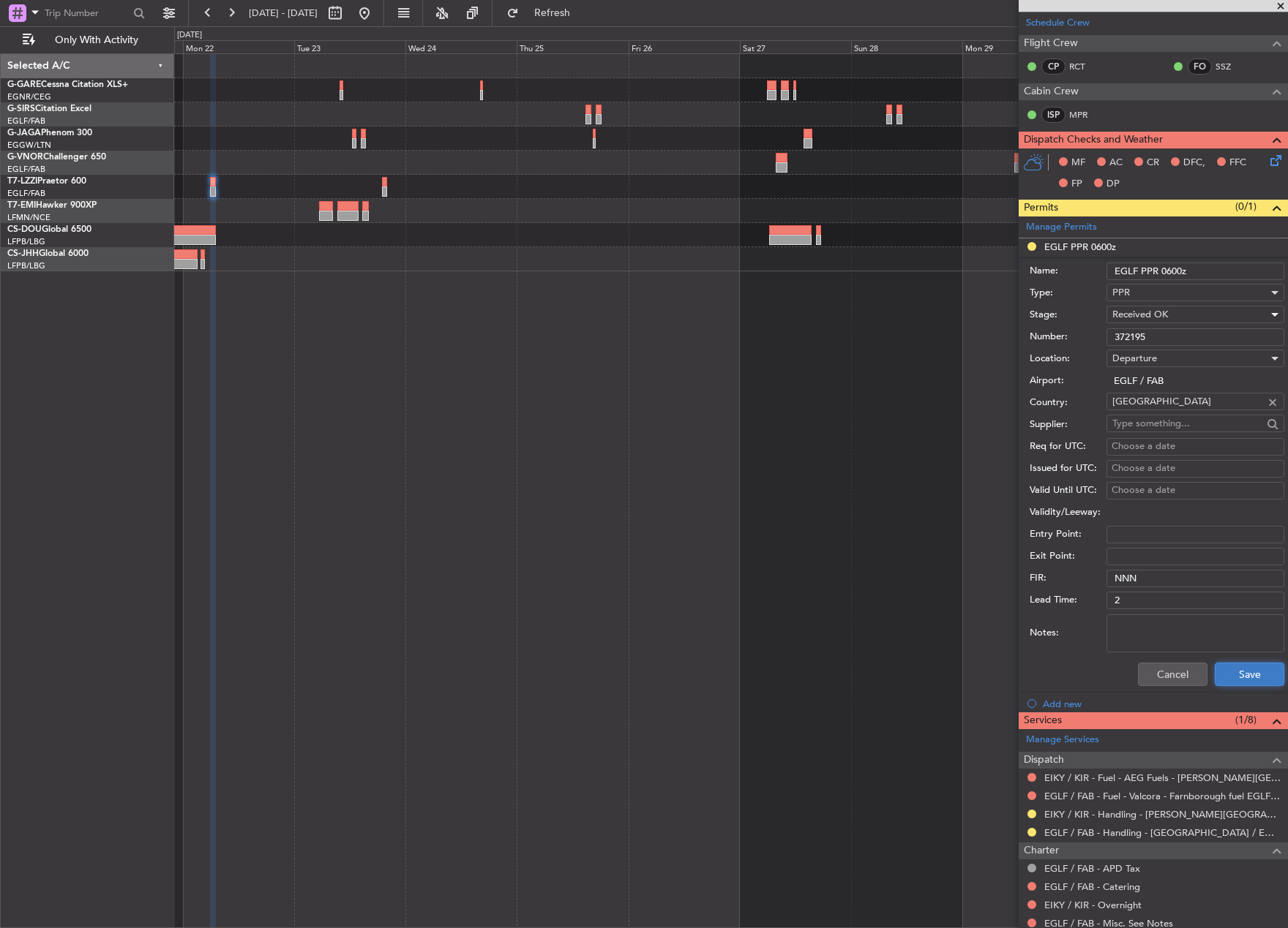
click at [1222, 665] on button "Save" at bounding box center [1249, 674] width 69 height 23
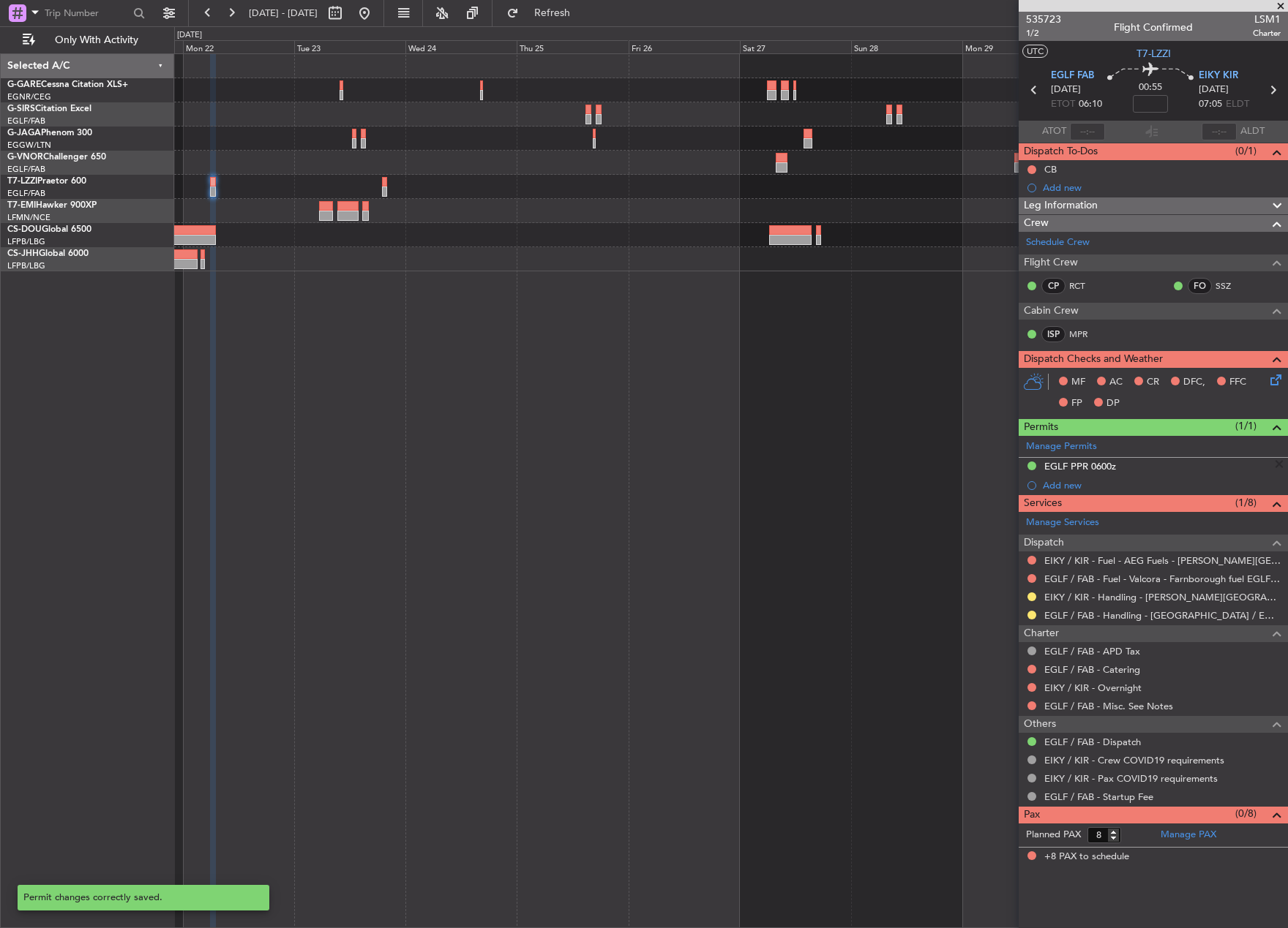
scroll to position [0, 0]
click at [1032, 617] on button at bounding box center [1032, 615] width 9 height 9
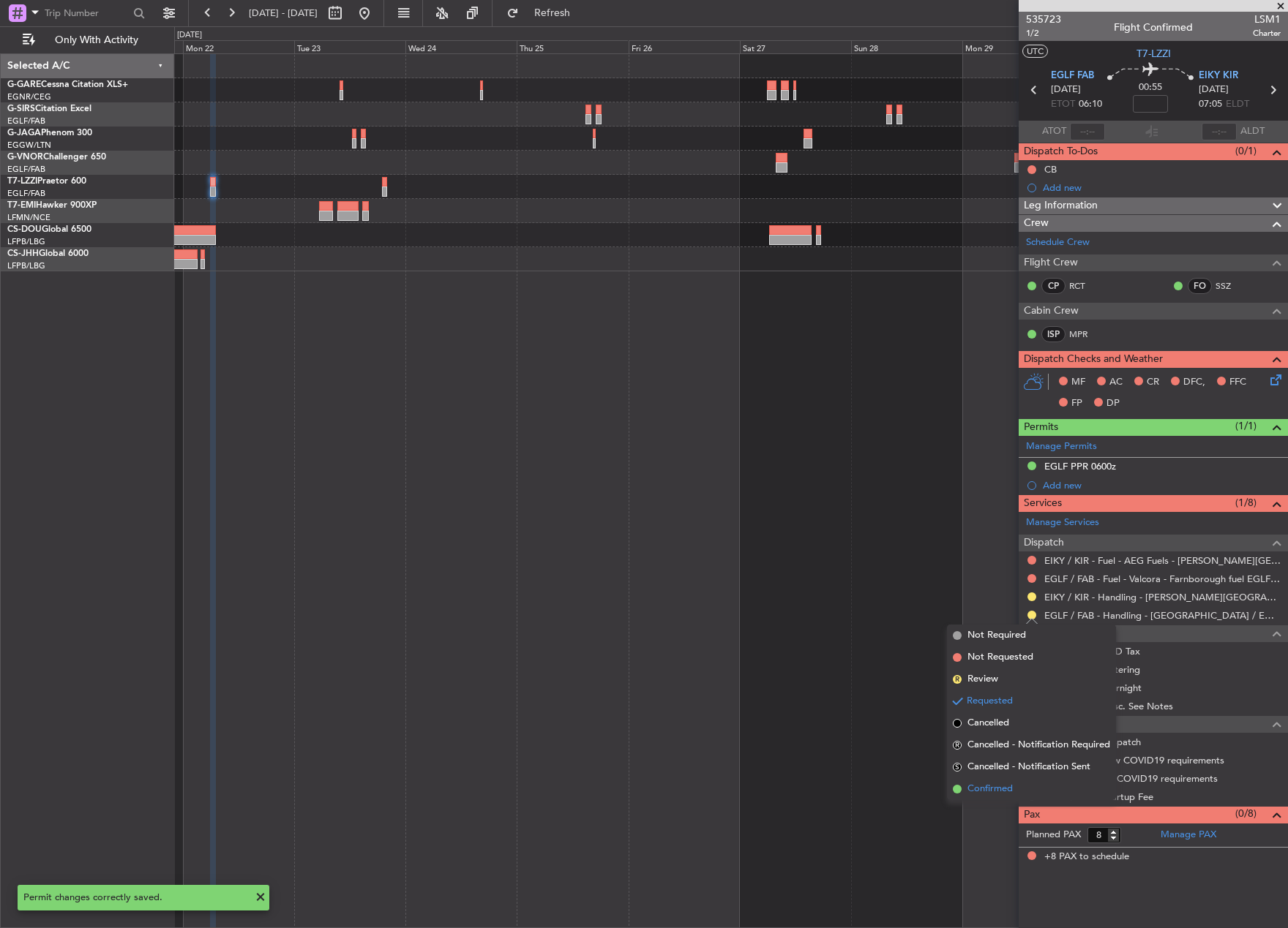
click at [975, 794] on span "Confirmed" at bounding box center [989, 790] width 46 height 15
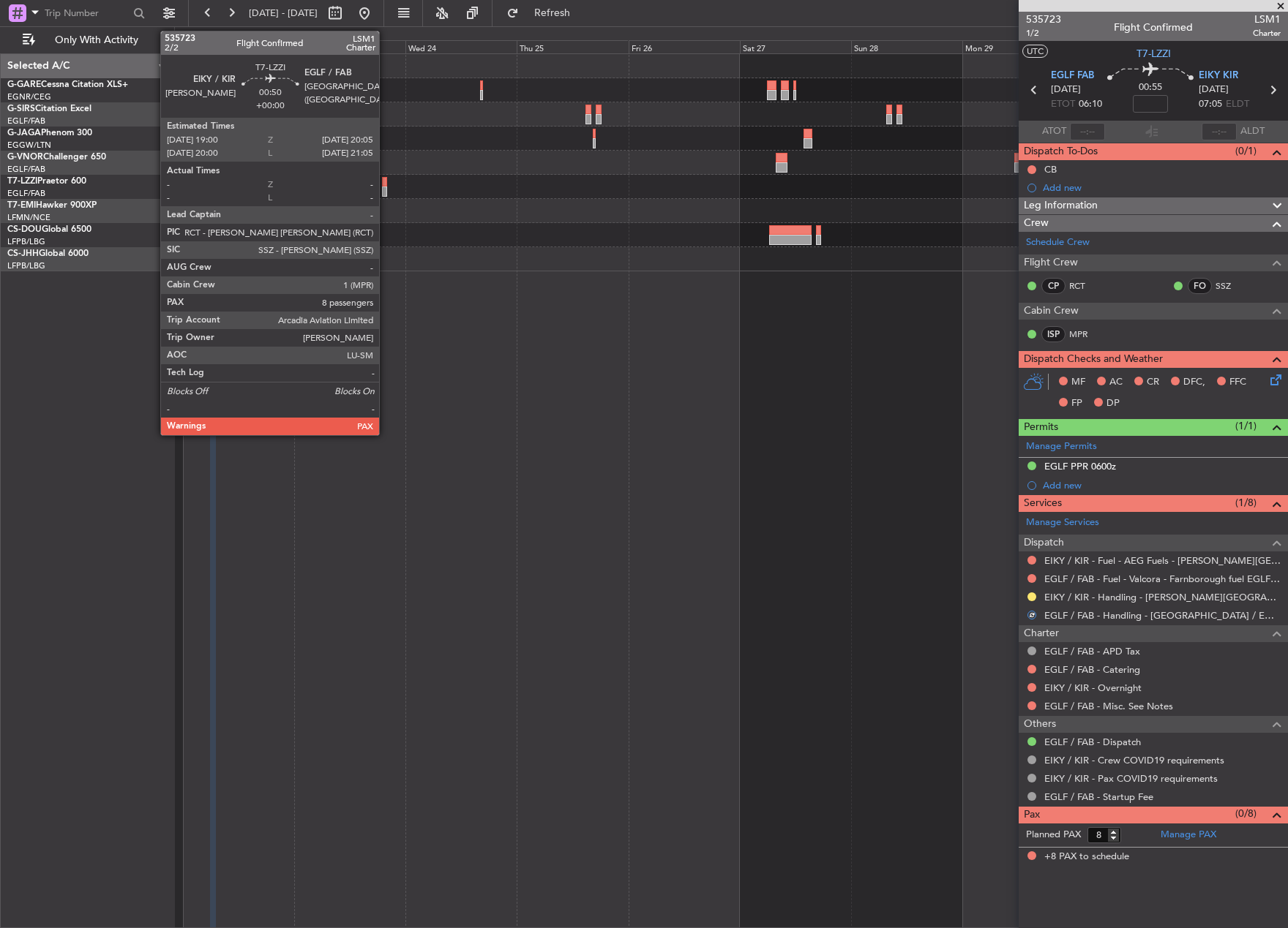
click at [385, 187] on div at bounding box center [385, 192] width 5 height 10
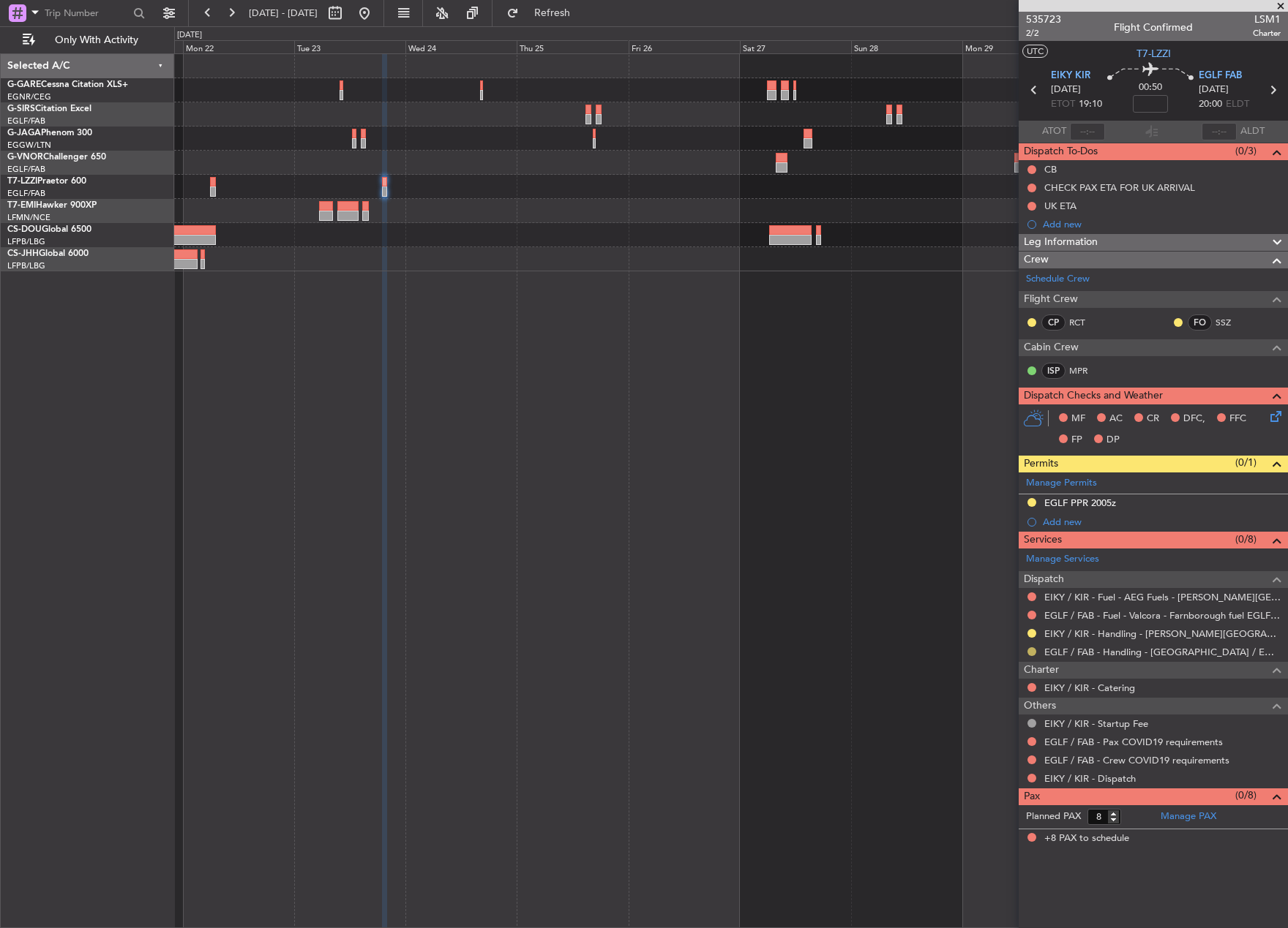
click at [1030, 652] on button at bounding box center [1032, 652] width 9 height 9
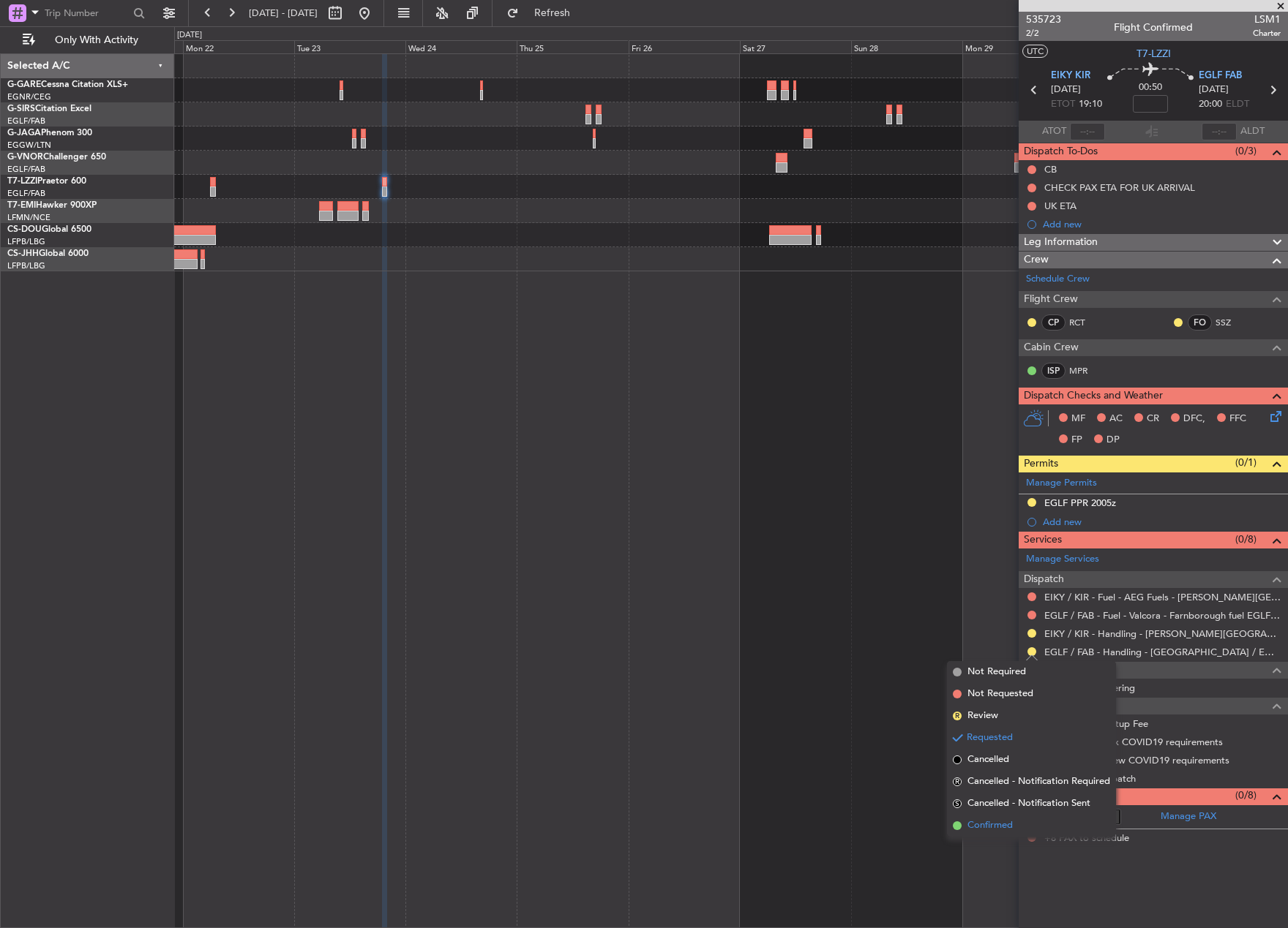
click at [985, 828] on span "Confirmed" at bounding box center [989, 826] width 46 height 15
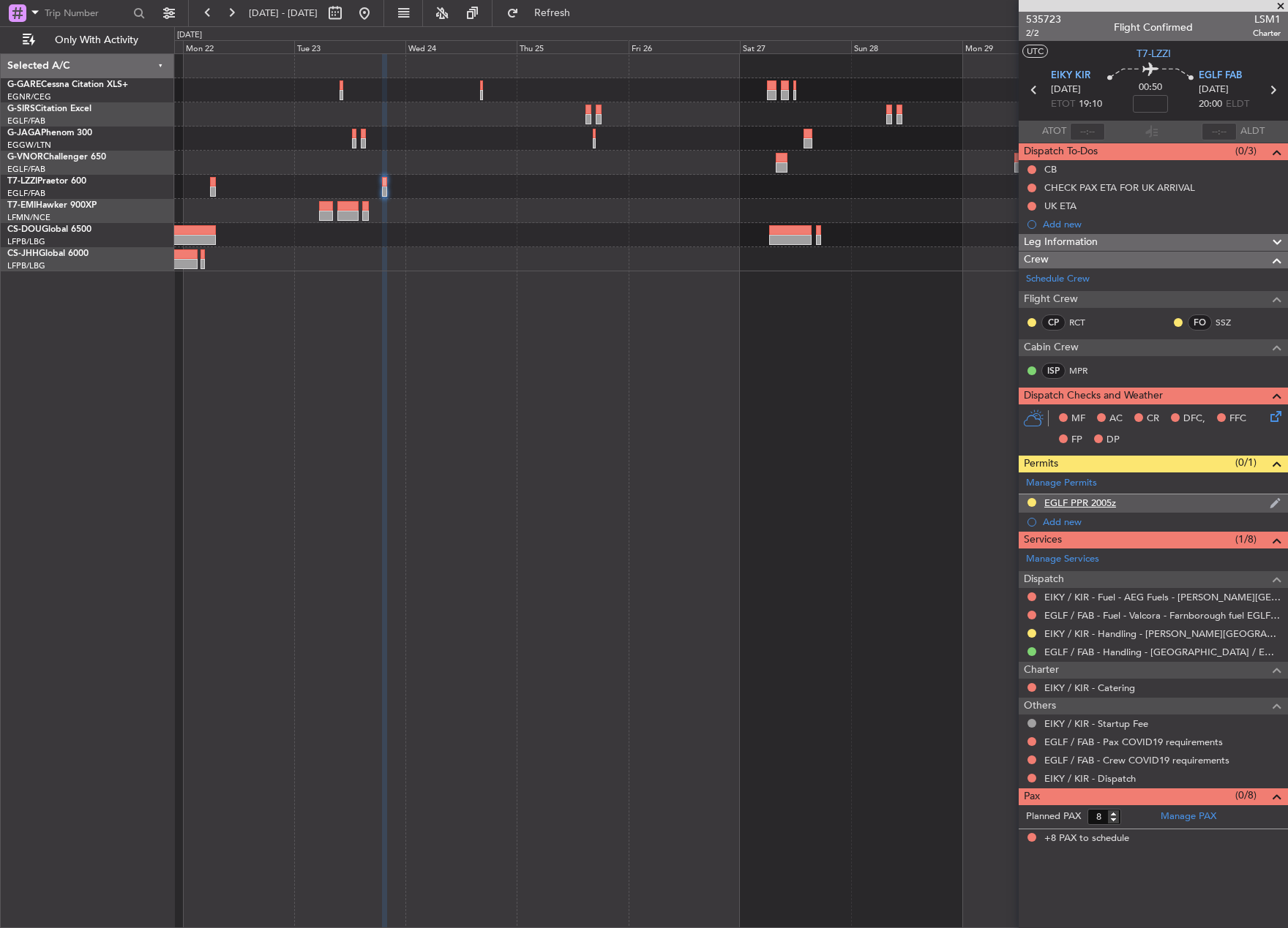
click at [1080, 509] on div "EGLF PPR 2005z" at bounding box center [1153, 503] width 270 height 18
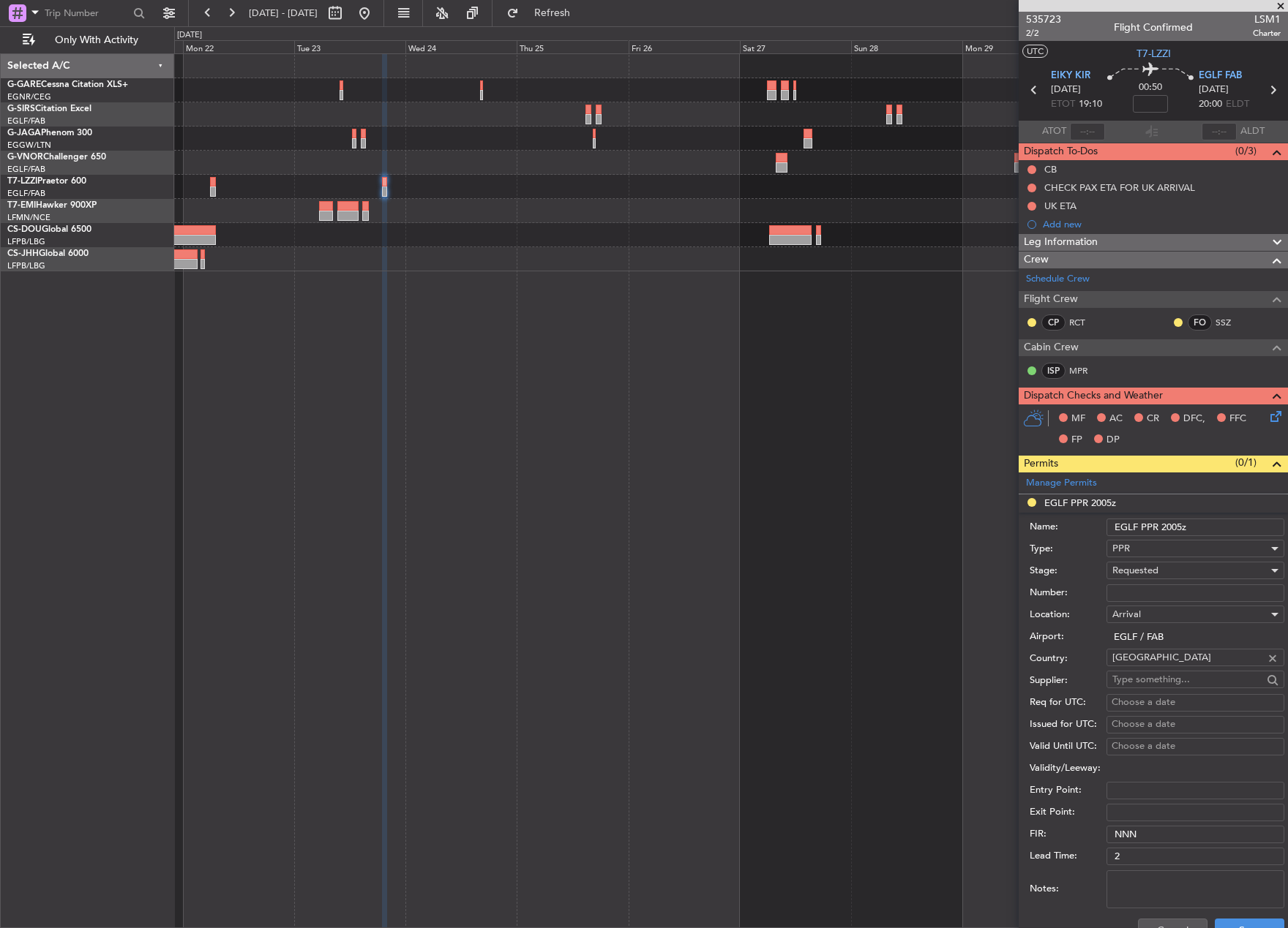
click at [1146, 588] on input "Number:" at bounding box center [1195, 594] width 178 height 18
click at [1128, 589] on input "3712196" at bounding box center [1195, 594] width 178 height 18
click at [1167, 588] on input "372196" at bounding box center [1195, 594] width 178 height 18
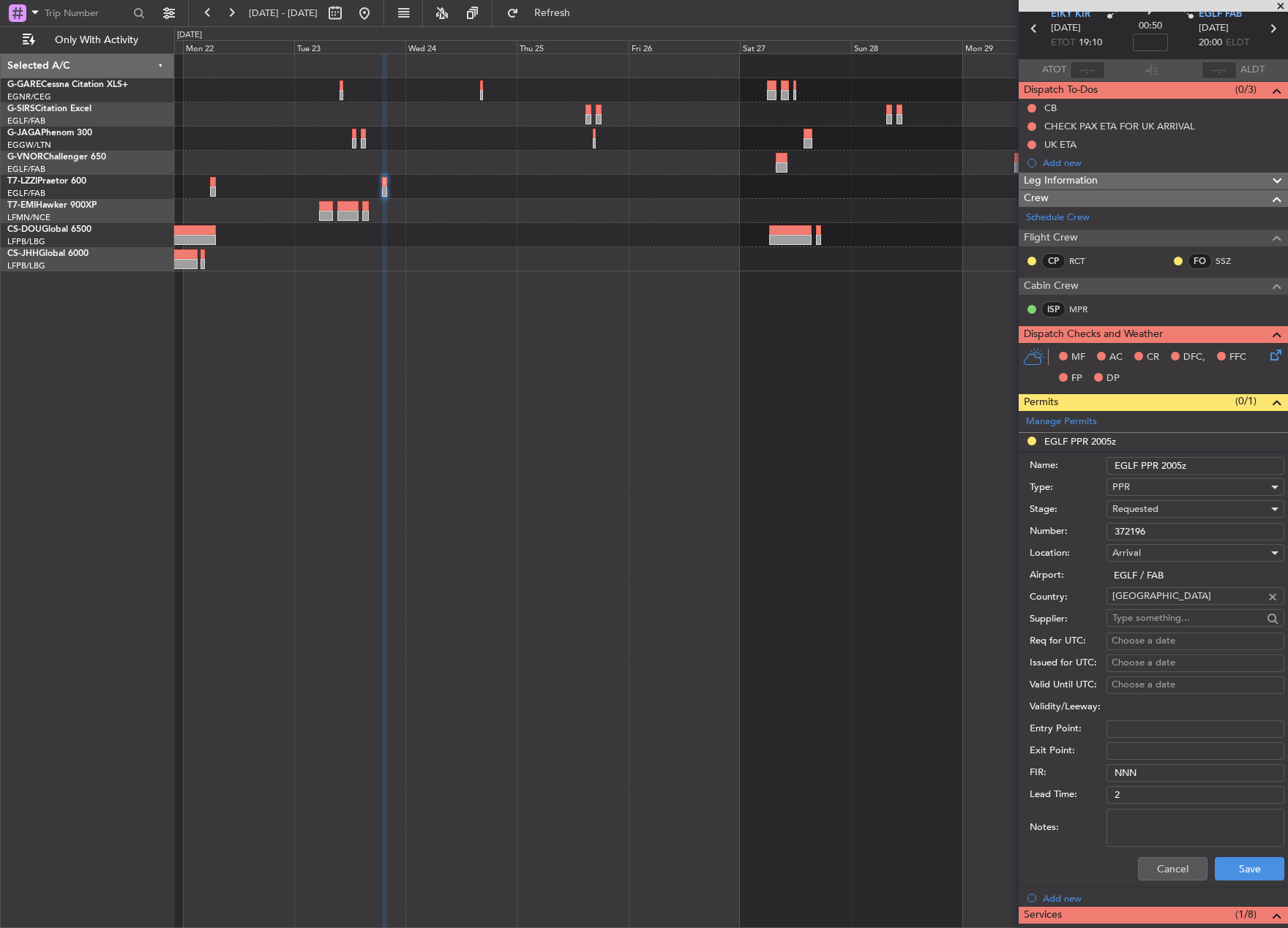
scroll to position [146, 0]
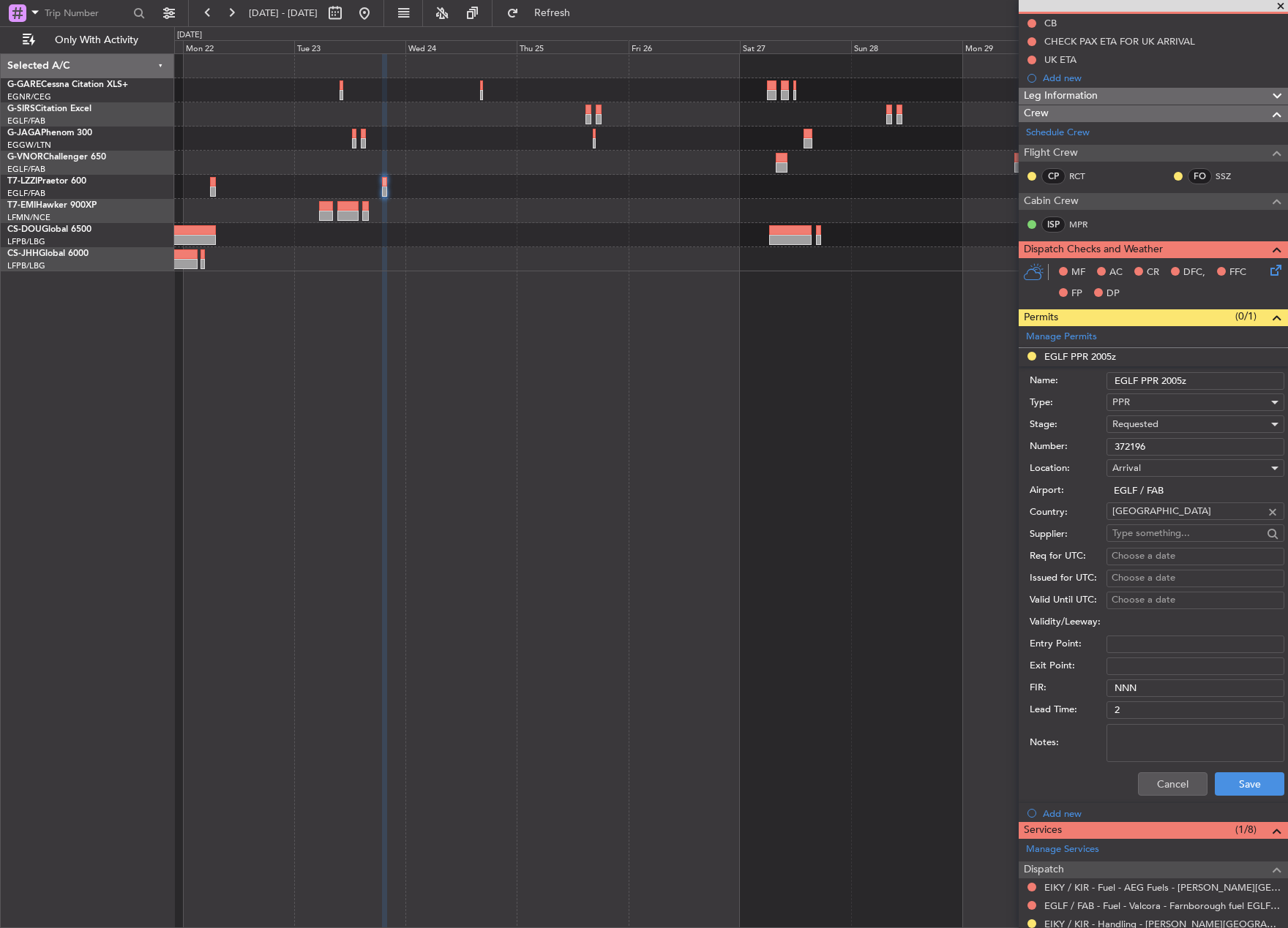
type input "372196"
click at [1213, 425] on div "Requested" at bounding box center [1189, 424] width 156 height 22
click at [1205, 532] on span "Received OK" at bounding box center [1189, 535] width 154 height 22
click at [1246, 780] on button "Save" at bounding box center [1249, 784] width 69 height 23
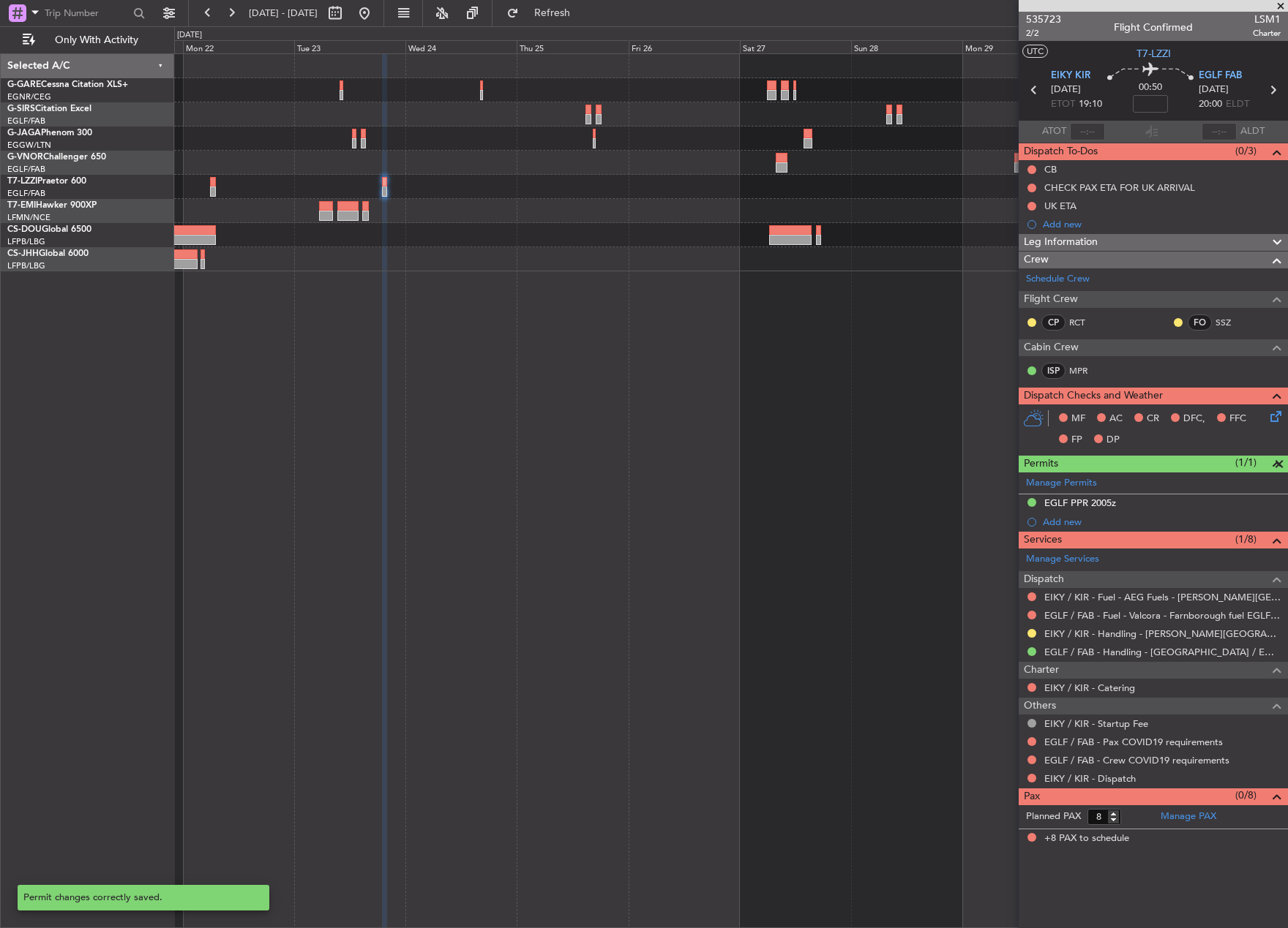
scroll to position [0, 0]
click at [376, 10] on button at bounding box center [364, 13] width 23 height 23
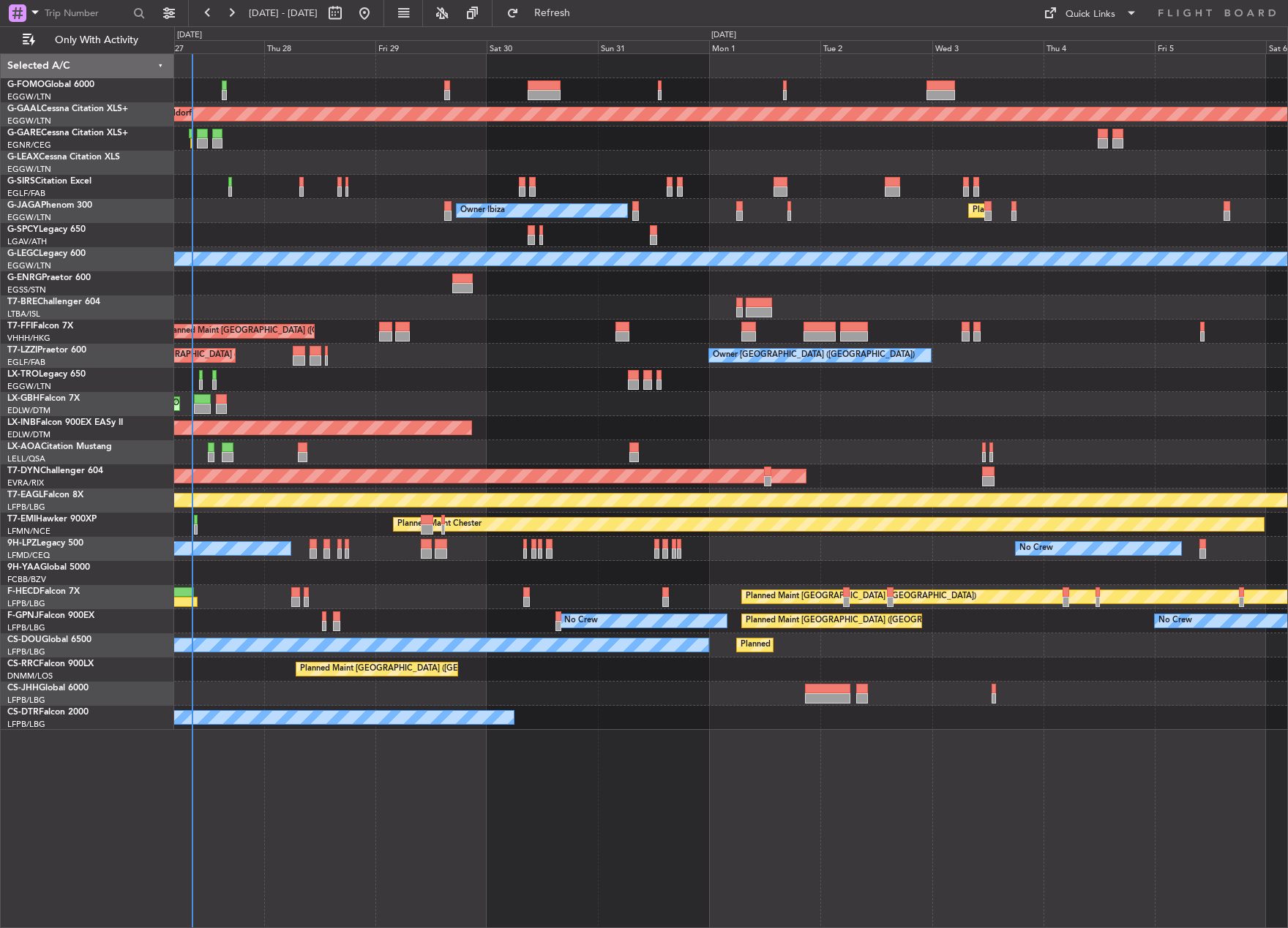
click at [138, 519] on div "Planned Maint Dusseldorf Owner Unplanned Maint [GEOGRAPHIC_DATA] ([GEOGRAPHIC_D…" at bounding box center [644, 477] width 1288 height 902
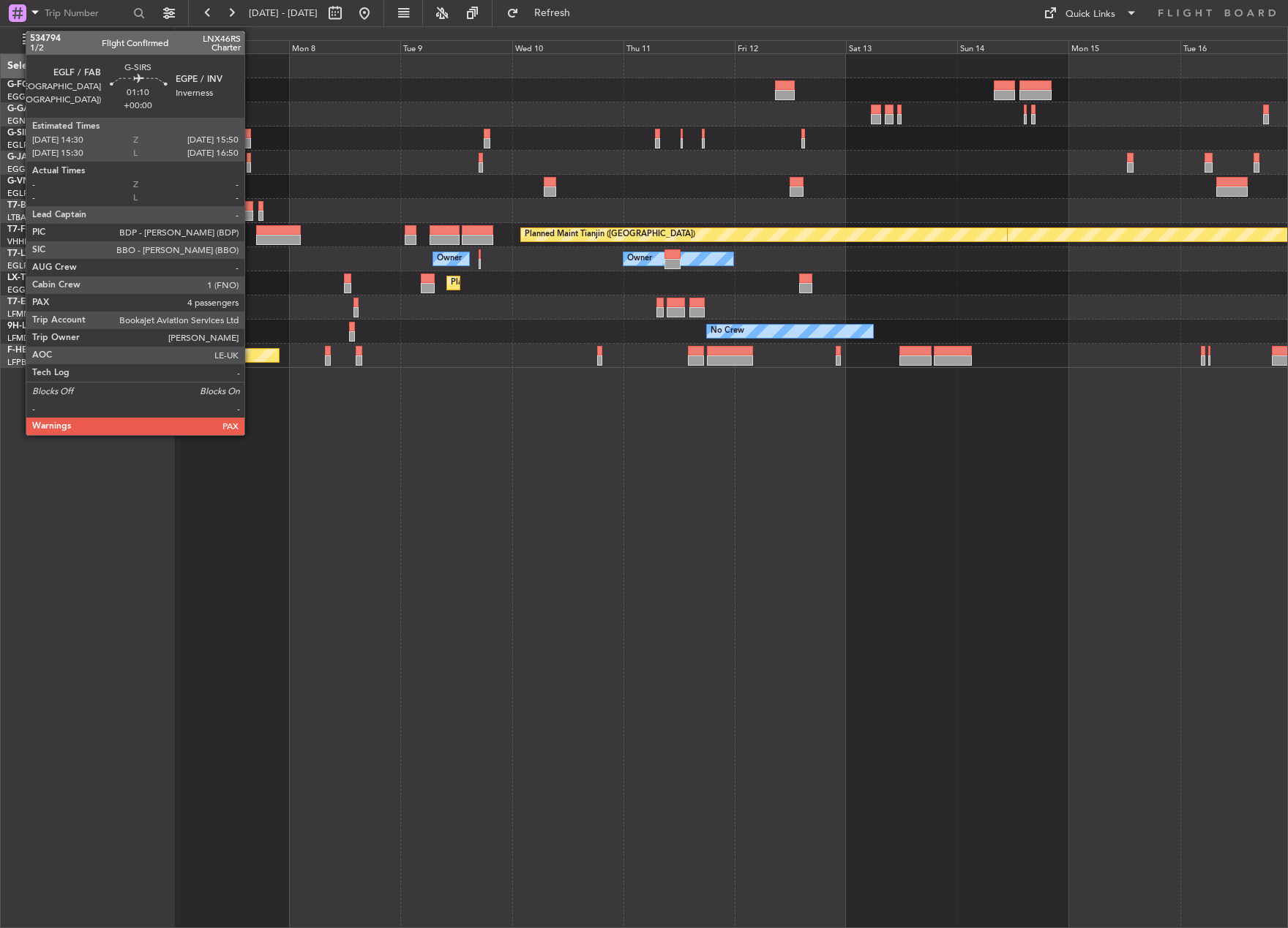
click at [251, 134] on div at bounding box center [247, 134] width 7 height 10
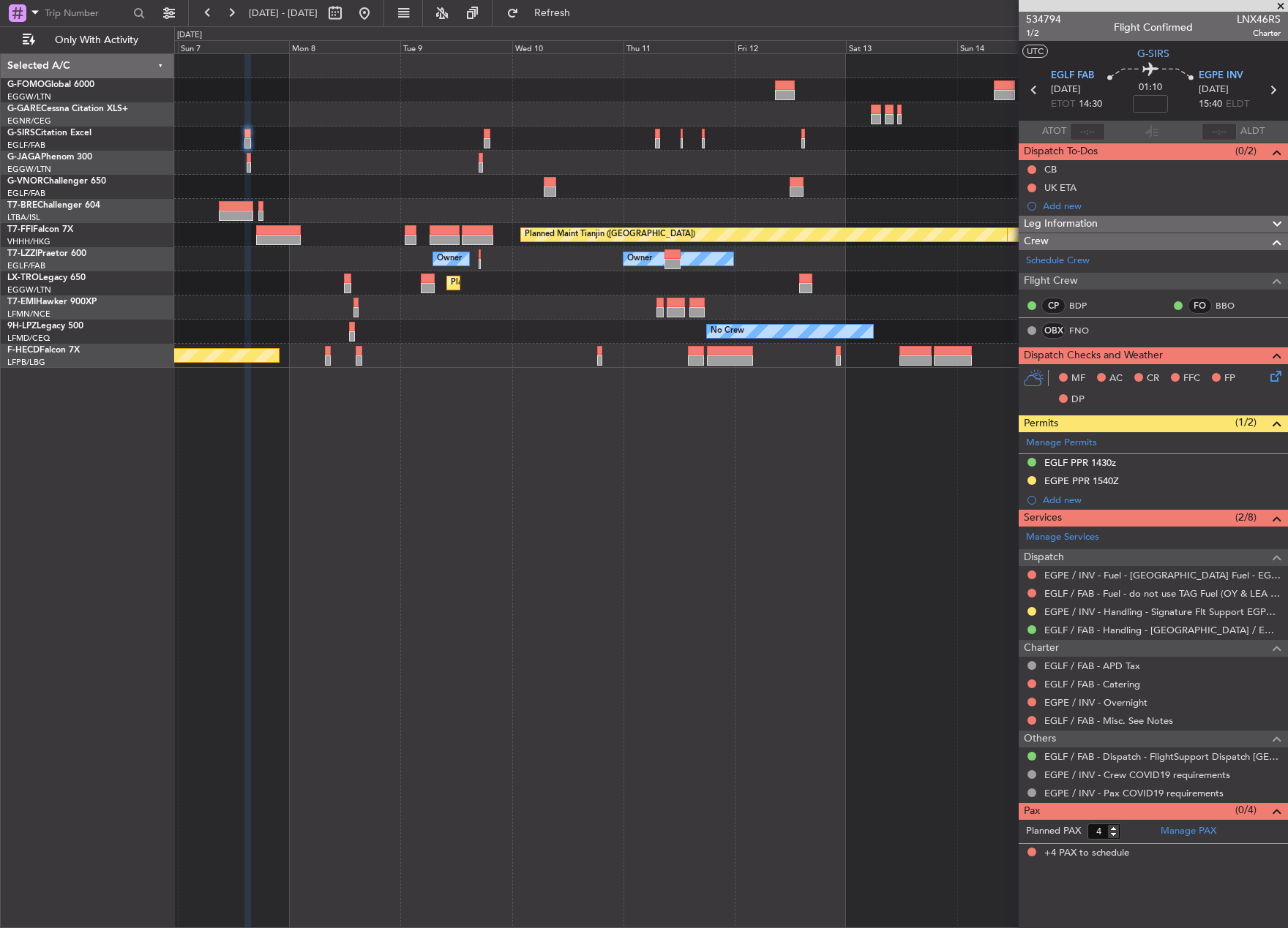
click at [1031, 614] on button at bounding box center [1032, 611] width 9 height 9
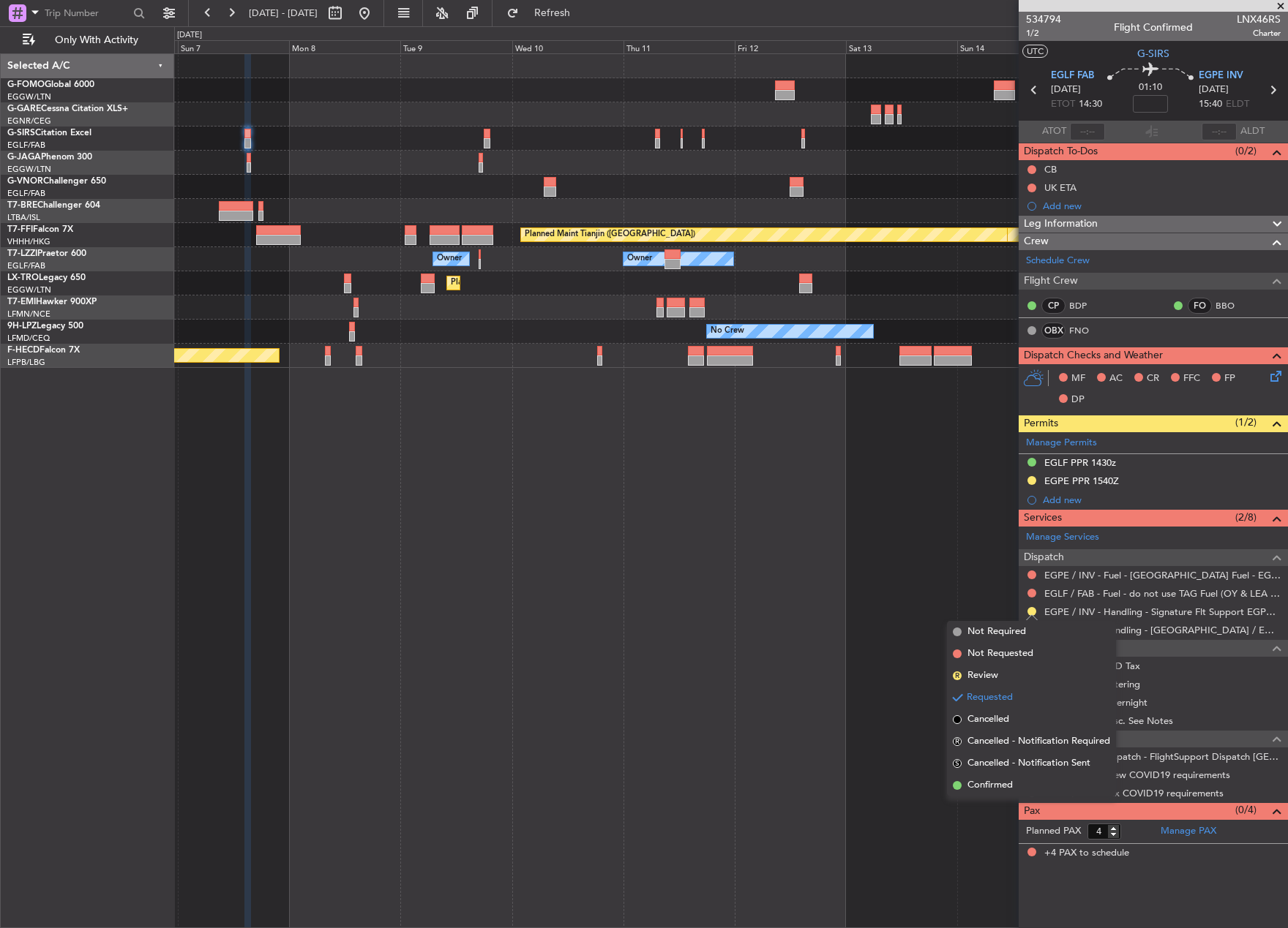
drag, startPoint x: 963, startPoint y: 788, endPoint x: 960, endPoint y: 753, distance: 35.1
click at [963, 786] on li "Confirmed" at bounding box center [1031, 785] width 169 height 22
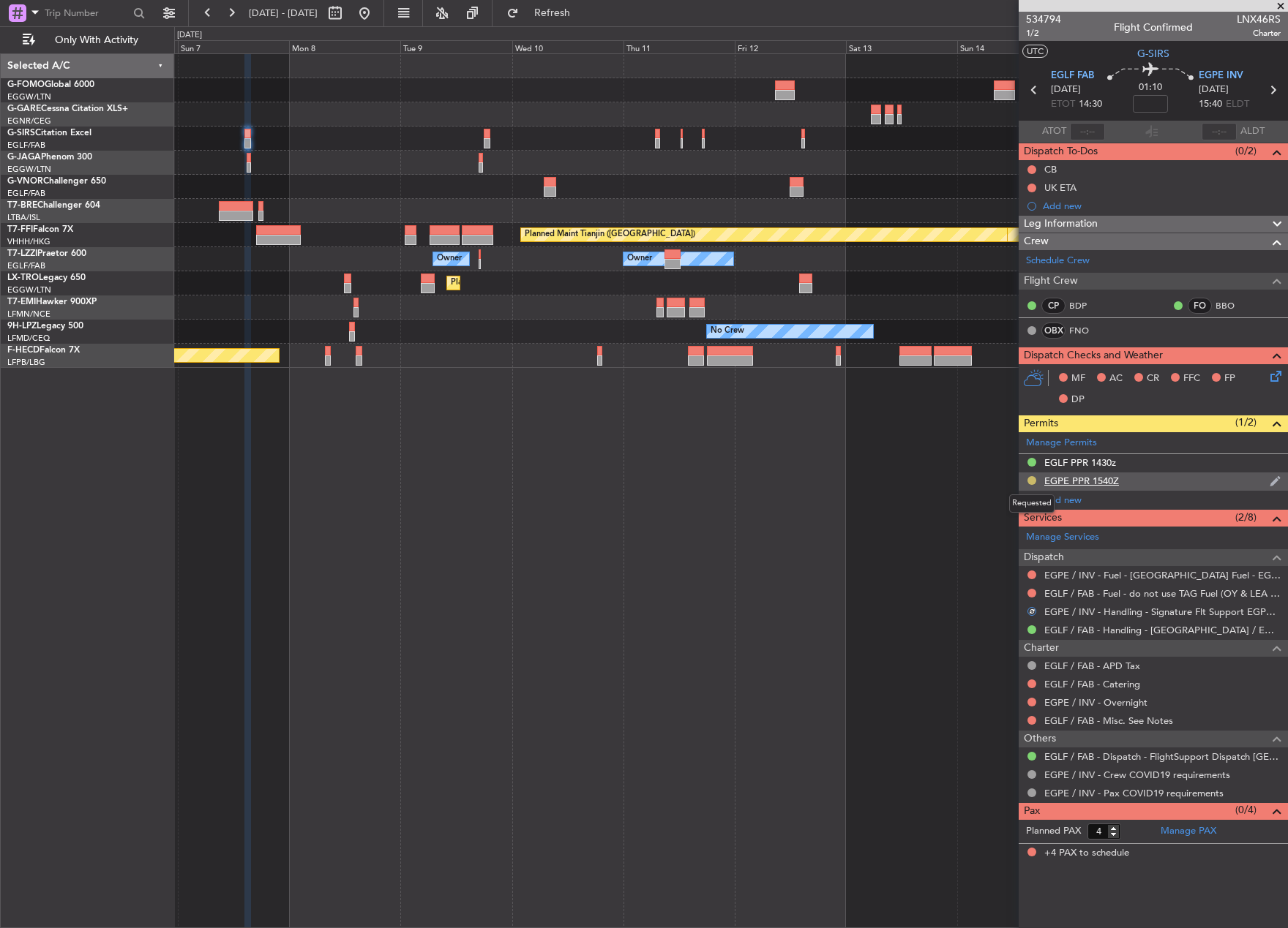
click at [1032, 479] on button at bounding box center [1032, 481] width 9 height 9
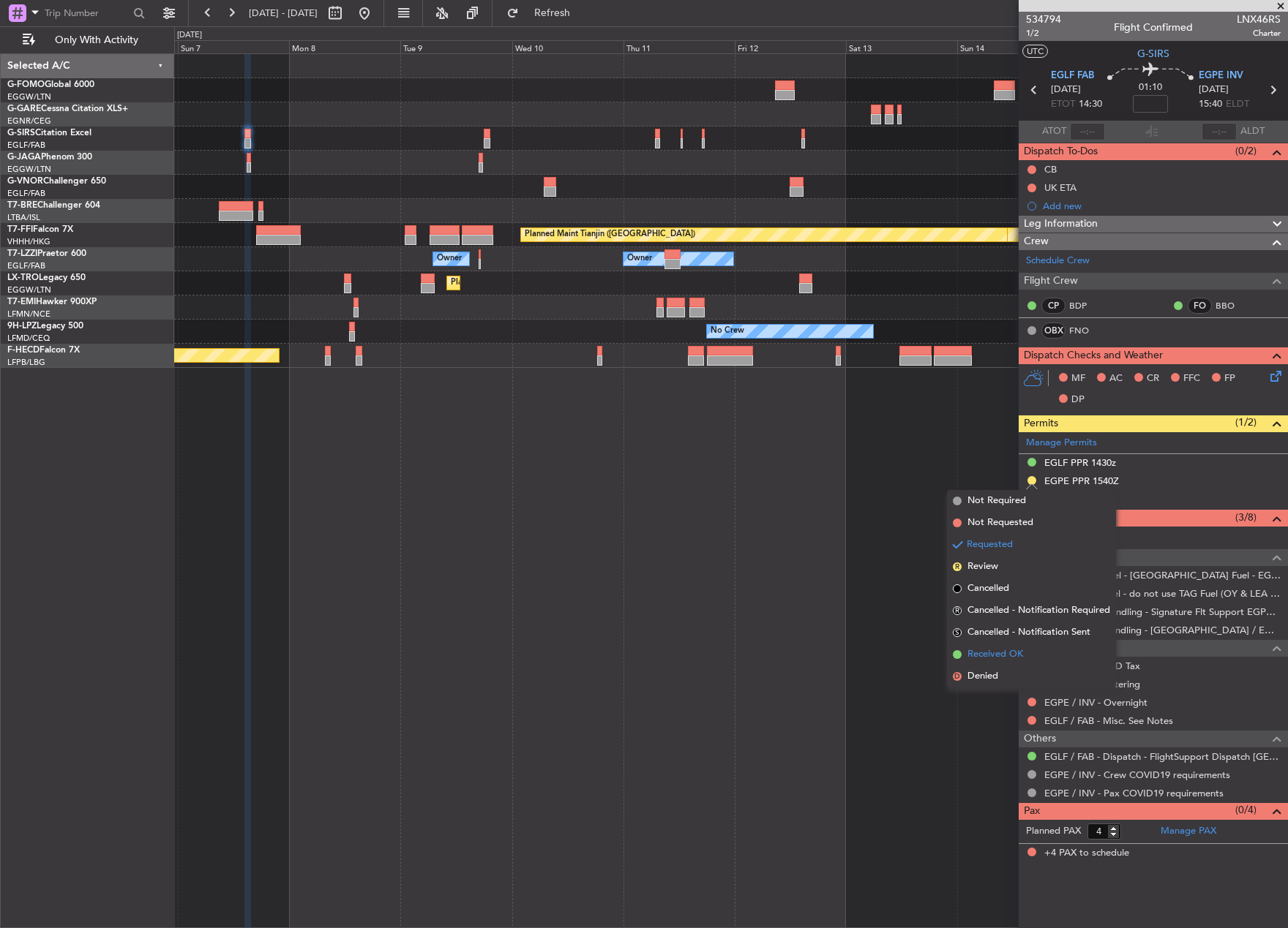
click at [997, 650] on span "Received OK" at bounding box center [995, 655] width 55 height 15
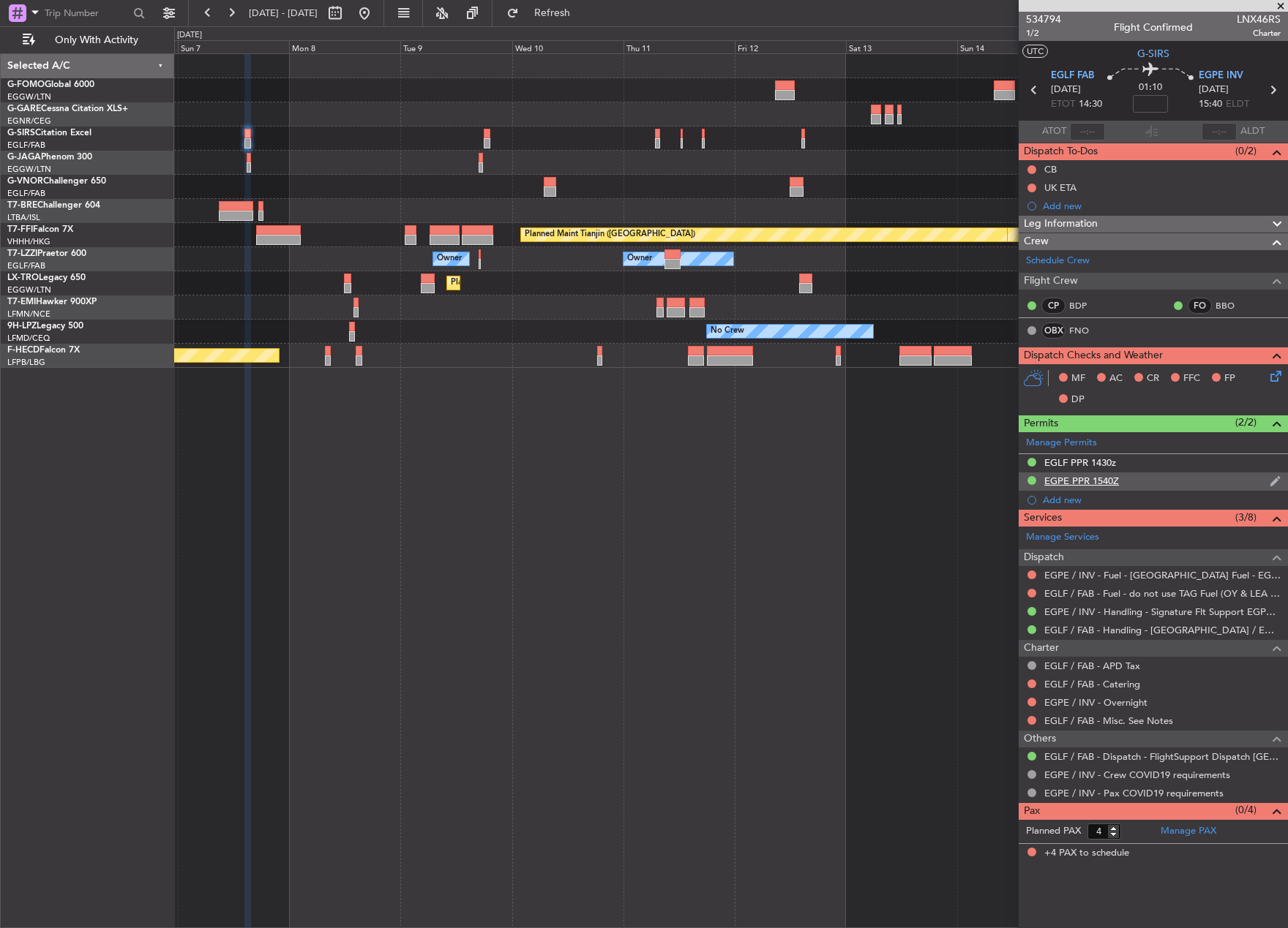
click at [1158, 482] on div "EGPE PPR 1540Z" at bounding box center [1153, 482] width 270 height 18
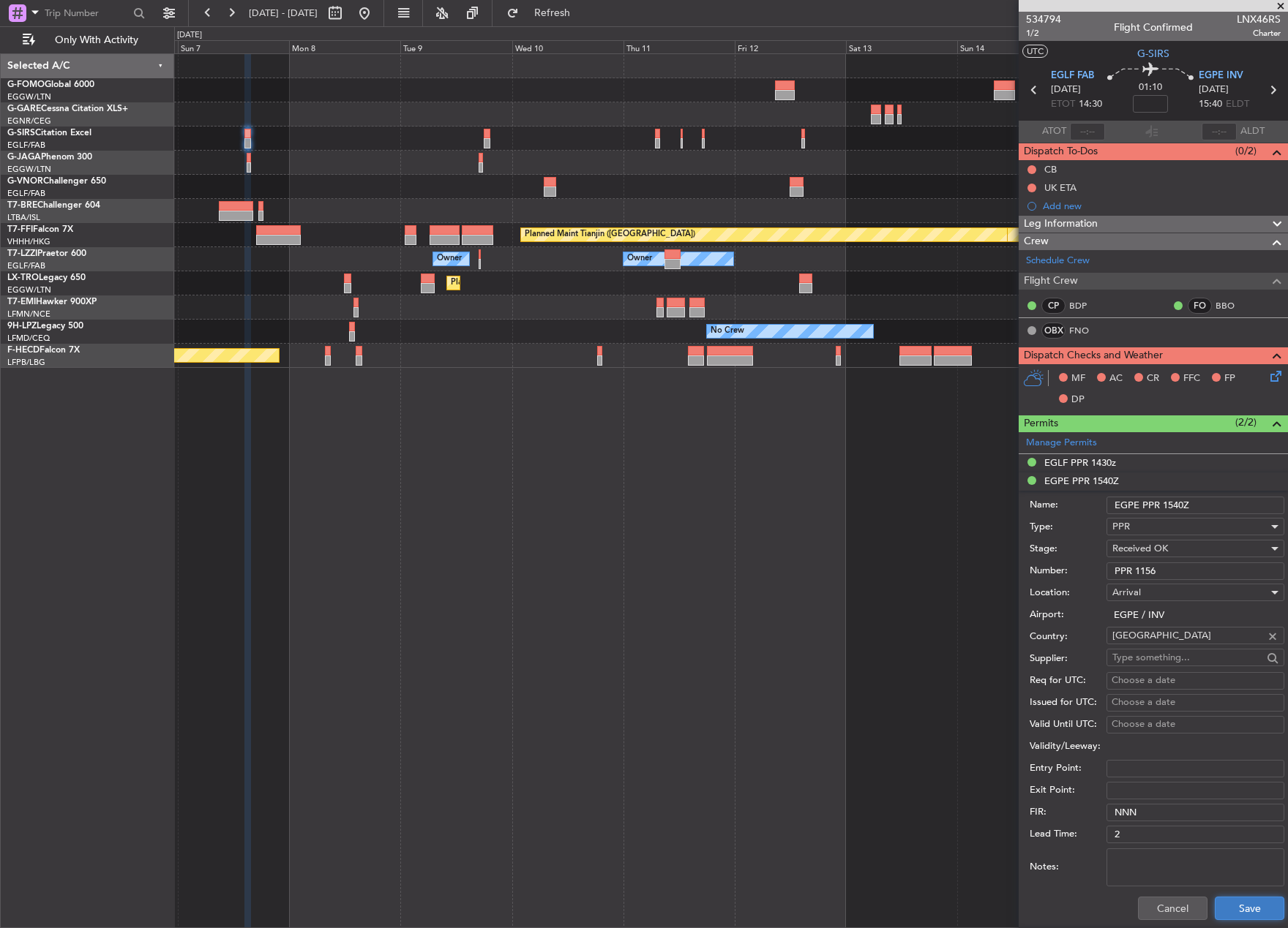
click at [1235, 915] on button "Save" at bounding box center [1249, 908] width 69 height 23
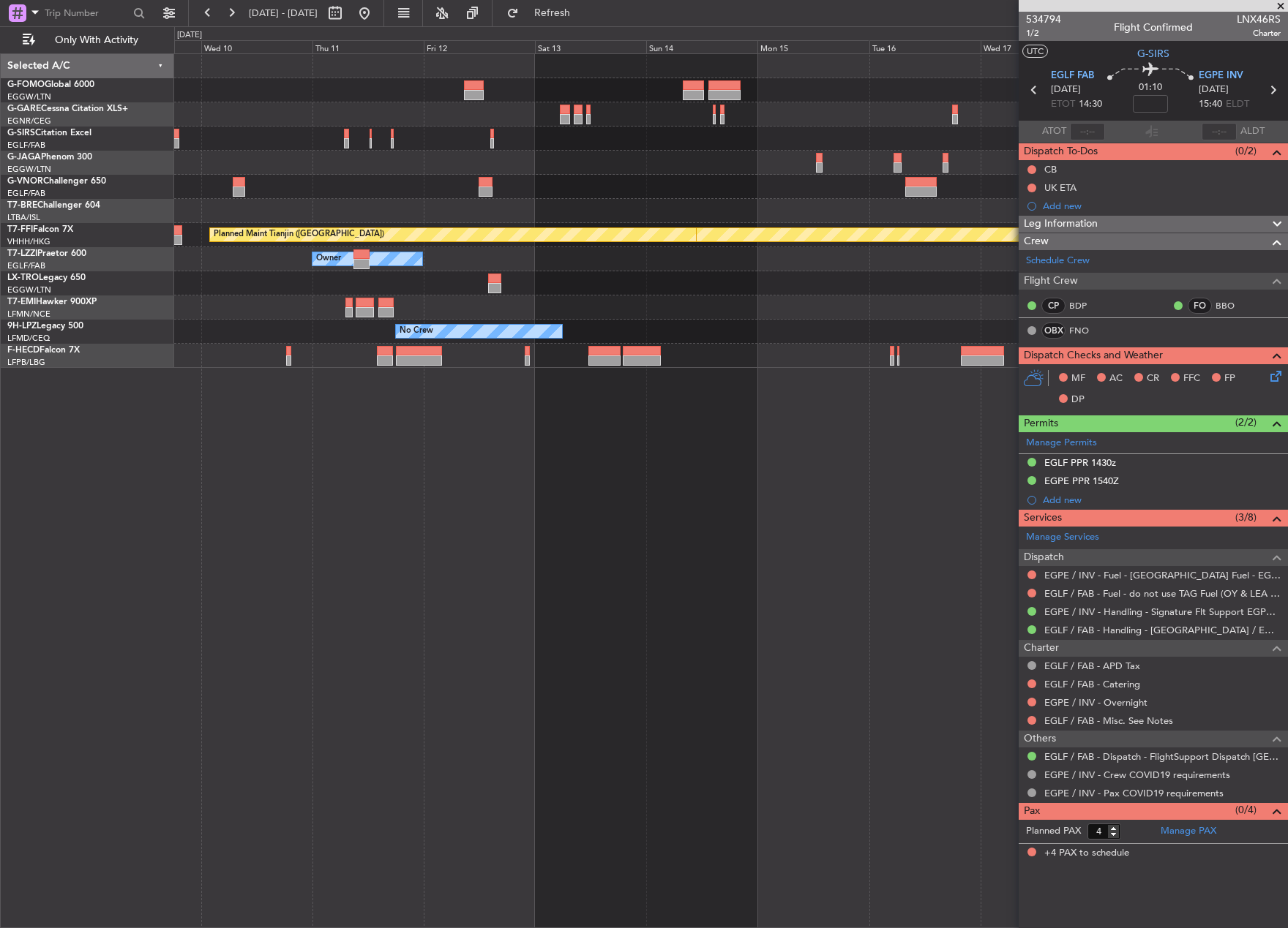
click at [404, 395] on div "Planned Maint Geneva (Cointrin) Planned Maint Tianjin ([GEOGRAPHIC_DATA]) Owner…" at bounding box center [730, 491] width 1113 height 875
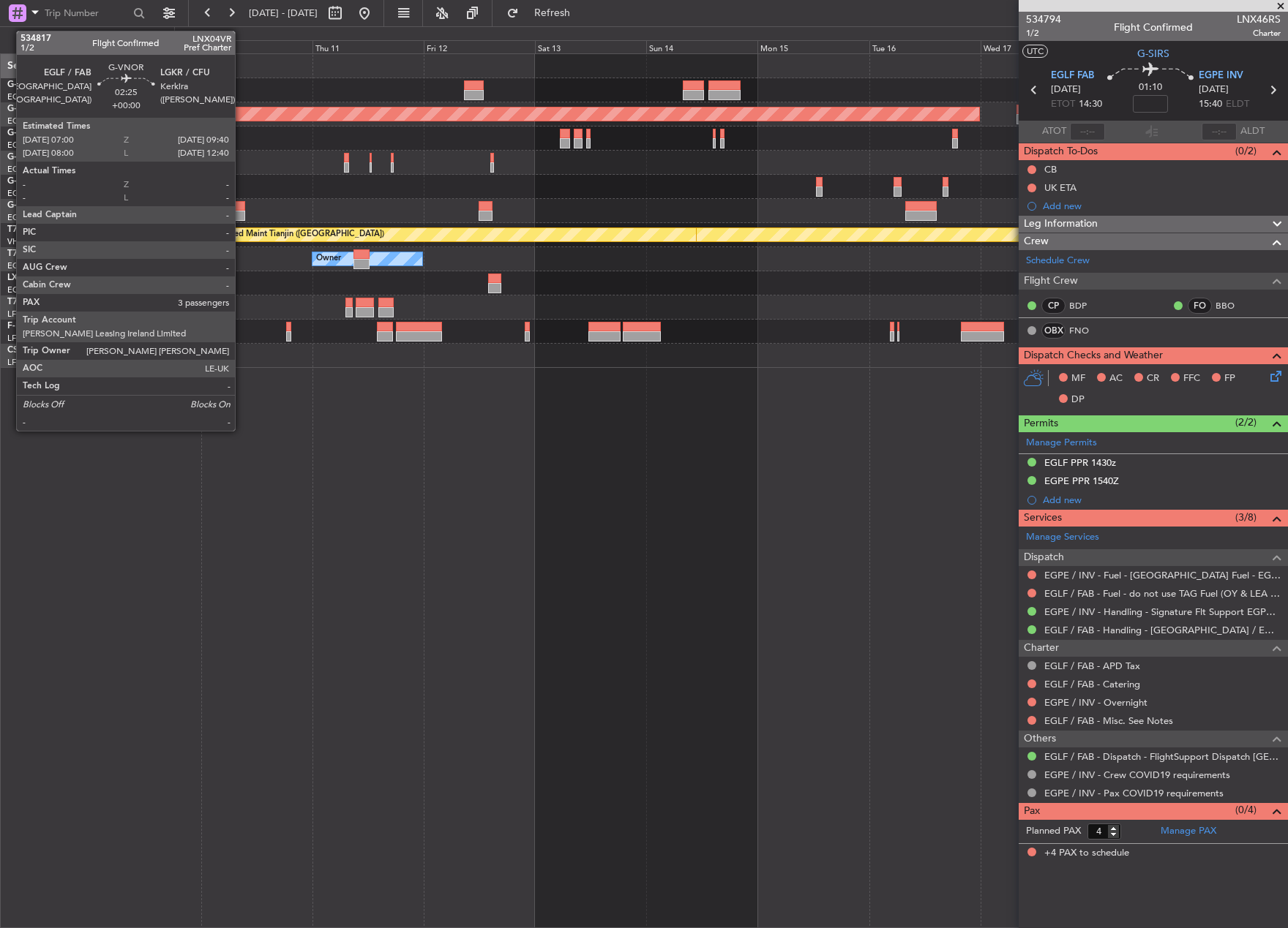
click at [241, 205] on div at bounding box center [239, 206] width 13 height 10
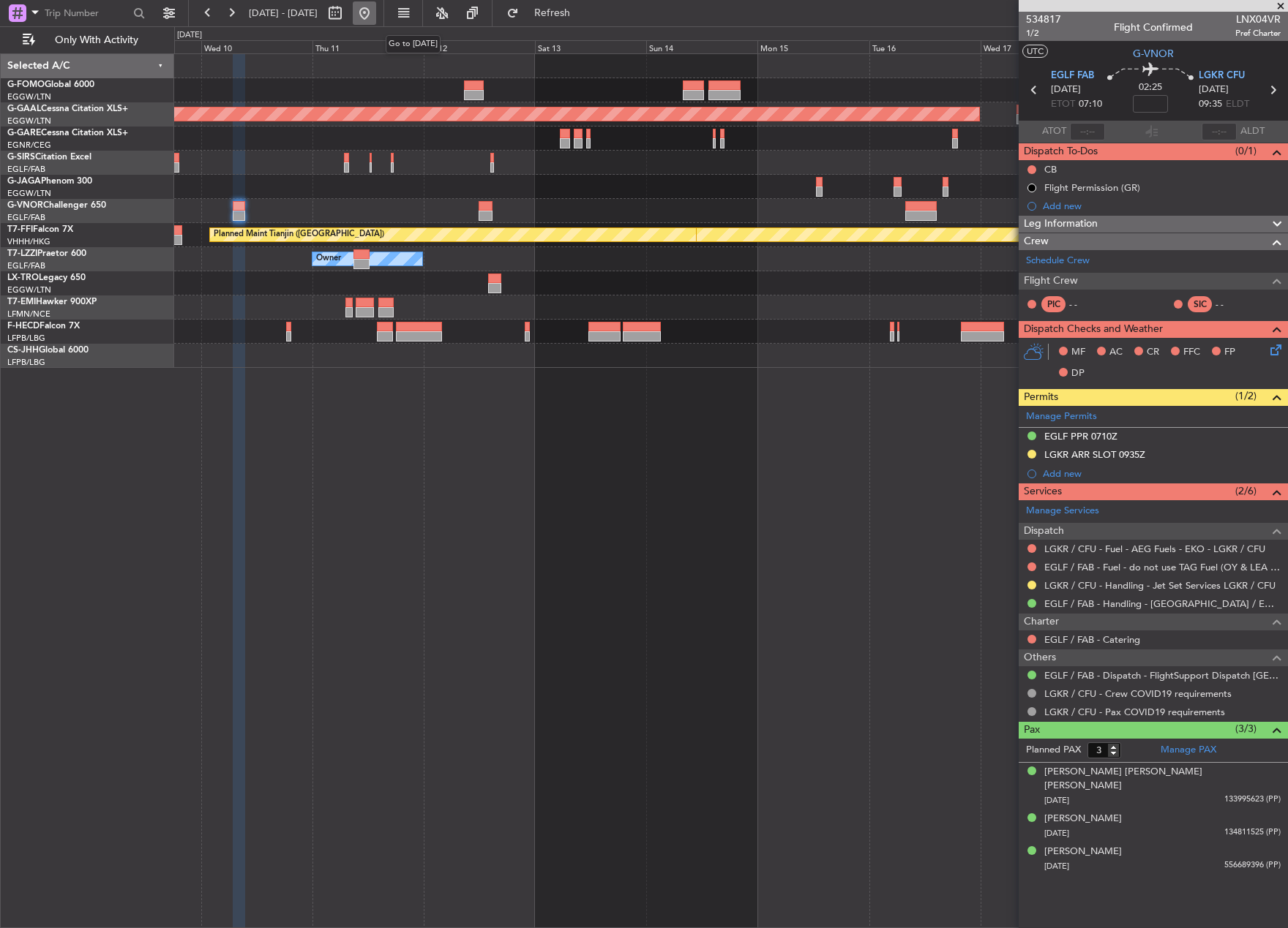
click at [376, 14] on button at bounding box center [364, 13] width 23 height 23
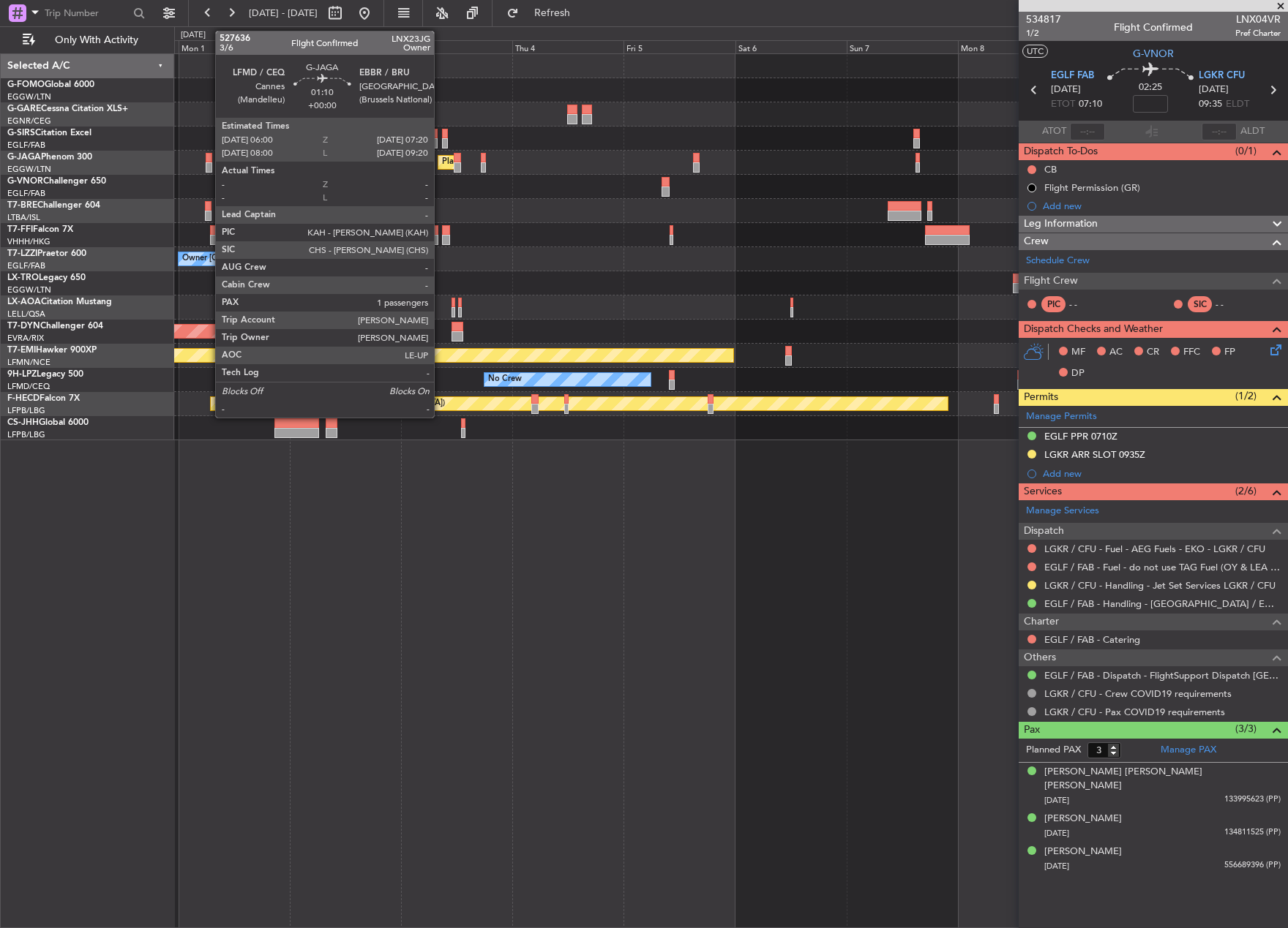
click at [208, 157] on div at bounding box center [208, 158] width 7 height 10
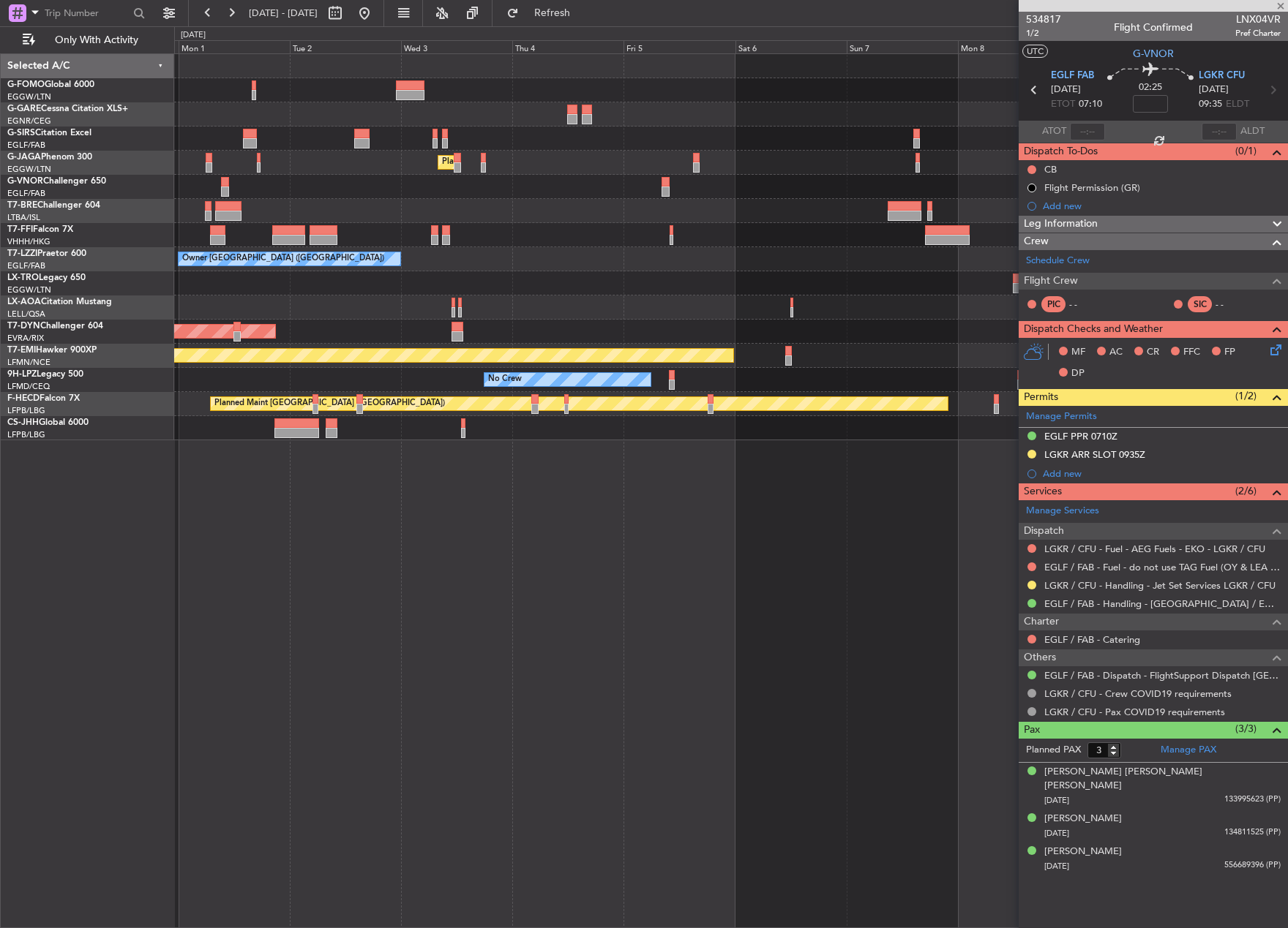
type input "1"
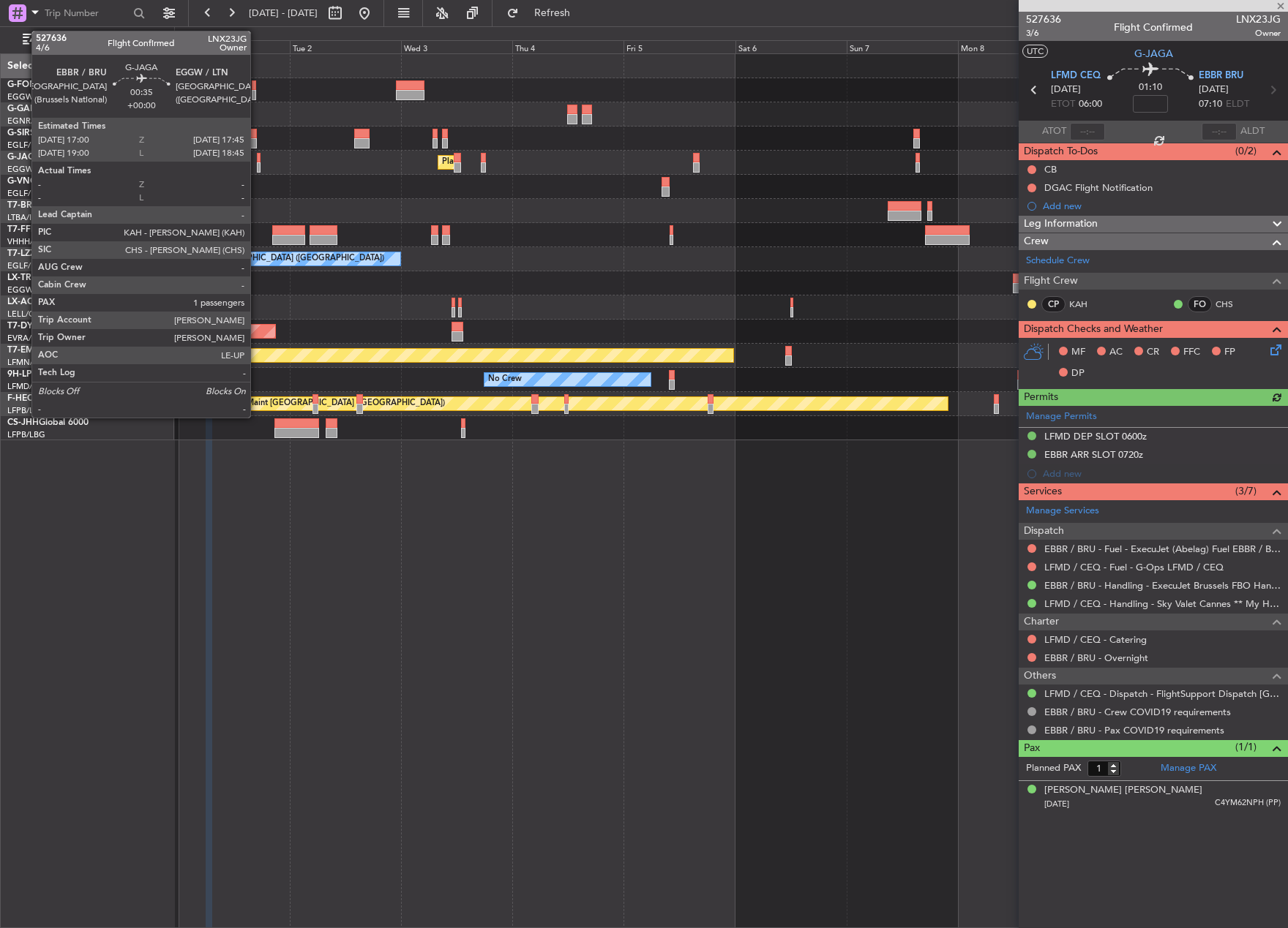
click at [257, 158] on div at bounding box center [258, 158] width 4 height 10
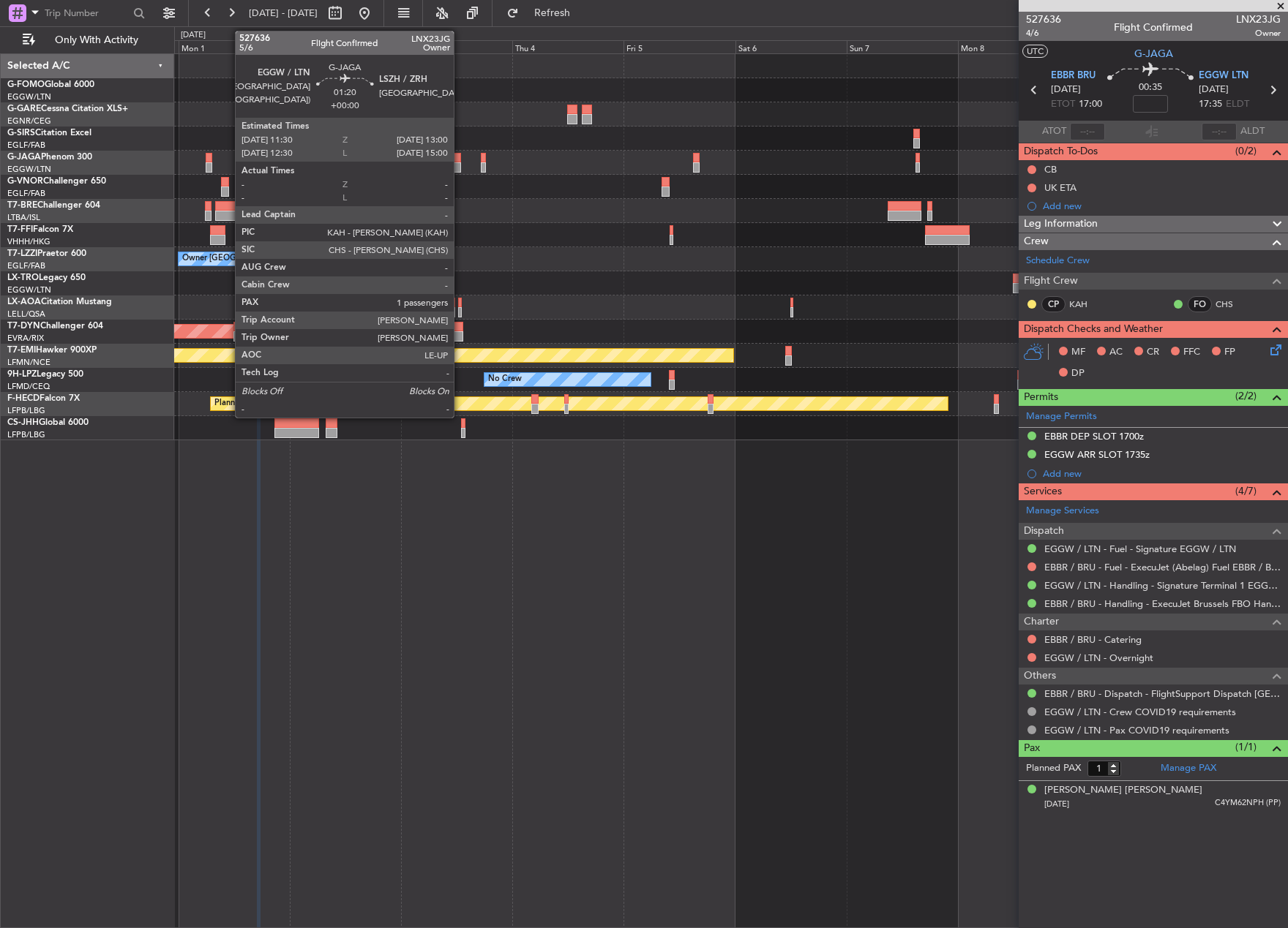
click at [460, 155] on div at bounding box center [458, 158] width 7 height 10
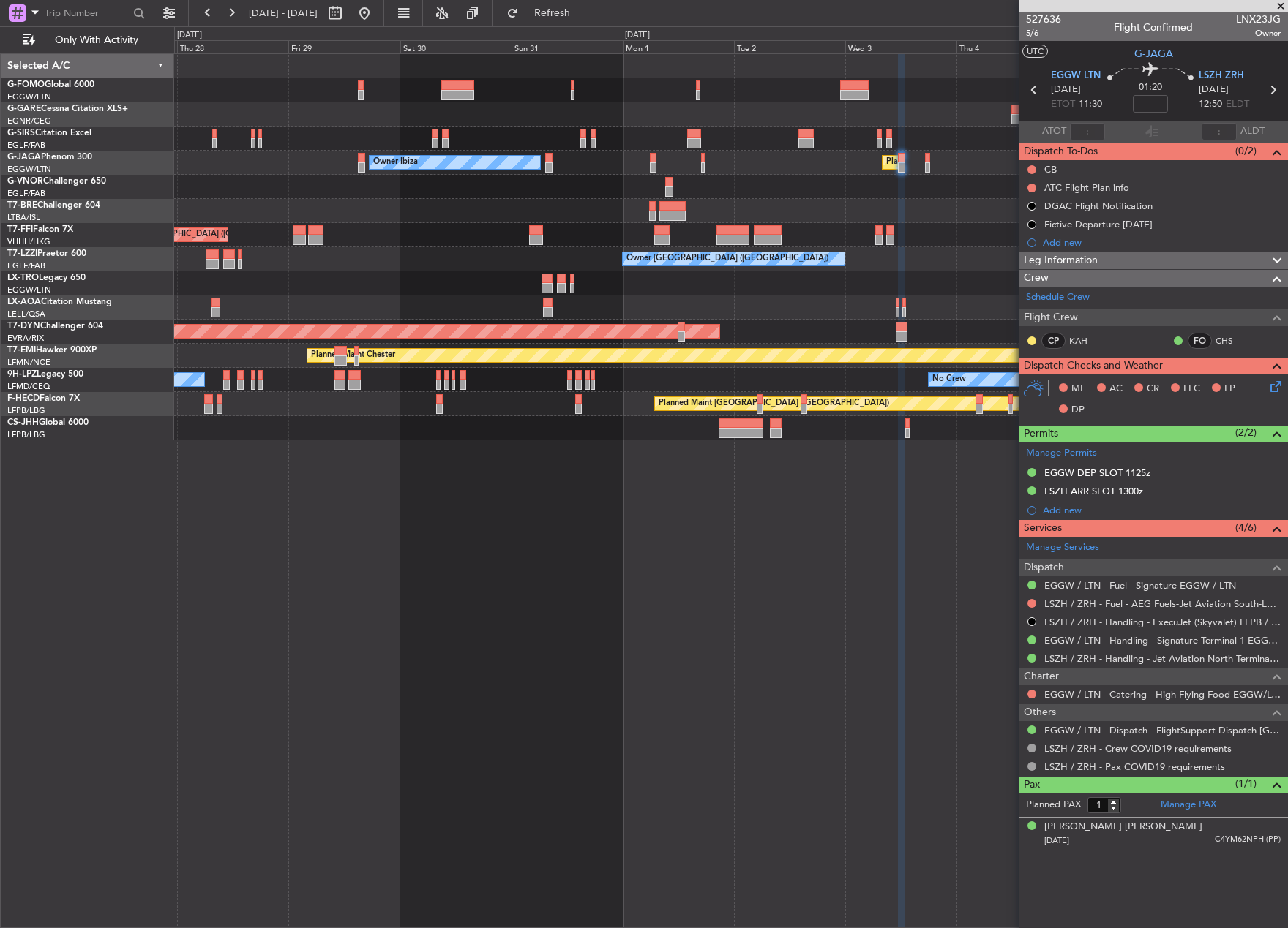
click at [810, 457] on div "Planned Maint London (Luton) Owner Ibiza No Crew Cannes (Mandelieu) Planned Mai…" at bounding box center [730, 491] width 1113 height 875
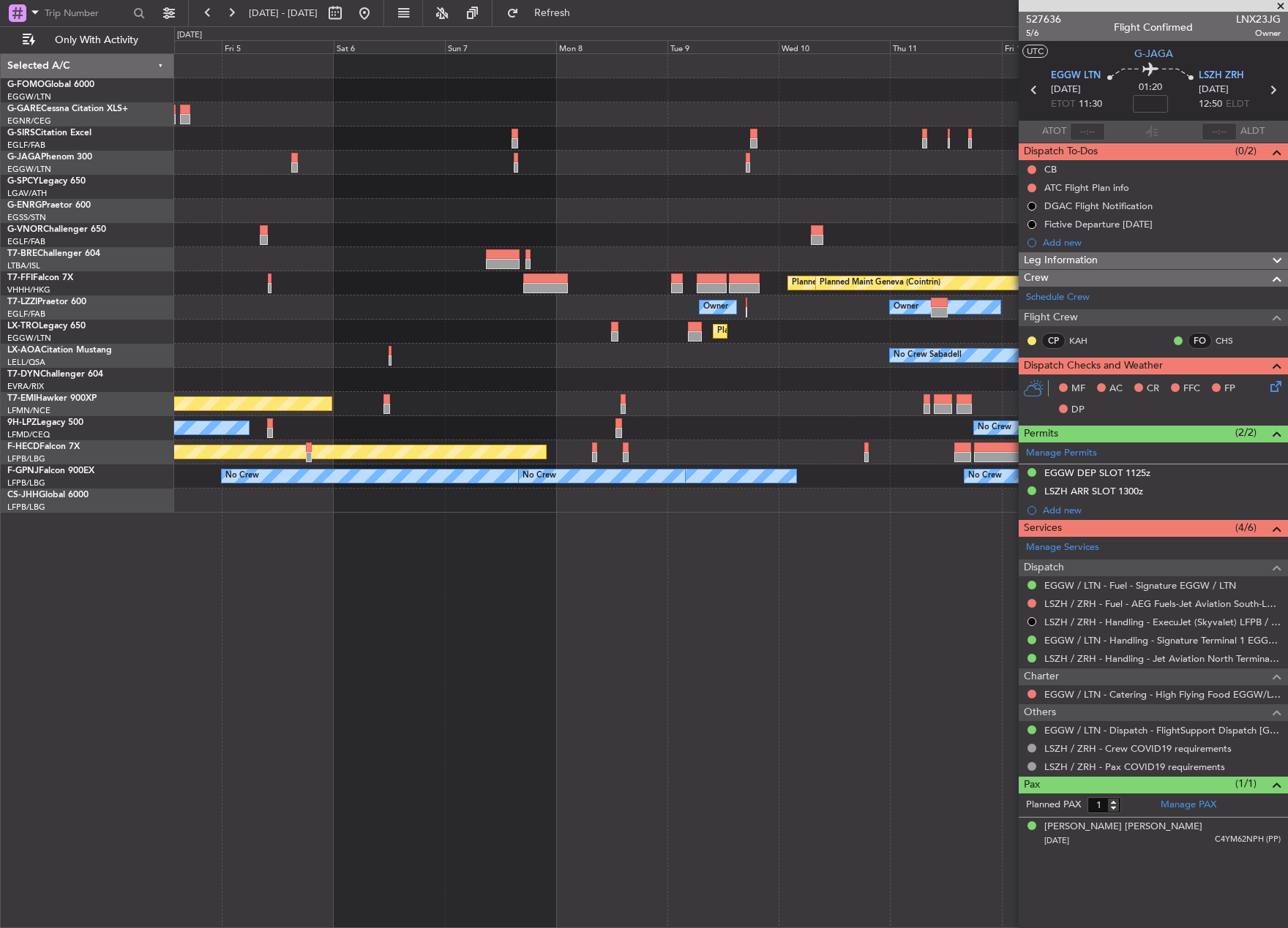
click at [16, 531] on div "Planned Maint London (Luton) Planned Maint Tianjin (Binhai) Planned Maint Genev…" at bounding box center [644, 477] width 1288 height 902
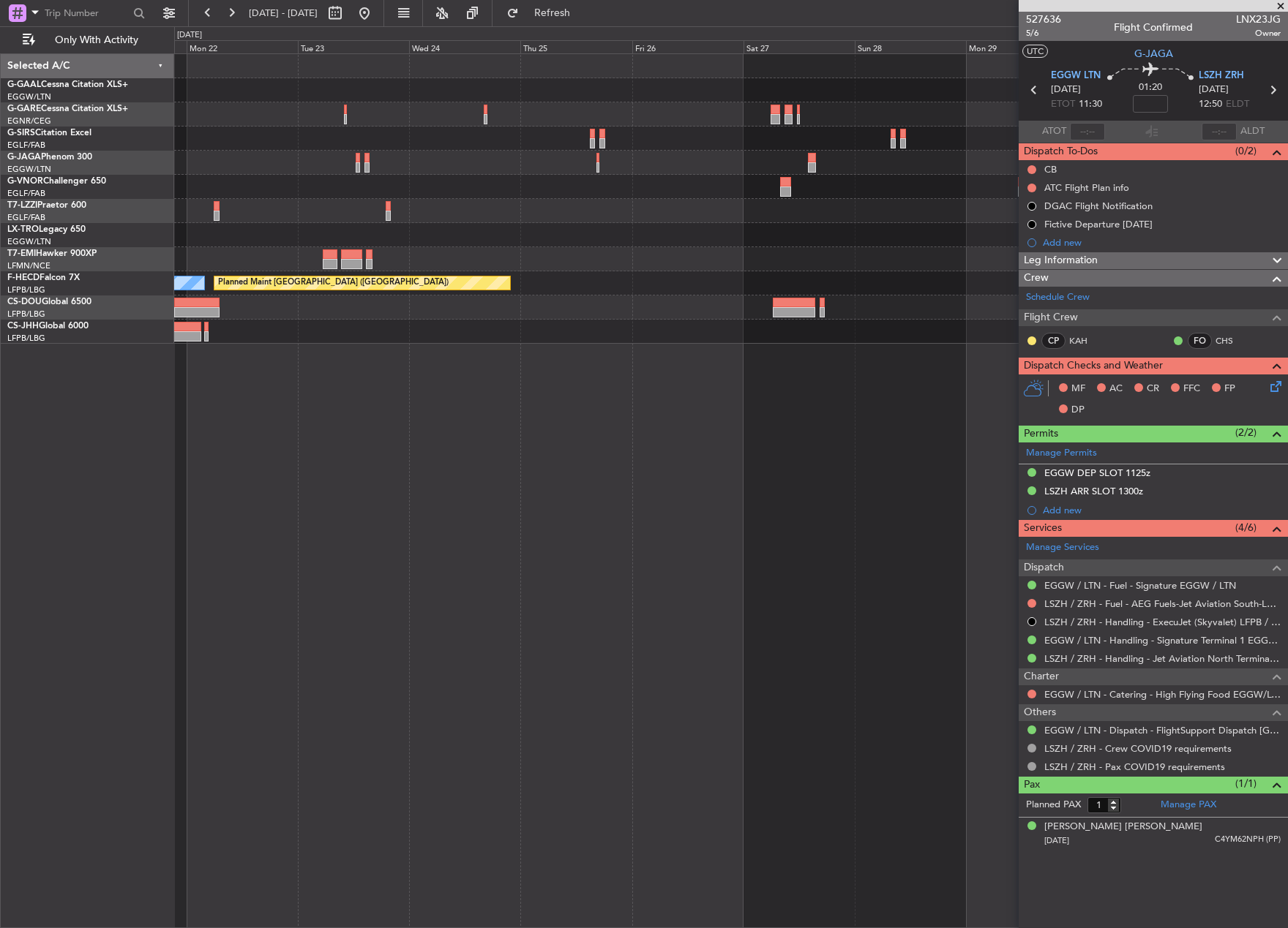
click at [517, 409] on div "Planned Maint Paris (Le Bourget) No Crew" at bounding box center [730, 491] width 1113 height 875
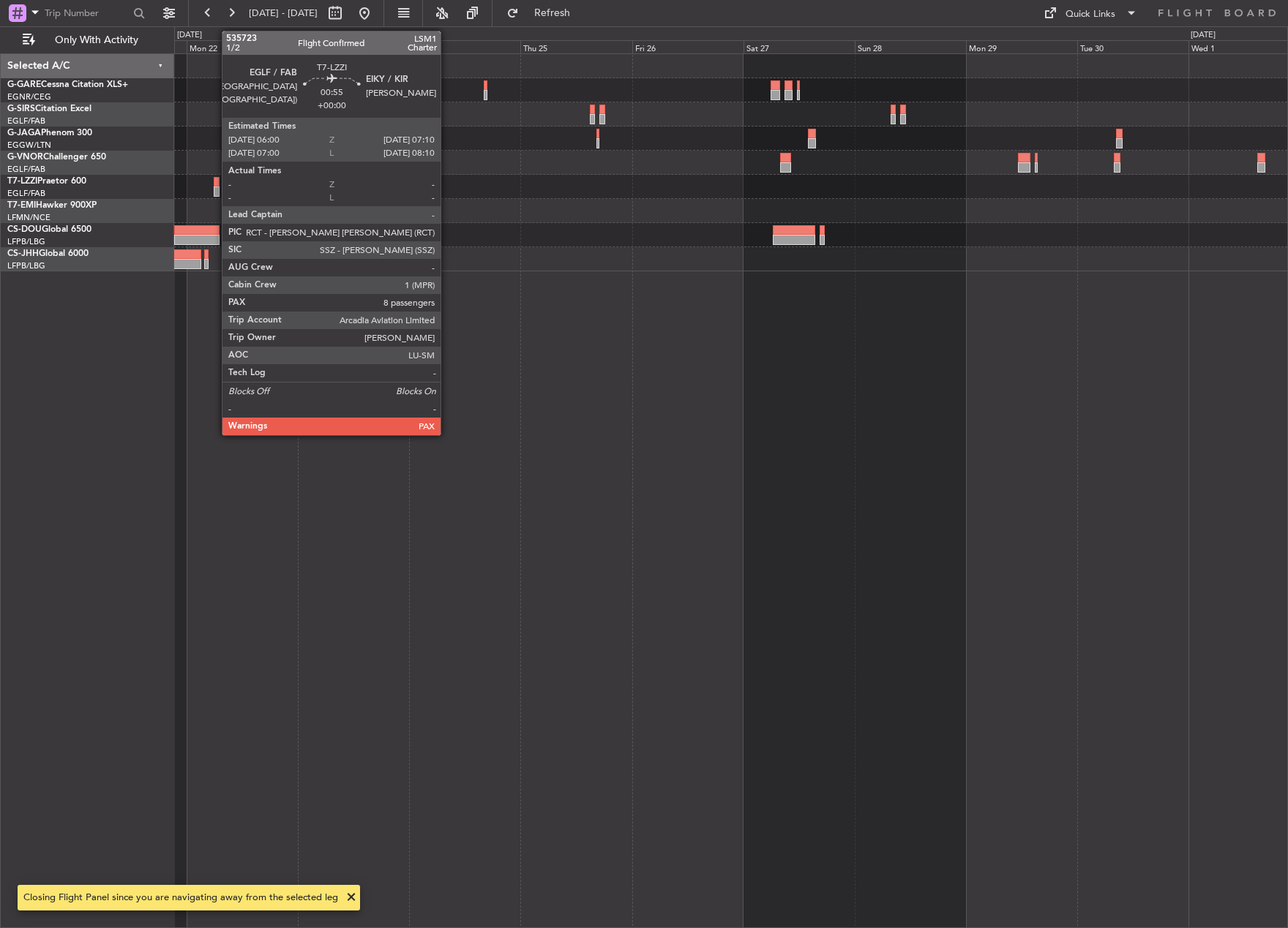
click at [214, 189] on div at bounding box center [217, 192] width 6 height 10
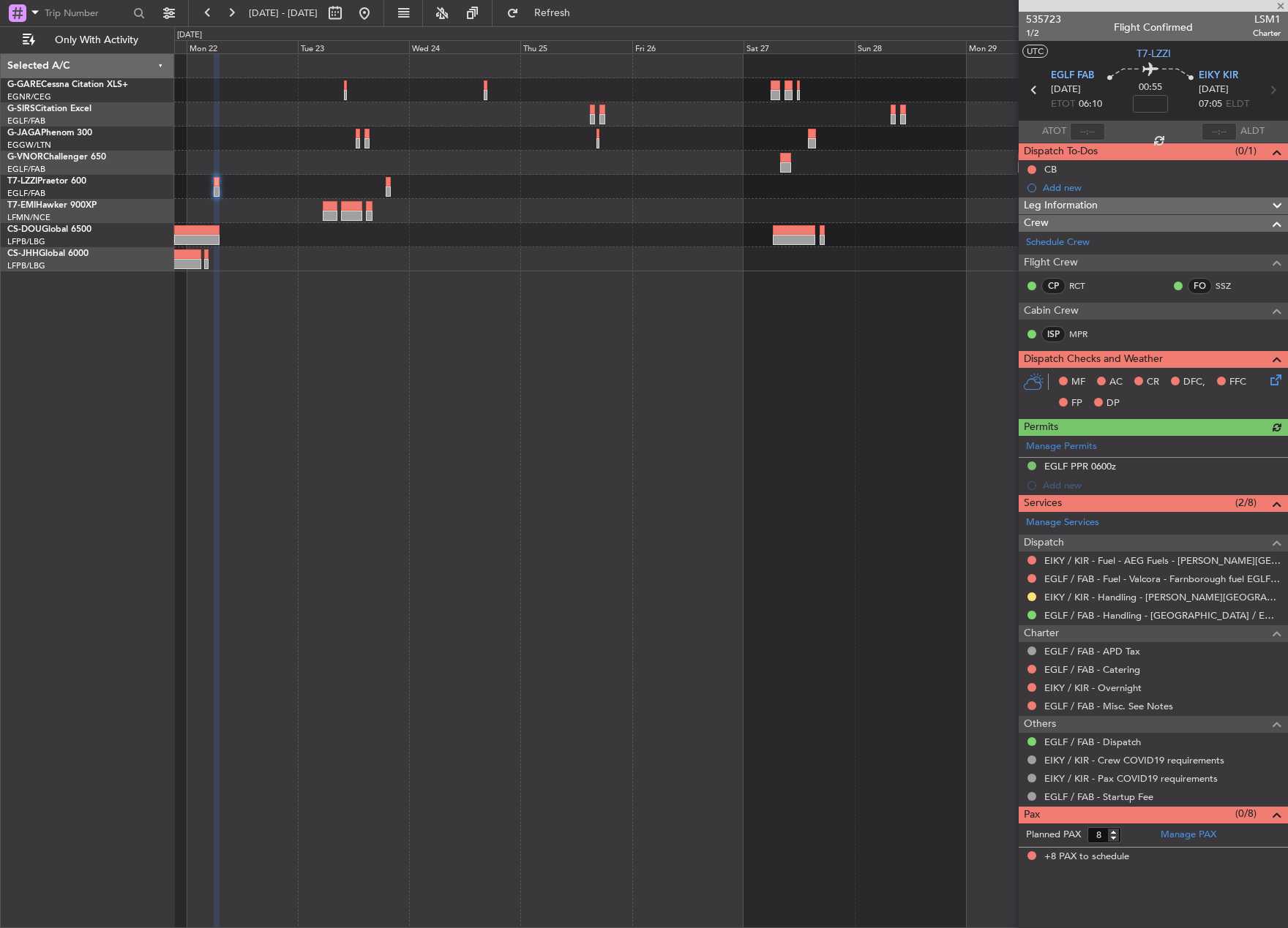
click at [1065, 488] on div "Manage Permits EGLF PPR 0600z Add new" at bounding box center [1153, 465] width 270 height 59
click at [1079, 480] on div "Add new" at bounding box center [1161, 485] width 237 height 13
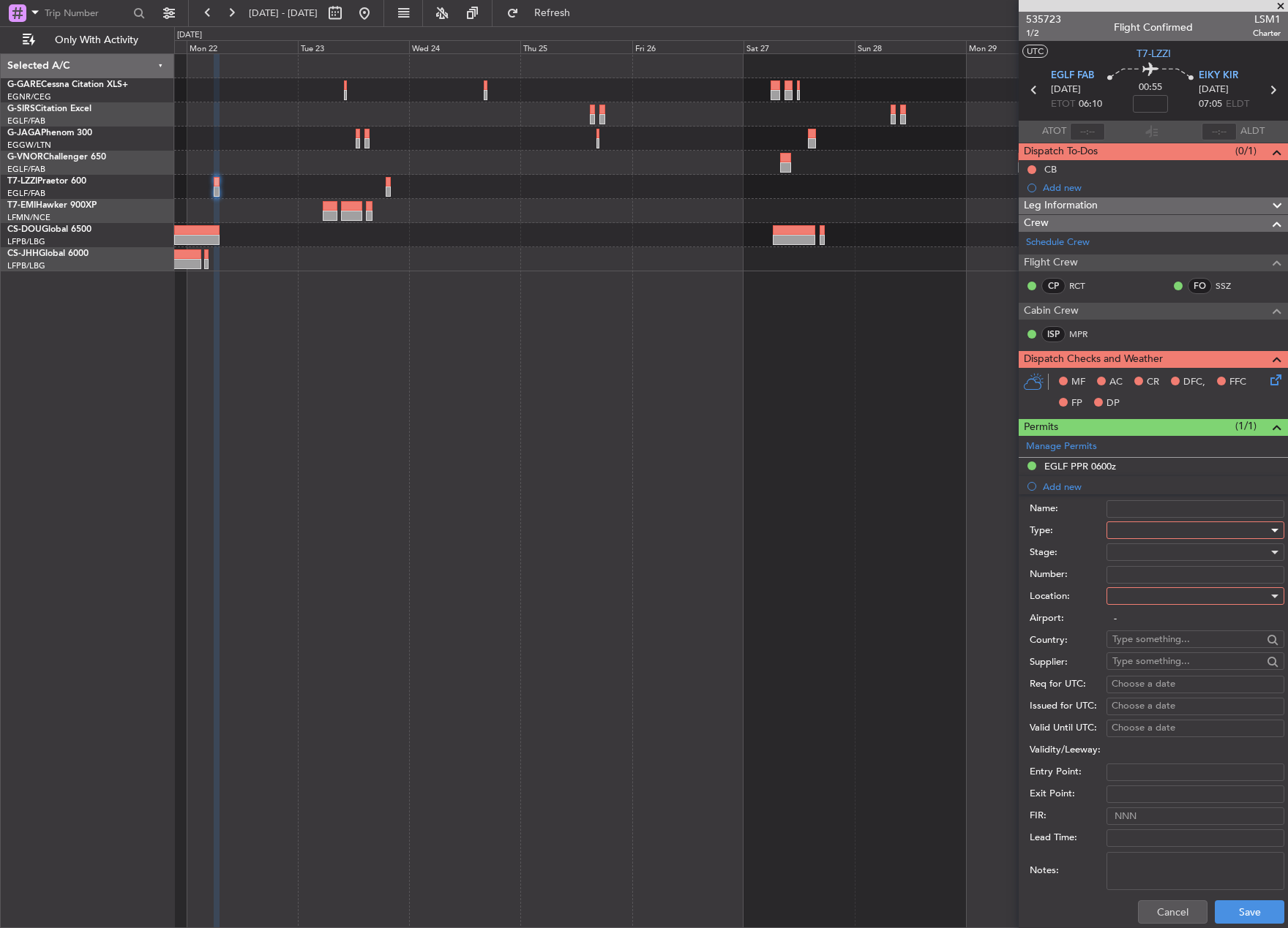
click at [1133, 528] on div at bounding box center [1189, 530] width 156 height 22
click at [1177, 604] on span "Landing" at bounding box center [1189, 613] width 154 height 22
click at [1166, 549] on div at bounding box center [1189, 552] width 156 height 22
click at [1173, 605] on span "Not Requested" at bounding box center [1189, 604] width 154 height 22
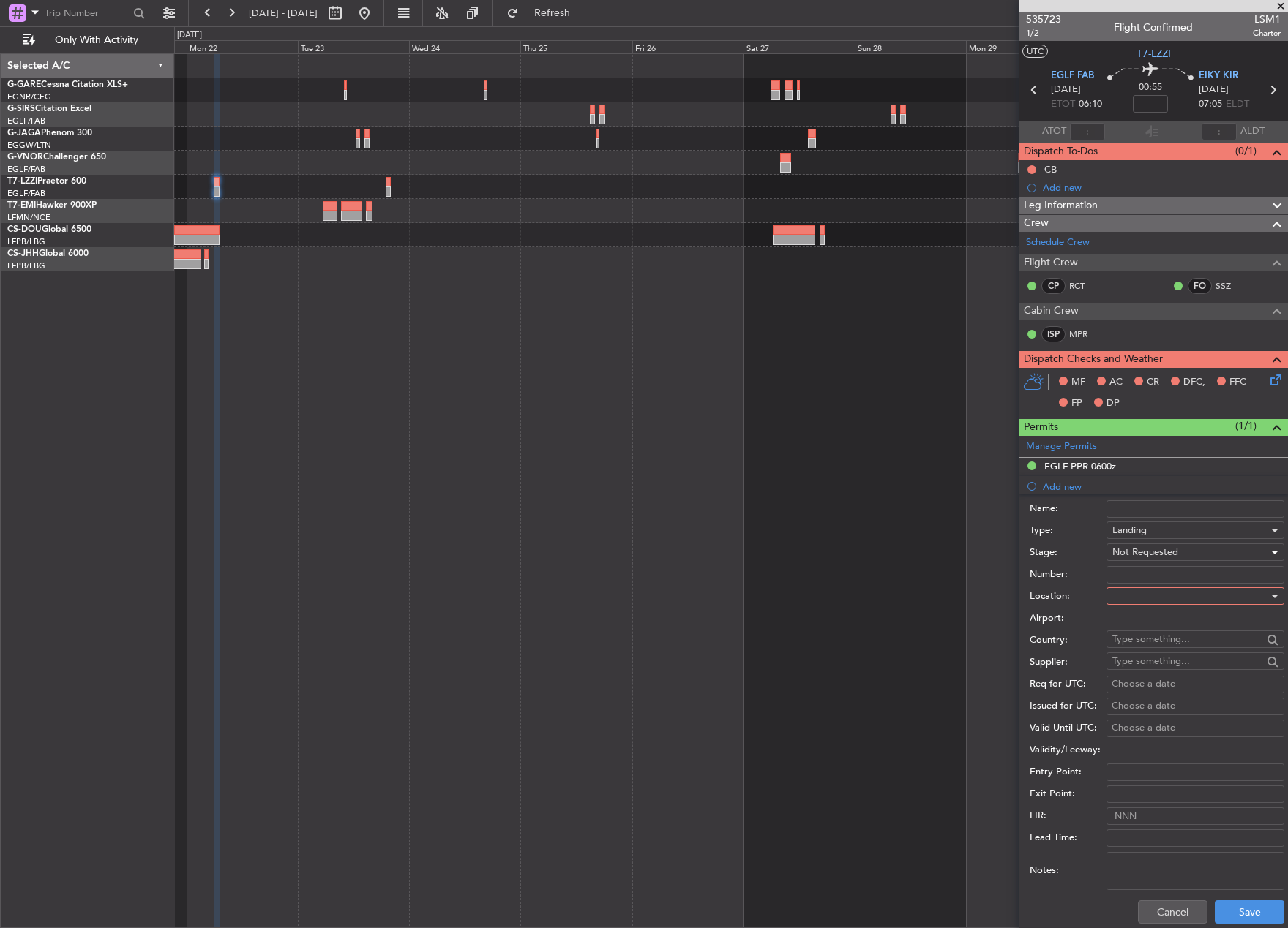
click at [1172, 597] on div at bounding box center [1189, 596] width 156 height 22
click at [1180, 670] on span "Arrival" at bounding box center [1189, 670] width 154 height 22
type input "EIKY / KIR"
click at [1254, 905] on button "Save" at bounding box center [1249, 912] width 69 height 23
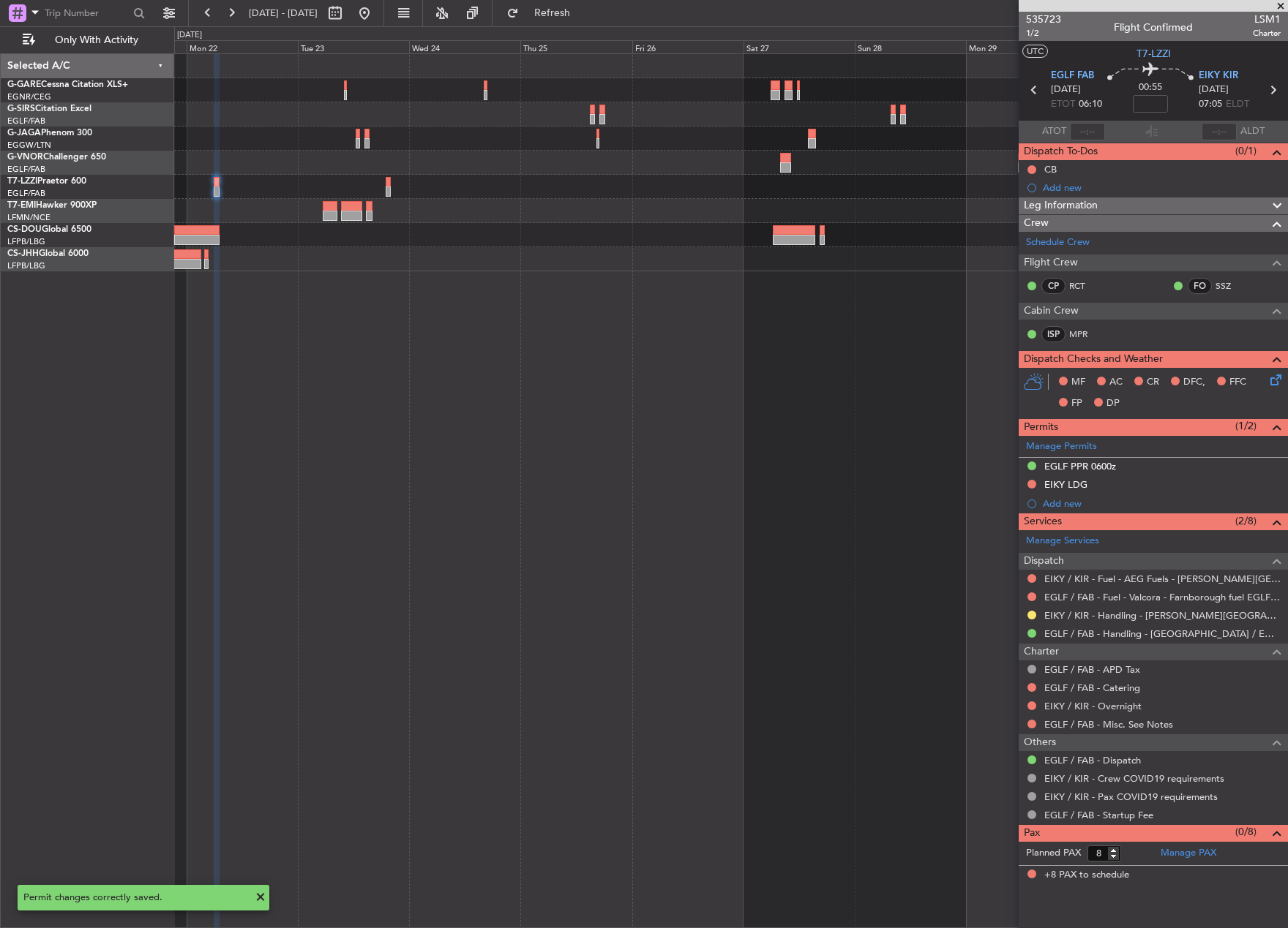
click at [1276, 88] on icon at bounding box center [1272, 90] width 19 height 19
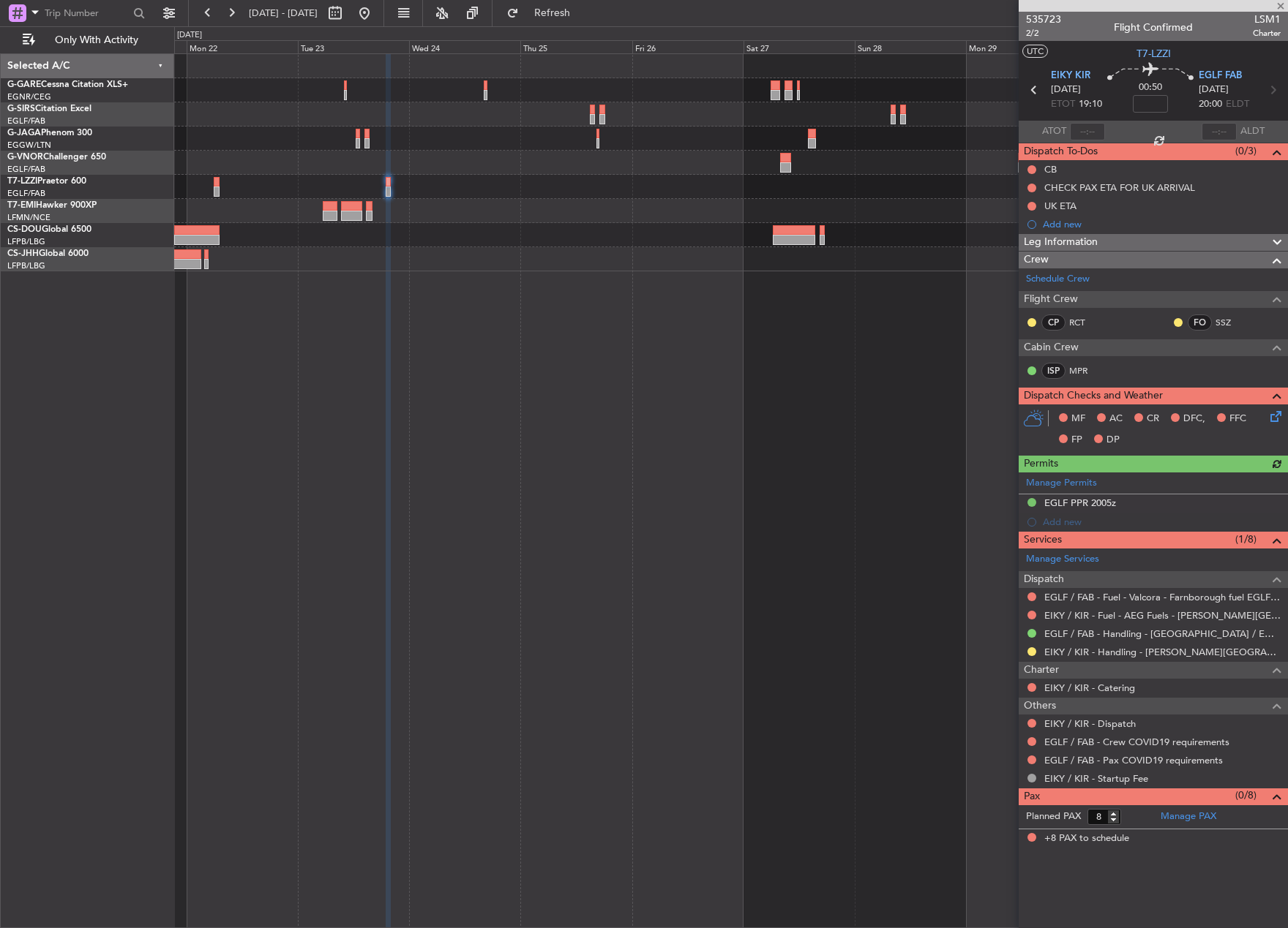
click at [1070, 523] on div "Manage Permits EGLF PPR 2005z Add new" at bounding box center [1153, 502] width 270 height 59
click at [1051, 521] on div "Add new" at bounding box center [1154, 522] width 225 height 13
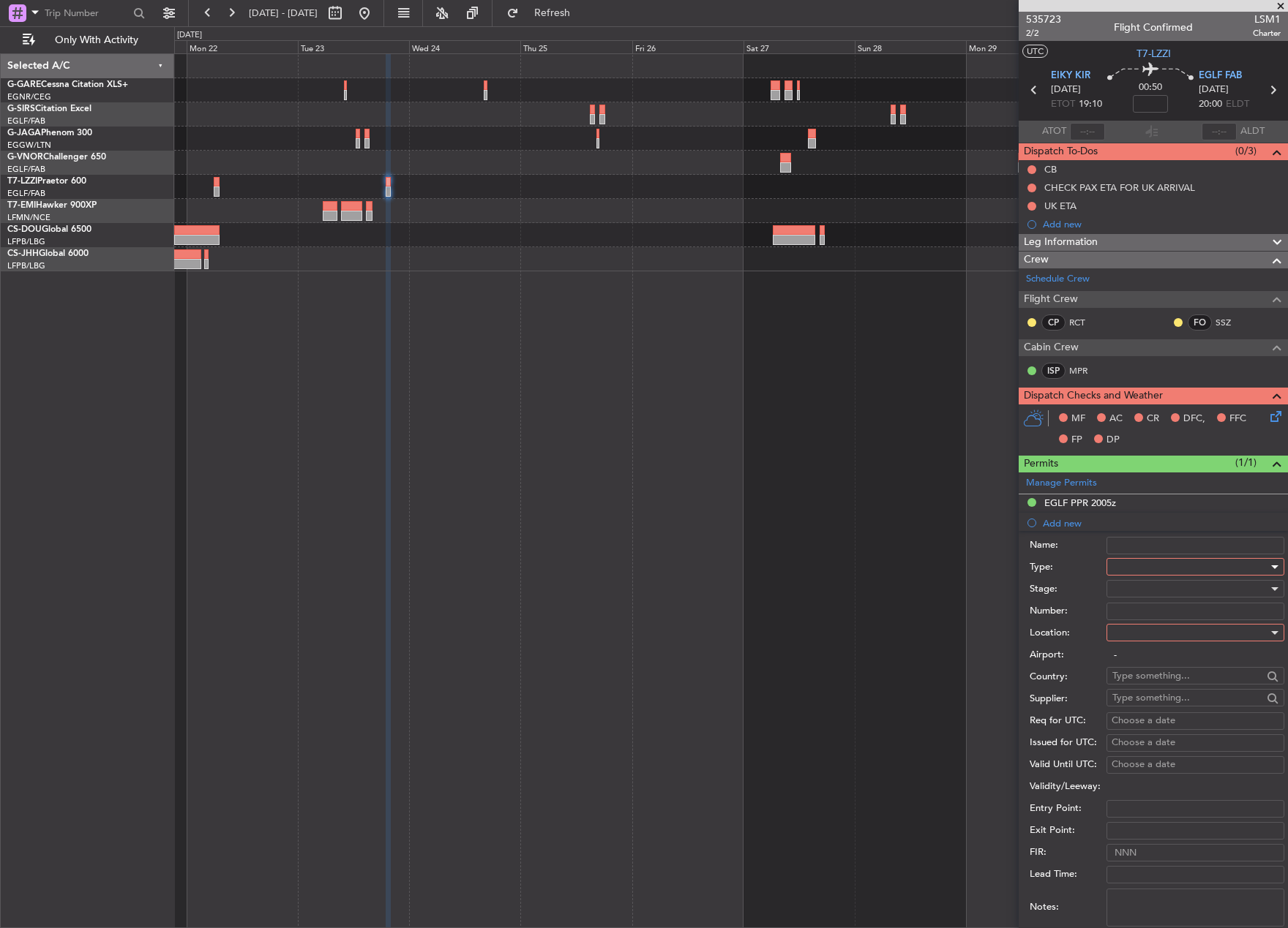
click at [1146, 566] on div at bounding box center [1189, 567] width 156 height 22
click at [1218, 642] on span "Landing" at bounding box center [1189, 650] width 154 height 22
click at [1195, 591] on div at bounding box center [1189, 588] width 156 height 22
click at [1163, 648] on span "Not Requested" at bounding box center [1189, 641] width 154 height 22
click at [1154, 627] on div at bounding box center [1189, 632] width 156 height 22
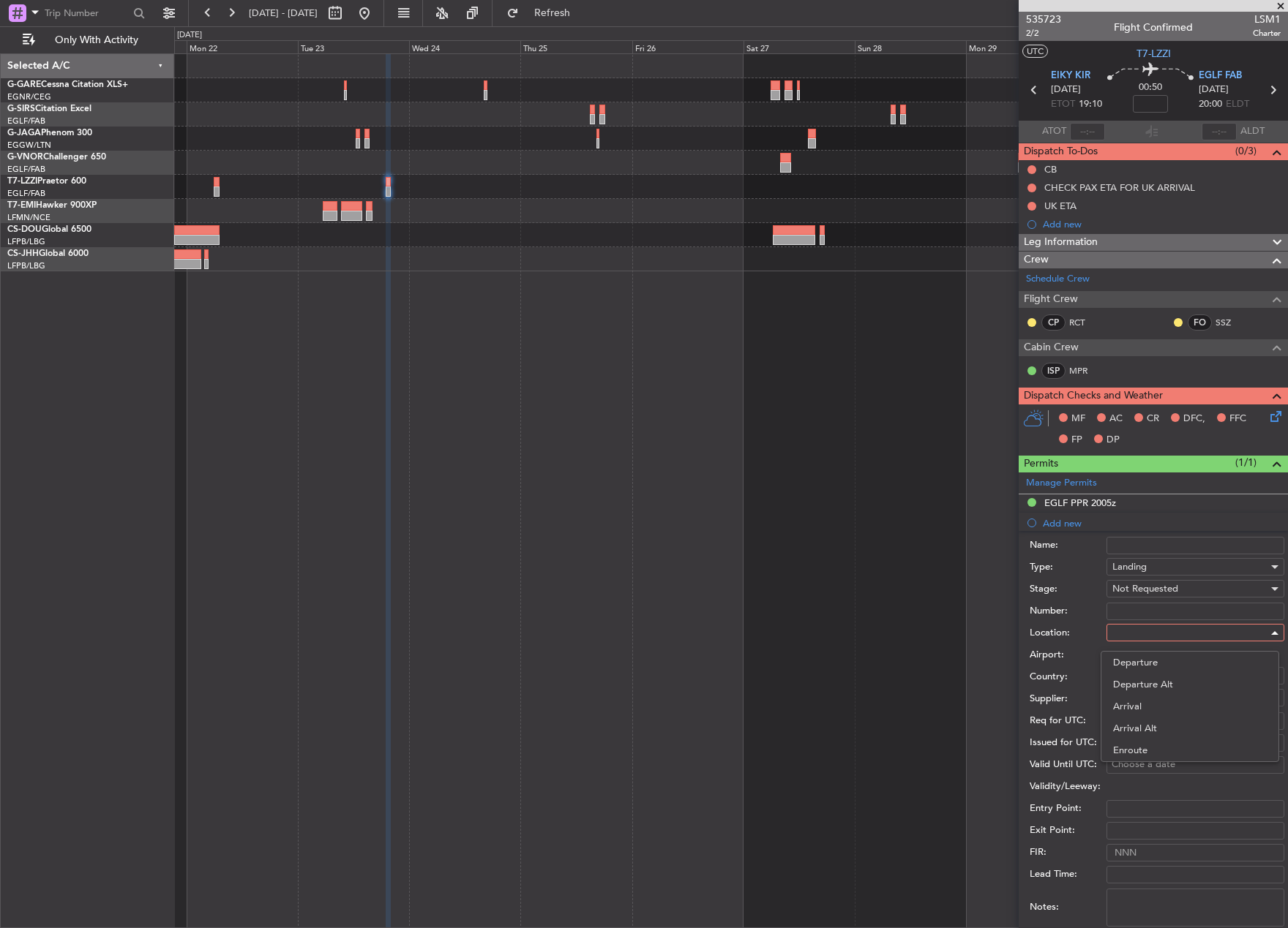
click at [1149, 704] on span "Arrival" at bounding box center [1189, 706] width 154 height 22
type input "EGLF / FAB"
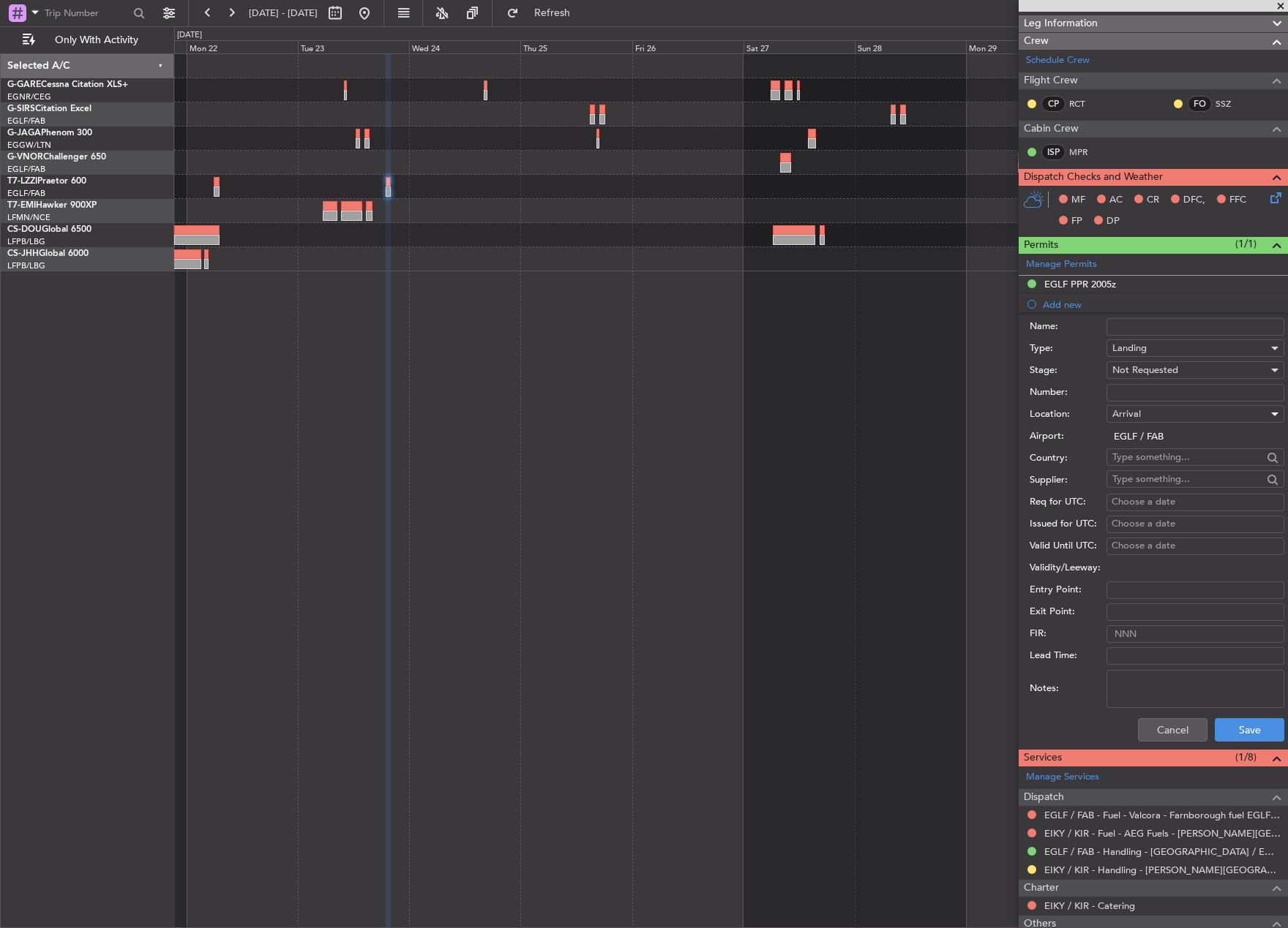
scroll to position [219, 0]
click at [1250, 726] on button "Save" at bounding box center [1249, 729] width 69 height 23
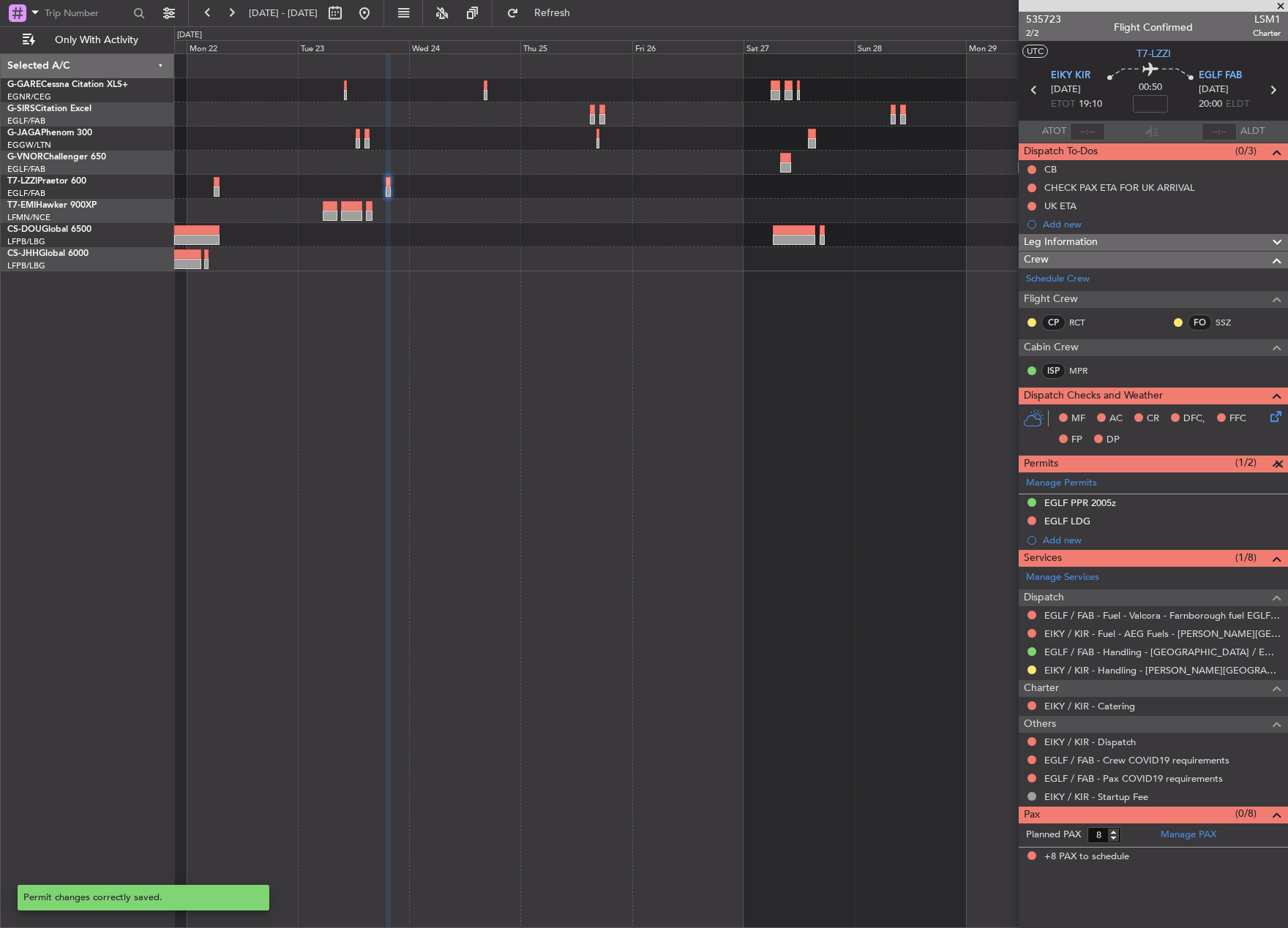
scroll to position [0, 0]
click at [1034, 83] on icon at bounding box center [1033, 90] width 19 height 19
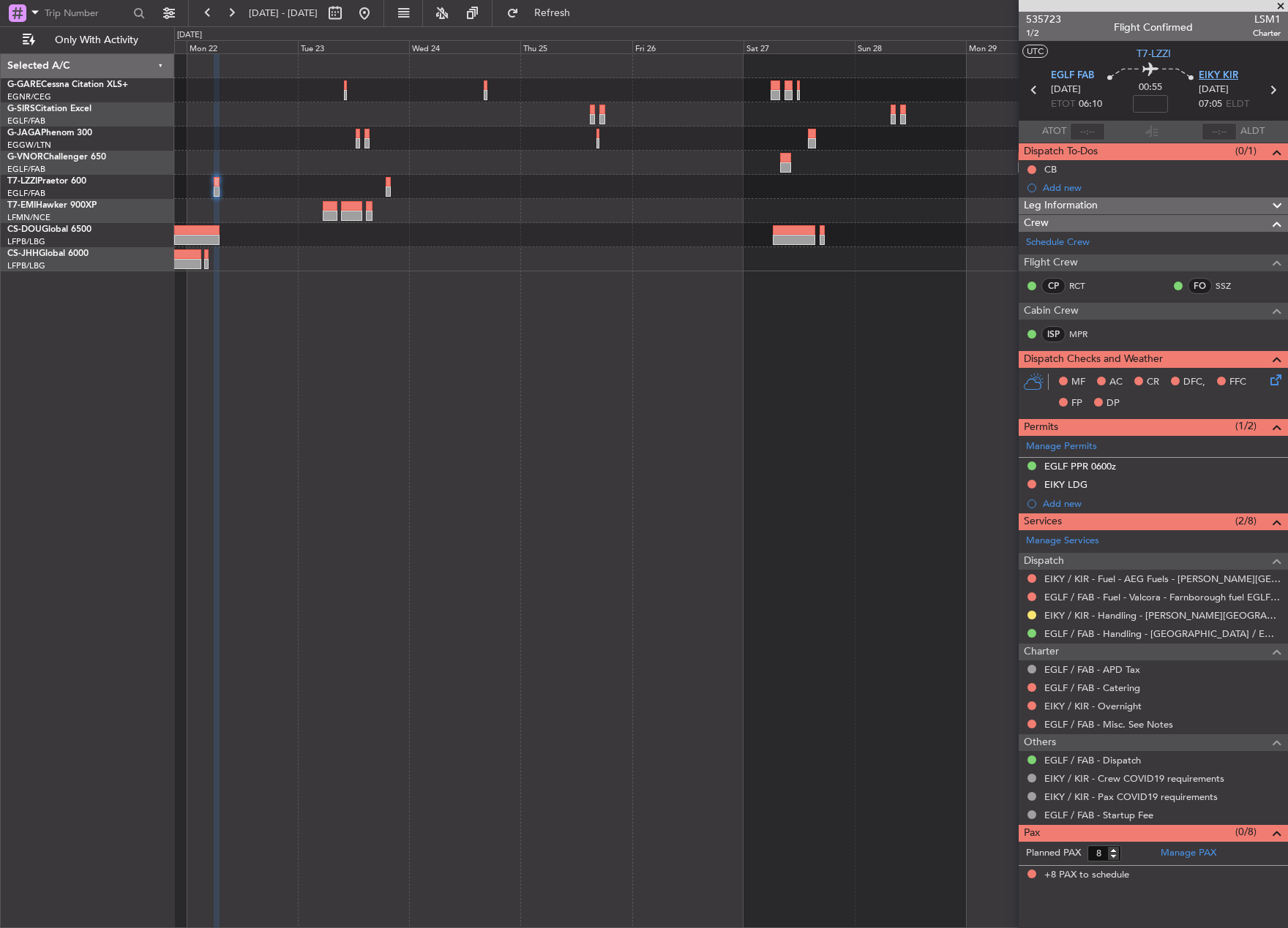
click at [1222, 71] on span "EIKY KIR" at bounding box center [1218, 76] width 40 height 15
click at [1070, 630] on link "EGLF / FAB - Handling - [GEOGRAPHIC_DATA] / EGLF / FAB" at bounding box center [1162, 634] width 237 height 13
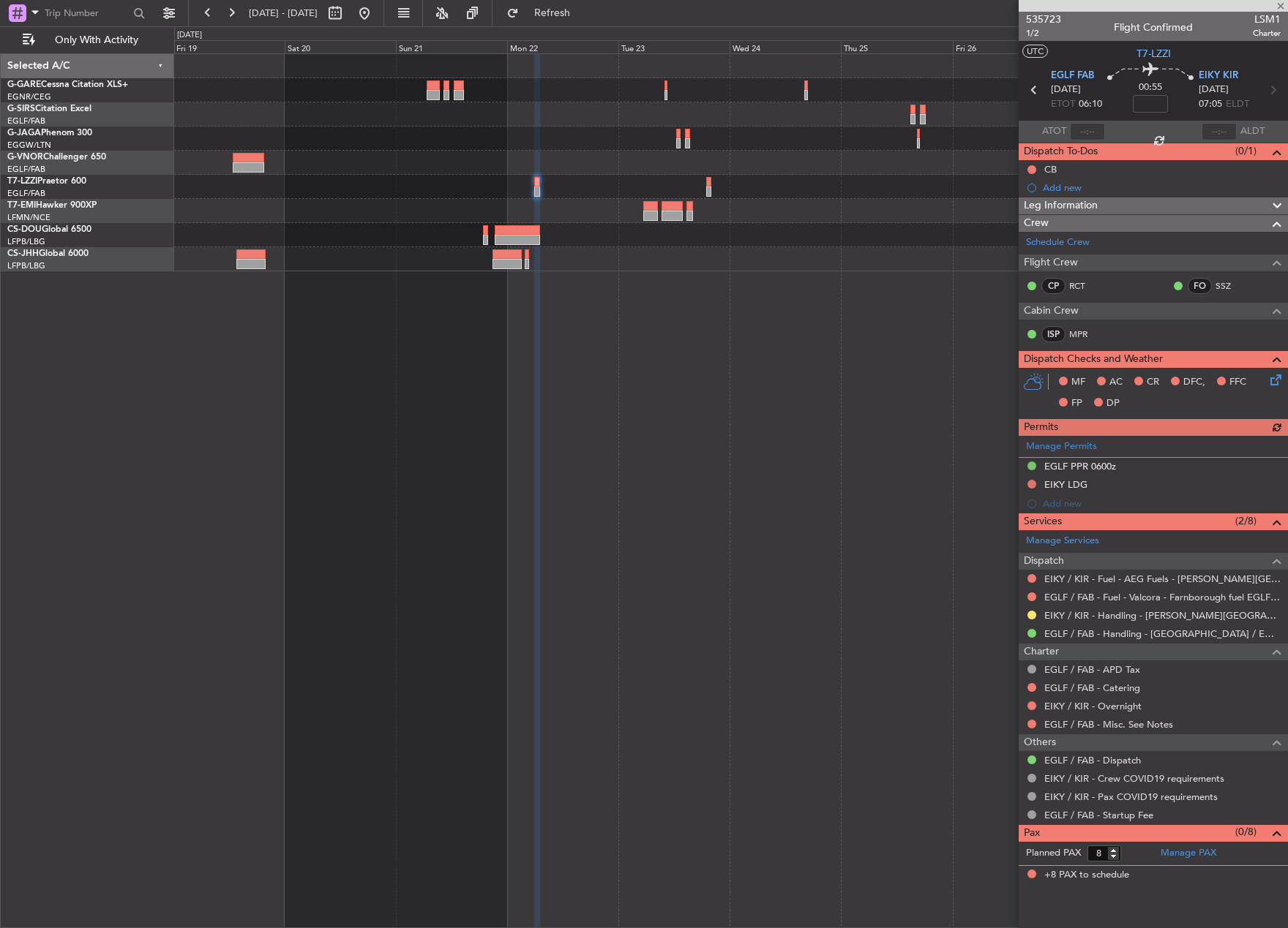
click at [953, 206] on div "Owner" at bounding box center [730, 163] width 1113 height 217
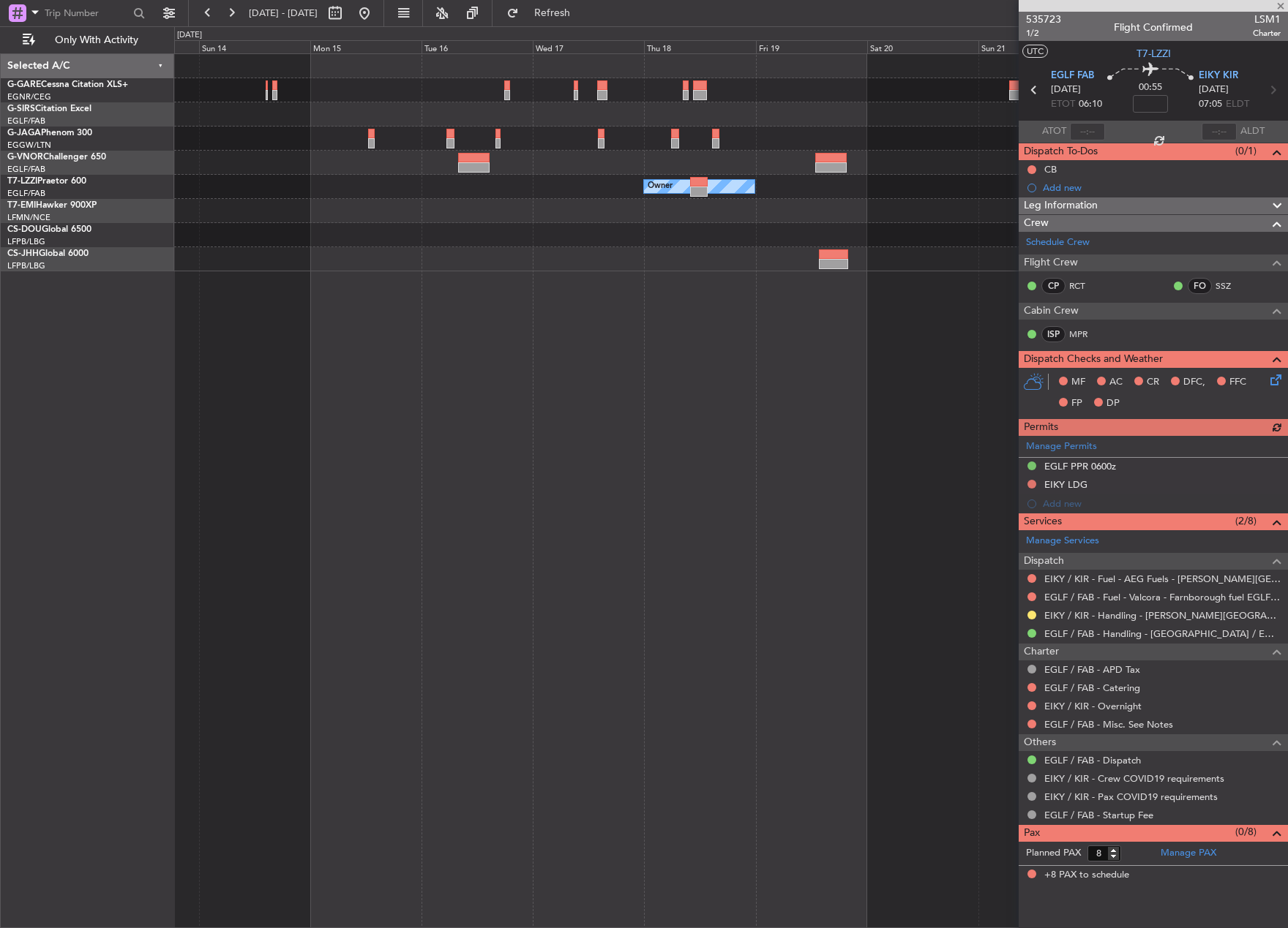
click at [782, 218] on div at bounding box center [730, 211] width 1113 height 24
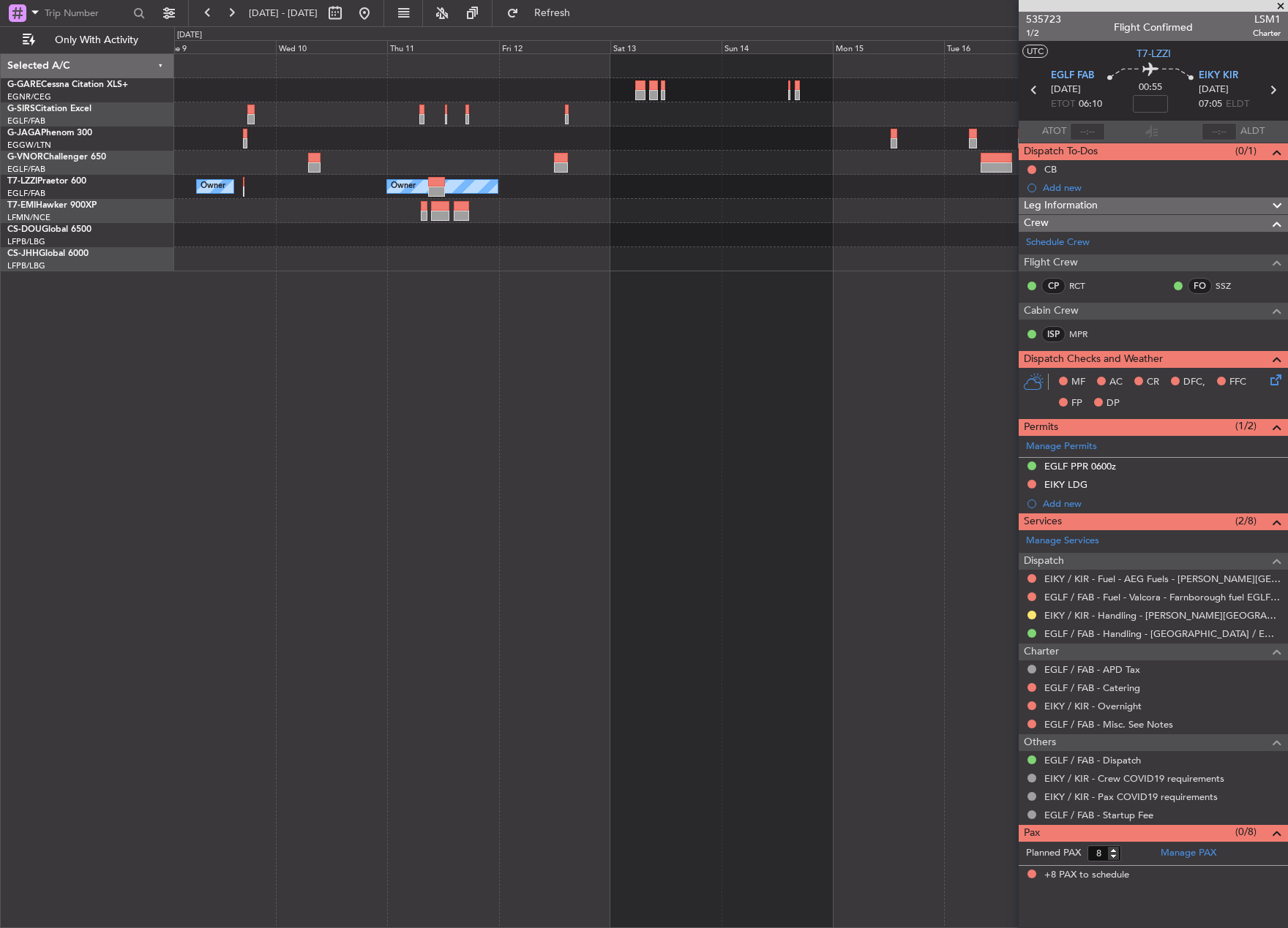
click at [703, 252] on div "Owner Owner Owner" at bounding box center [730, 163] width 1113 height 217
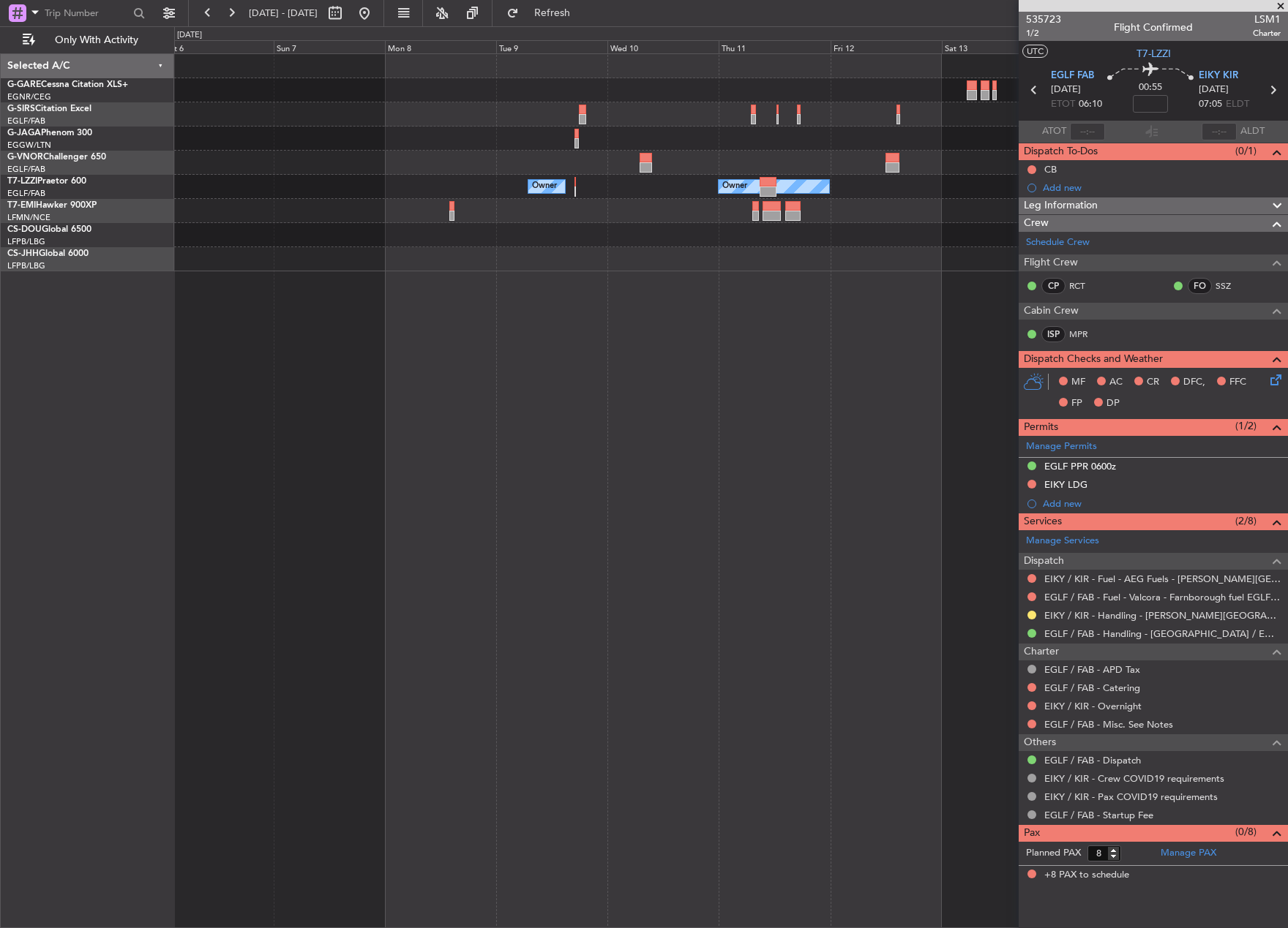
click at [610, 268] on div "Owner Owner Owner Planned Maint Chester" at bounding box center [730, 163] width 1113 height 217
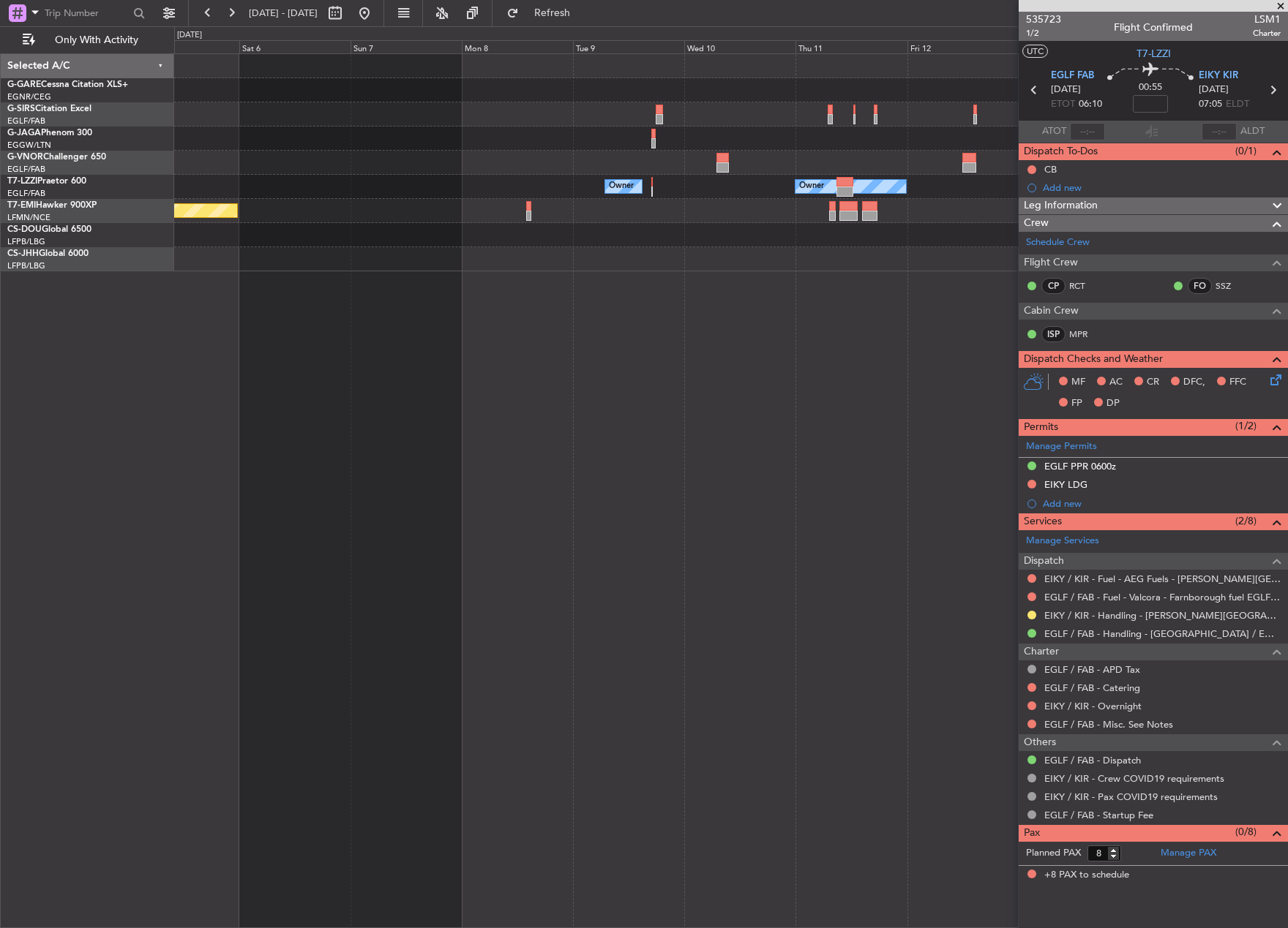
click at [524, 225] on div "Planned Maint London (Luton) Owner Owner Planned Maint Chester Selected A/C G-G…" at bounding box center [644, 477] width 1288 height 902
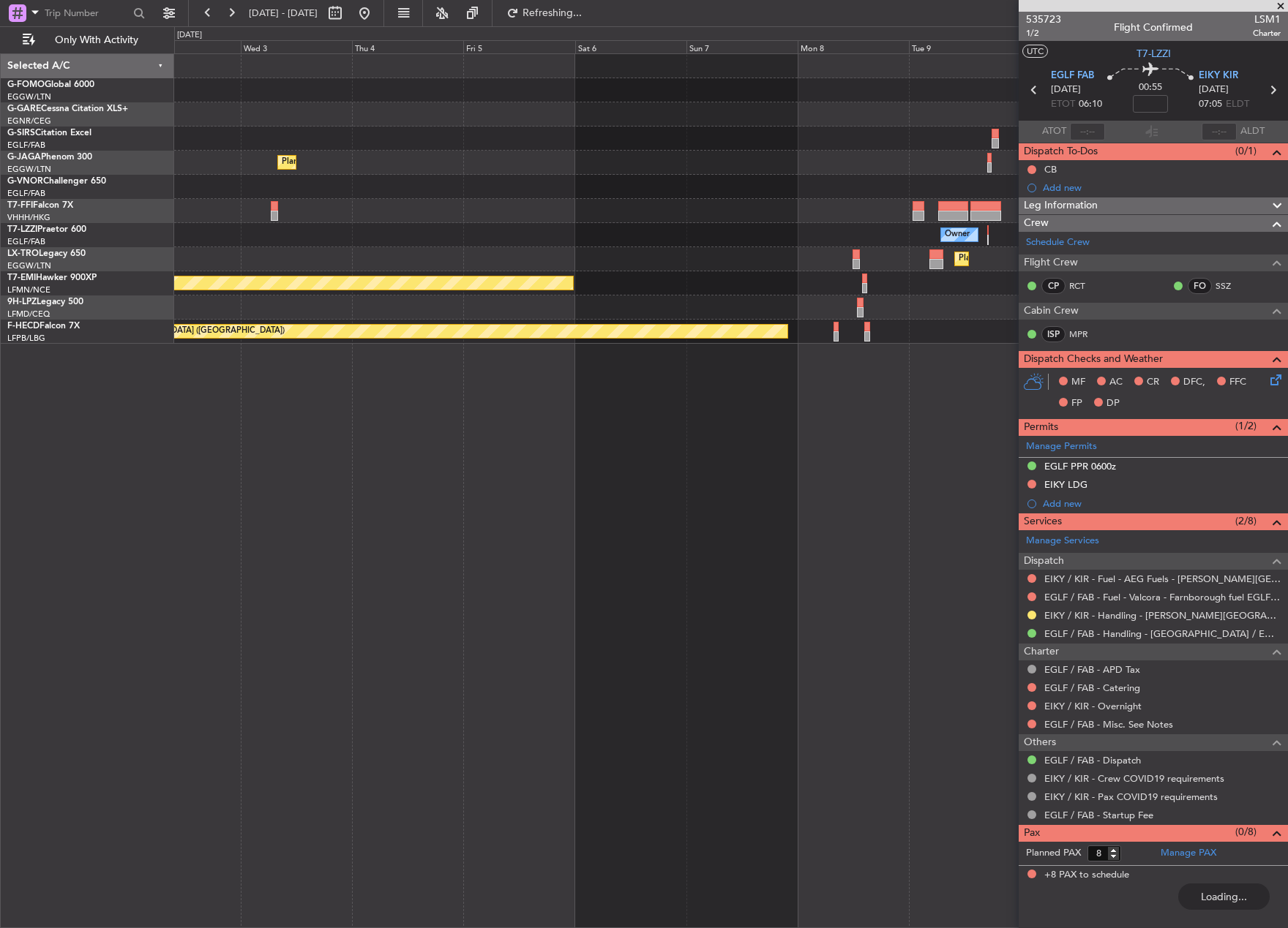
click at [650, 179] on div at bounding box center [730, 187] width 1113 height 24
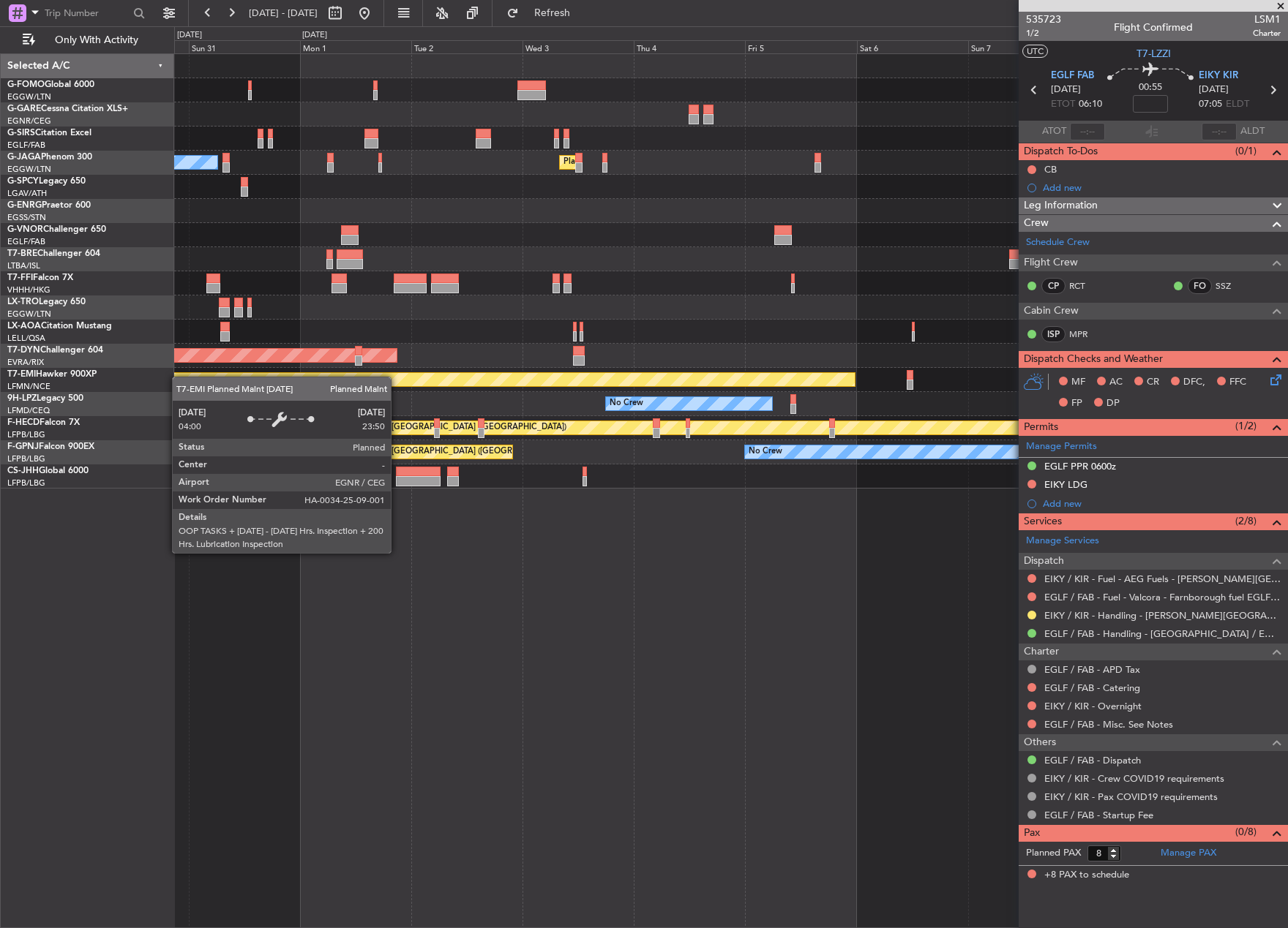
click at [196, 385] on div "Planned Maint London (Luton) Owner Ibiza Planned Maint Tianjin (Binhai) Planned…" at bounding box center [730, 272] width 1113 height 435
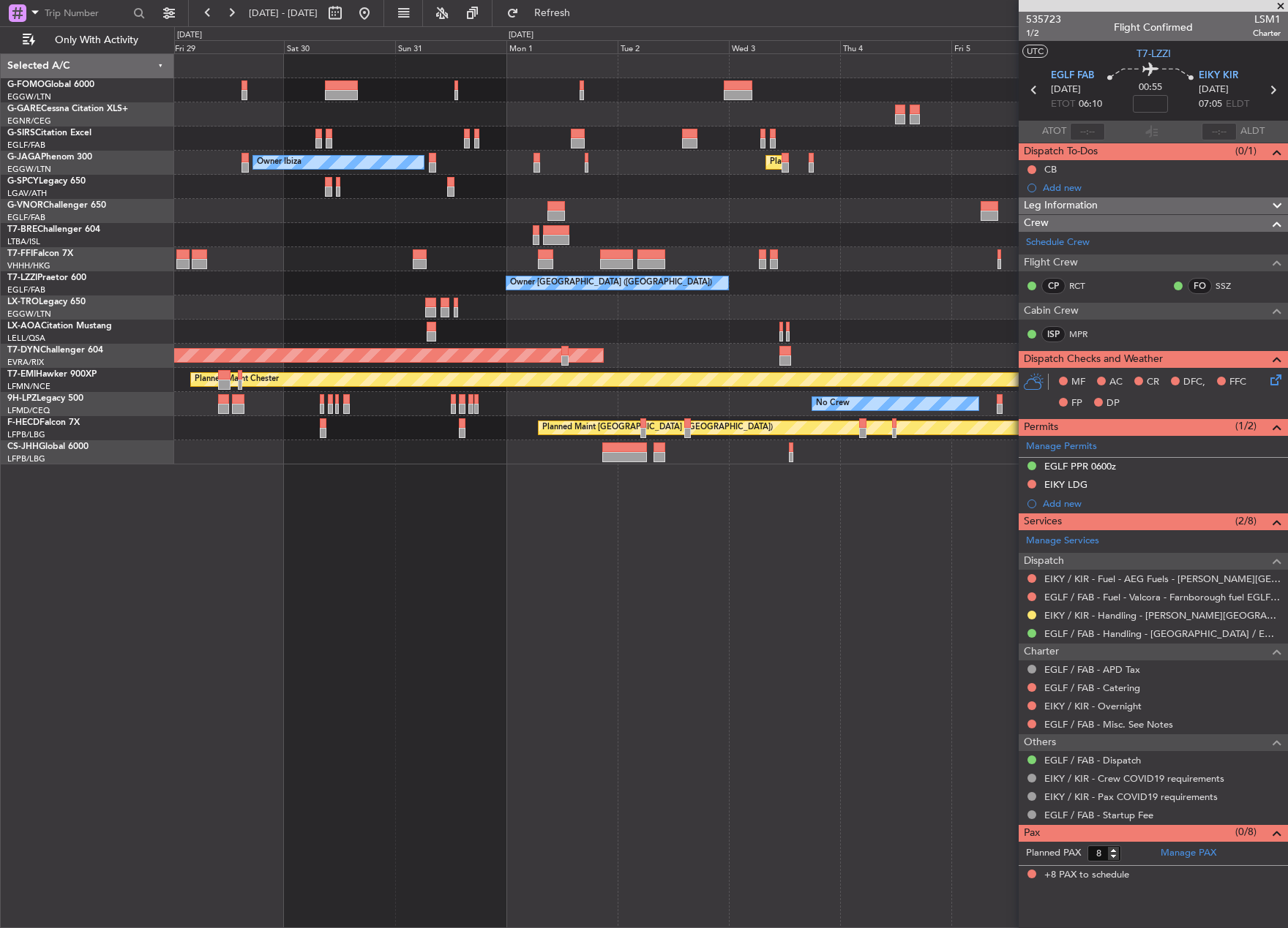
click at [405, 287] on div "Owner London (Farnborough) Owner Unplanned Maint London (Farnborough)" at bounding box center [730, 284] width 1113 height 24
